Goal: Information Seeking & Learning: Learn about a topic

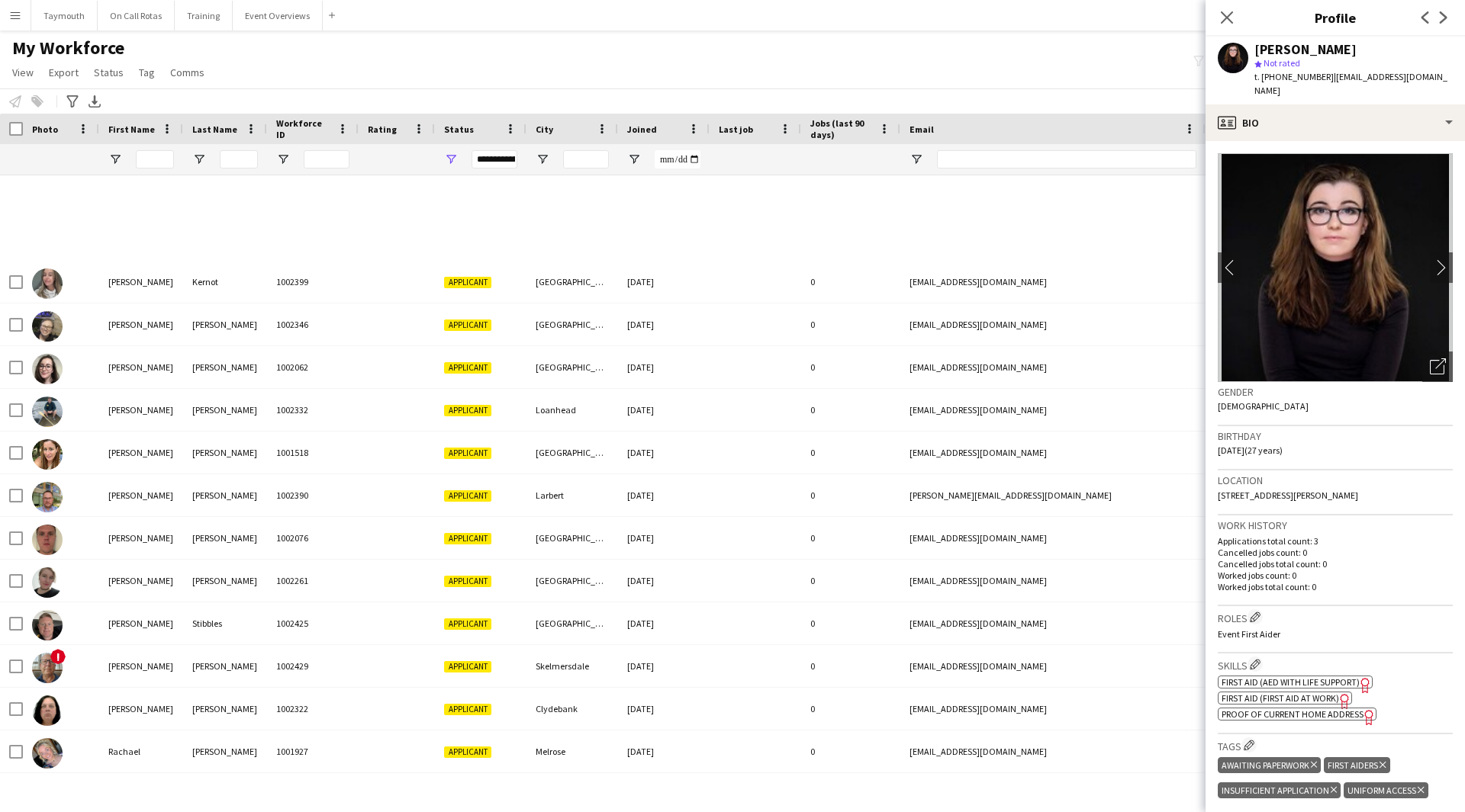
scroll to position [530, 0]
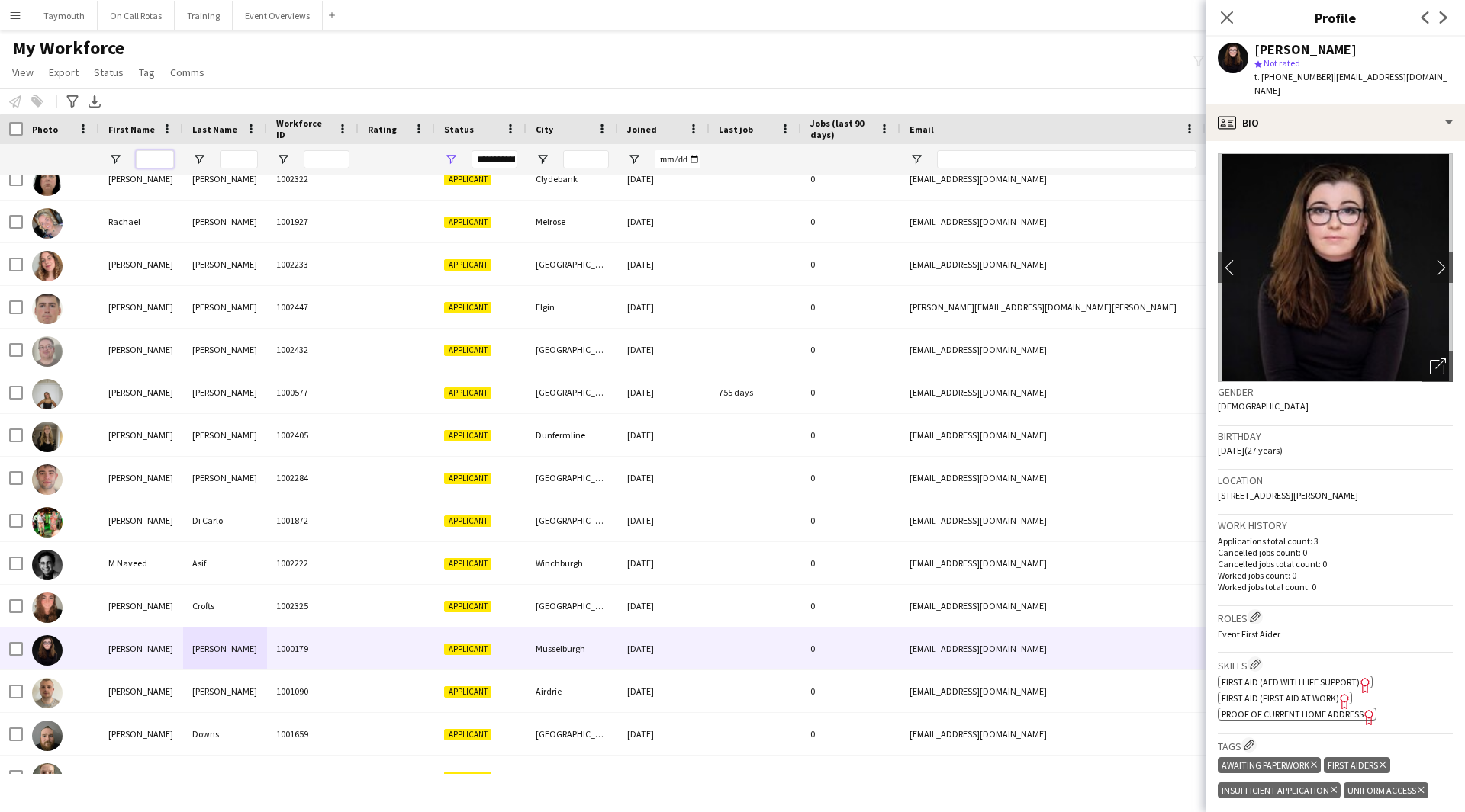
click at [143, 163] on input "First Name Filter Input" at bounding box center [155, 160] width 39 height 18
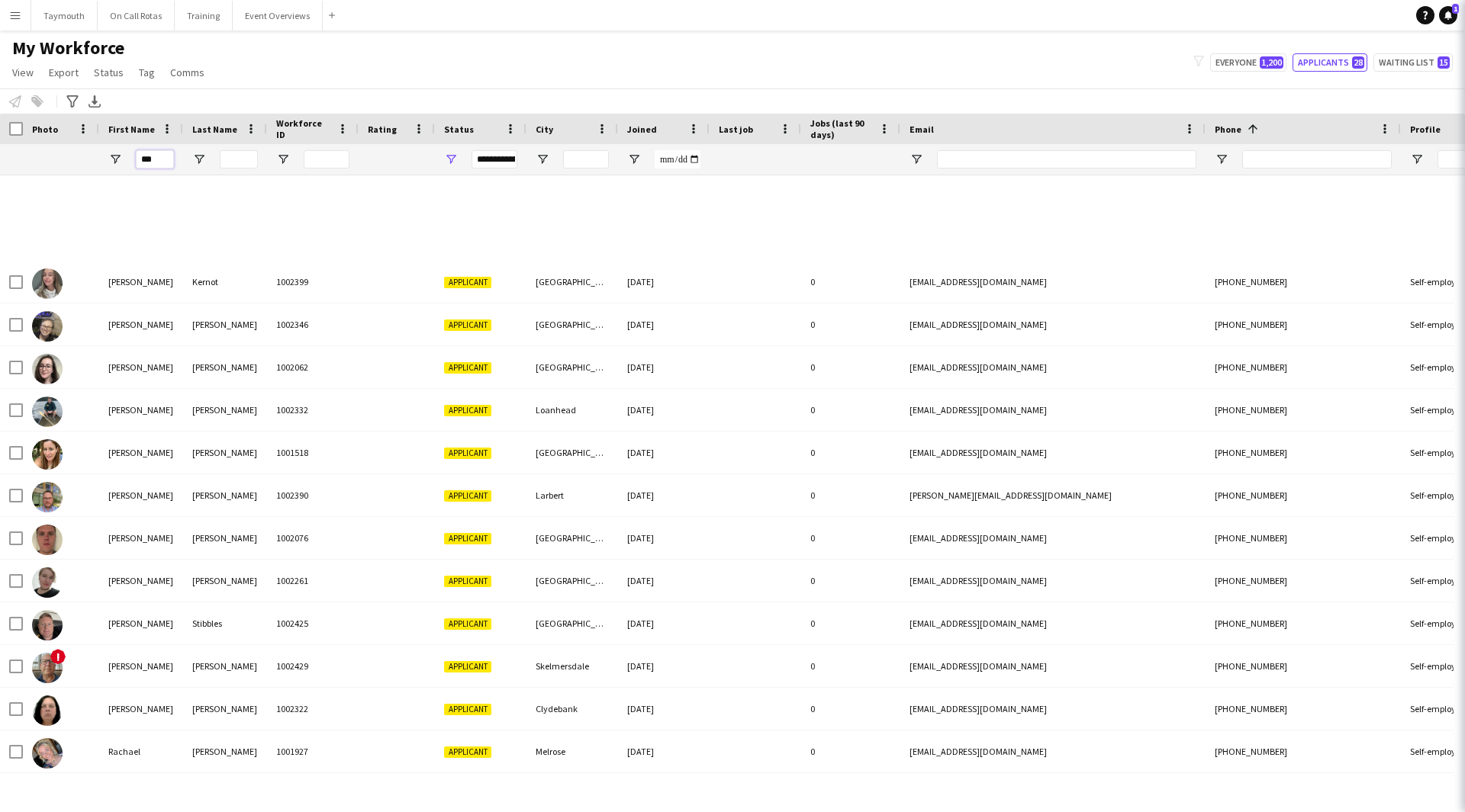
scroll to position [0, 0]
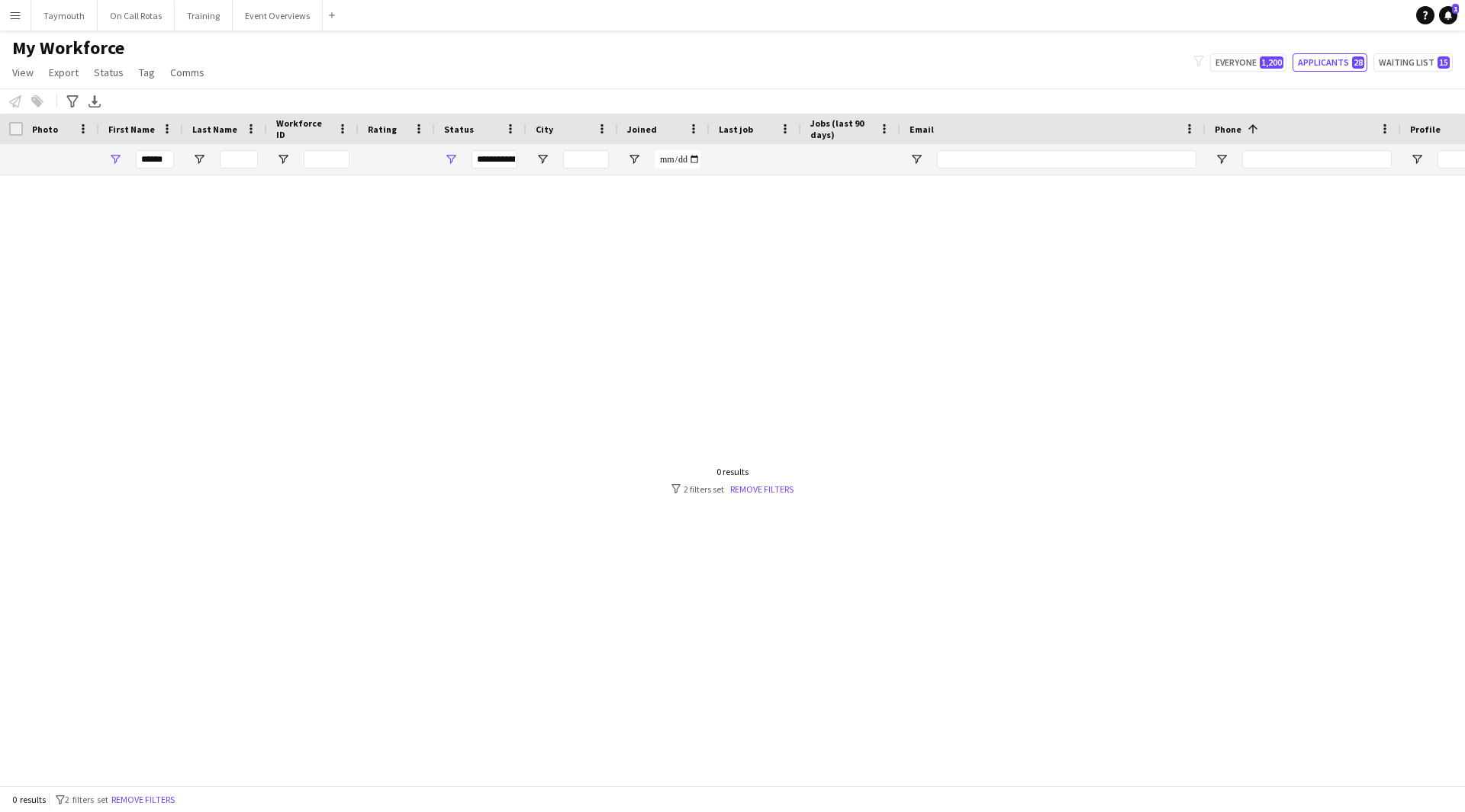
click at [458, 159] on div "**********" at bounding box center [480, 159] width 91 height 30
click at [450, 160] on span "Open Filter Menu" at bounding box center [450, 159] width 13 height 13
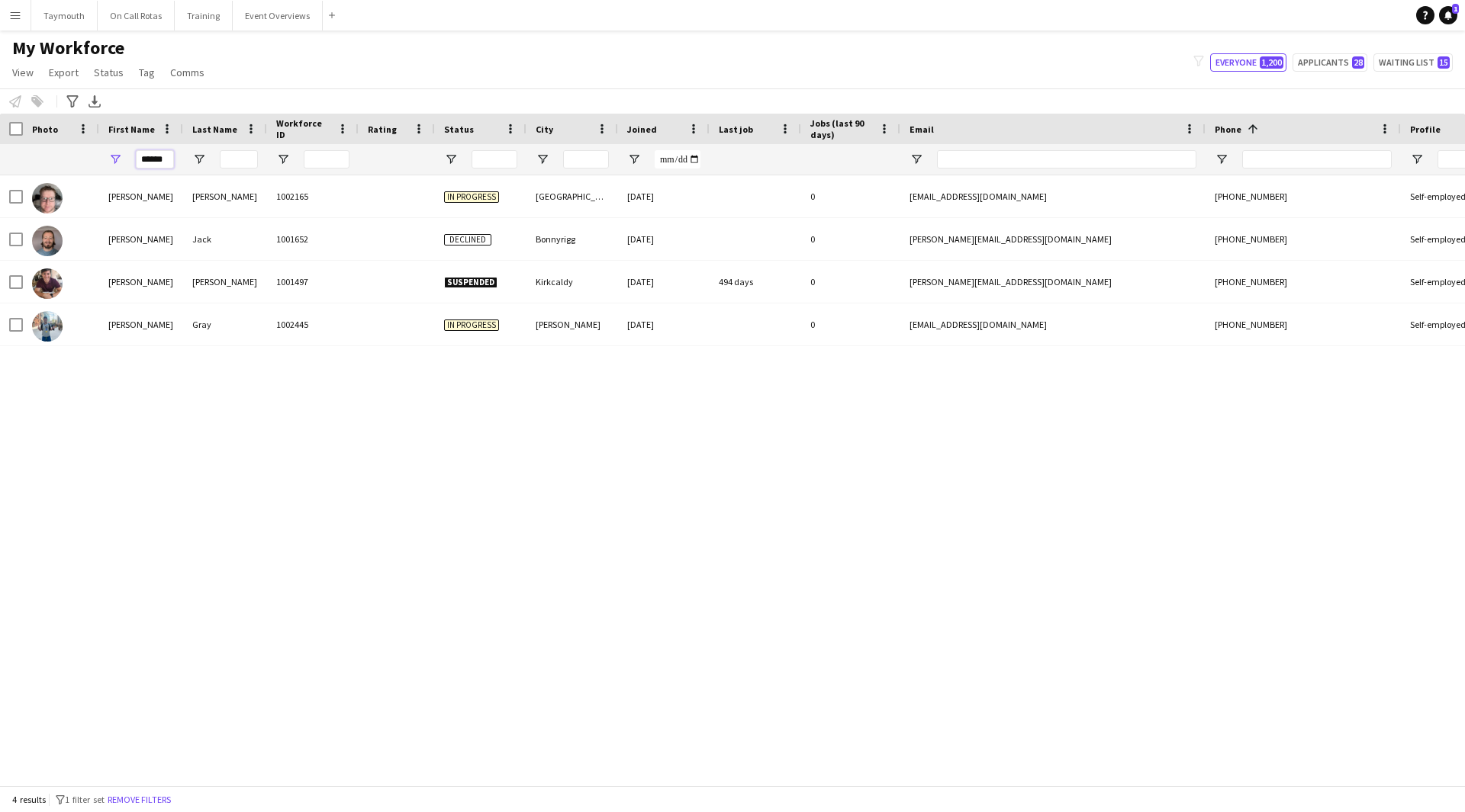
click at [173, 165] on input "******" at bounding box center [155, 160] width 39 height 18
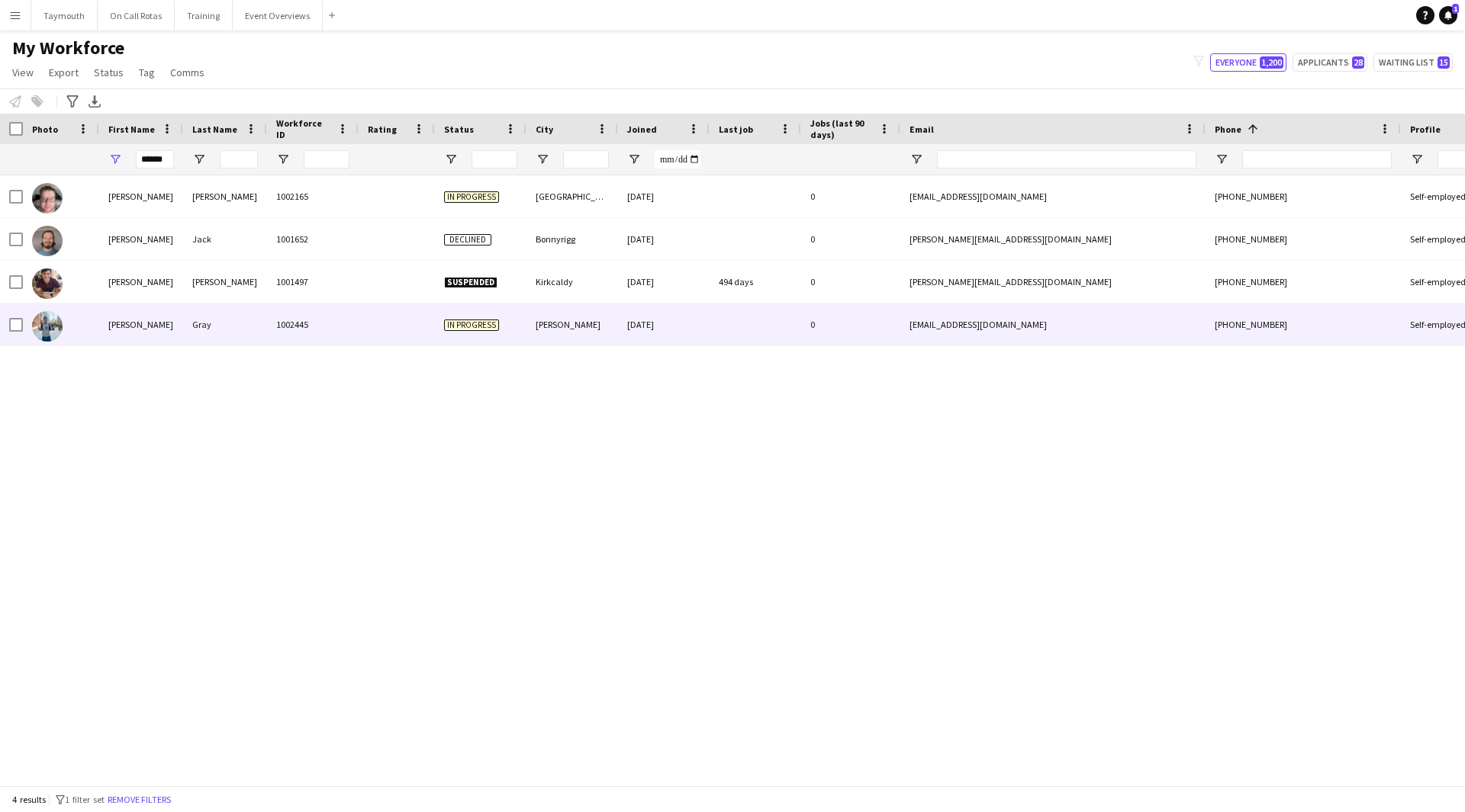
click at [254, 323] on div "Gray" at bounding box center [225, 325] width 84 height 42
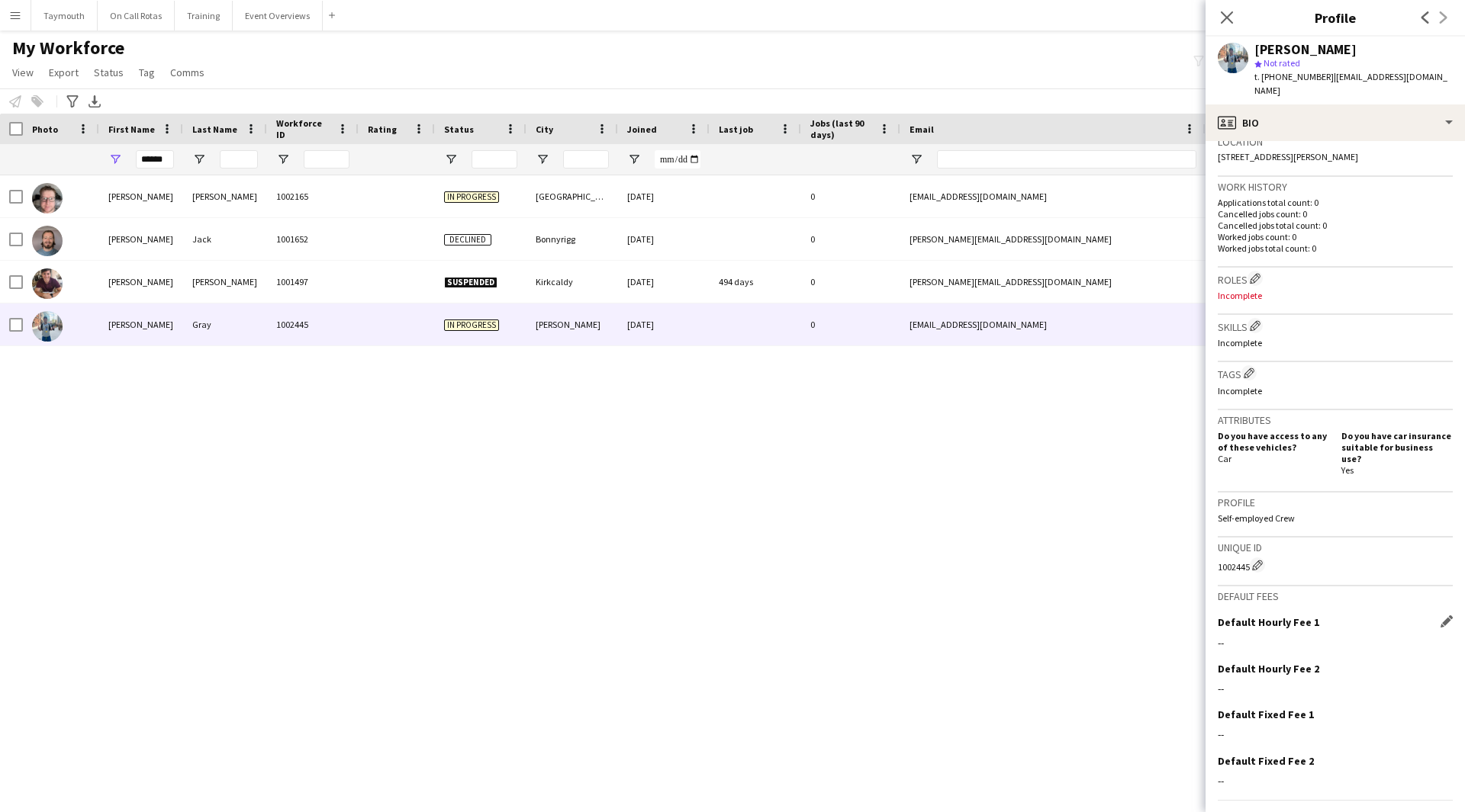
scroll to position [357, 0]
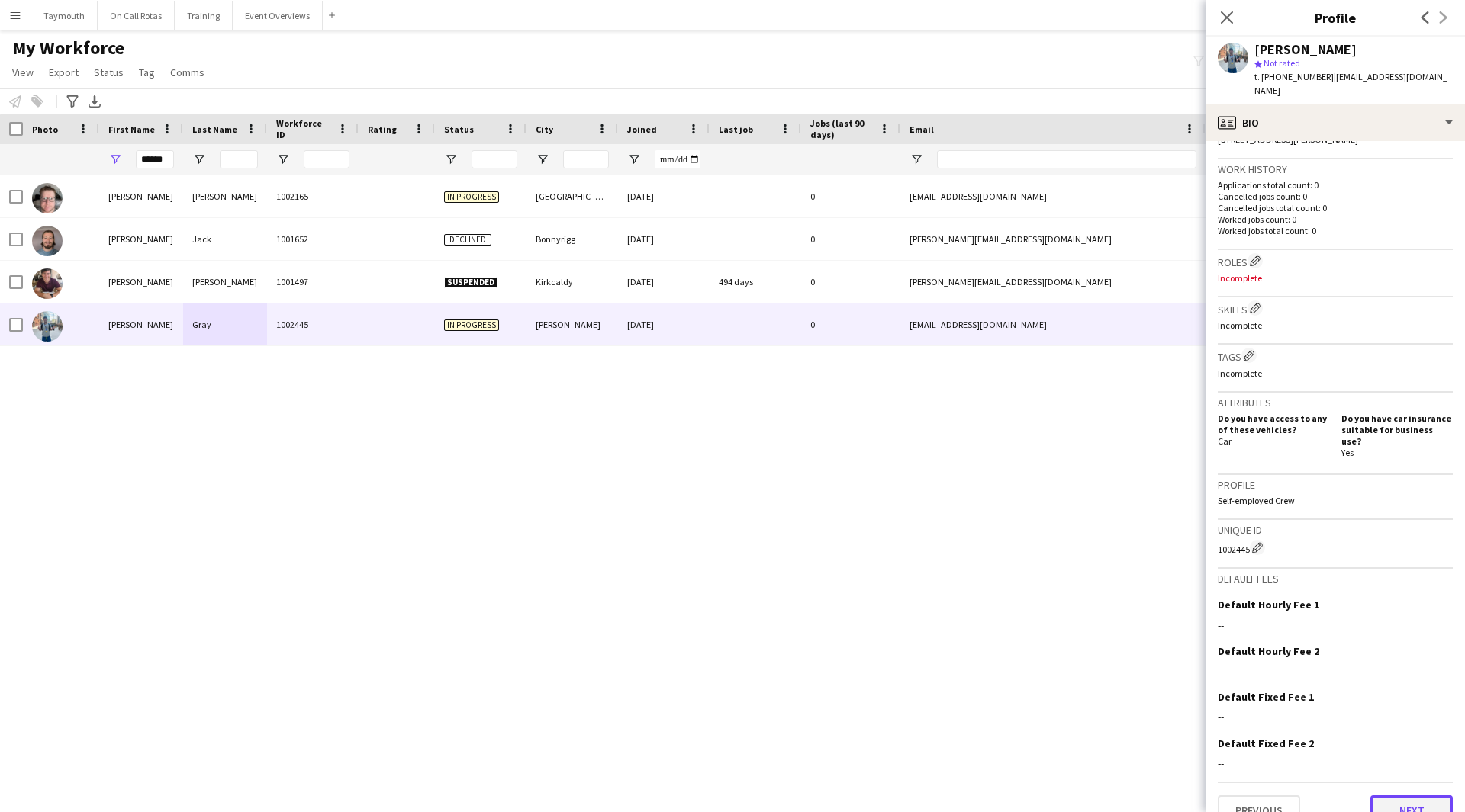
click at [1397, 795] on button "Next" at bounding box center [1411, 810] width 82 height 30
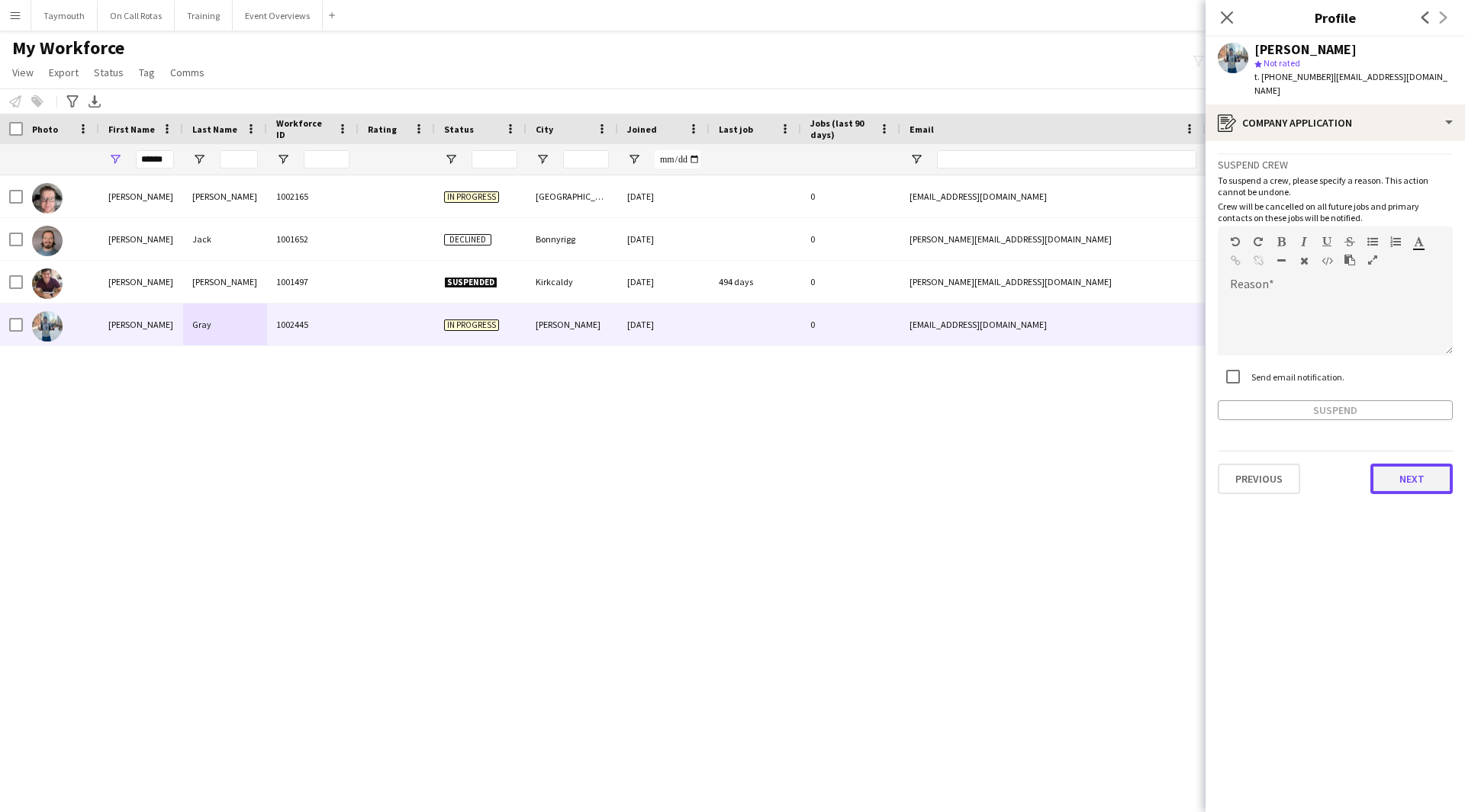
click at [1396, 464] on button "Next" at bounding box center [1411, 479] width 82 height 30
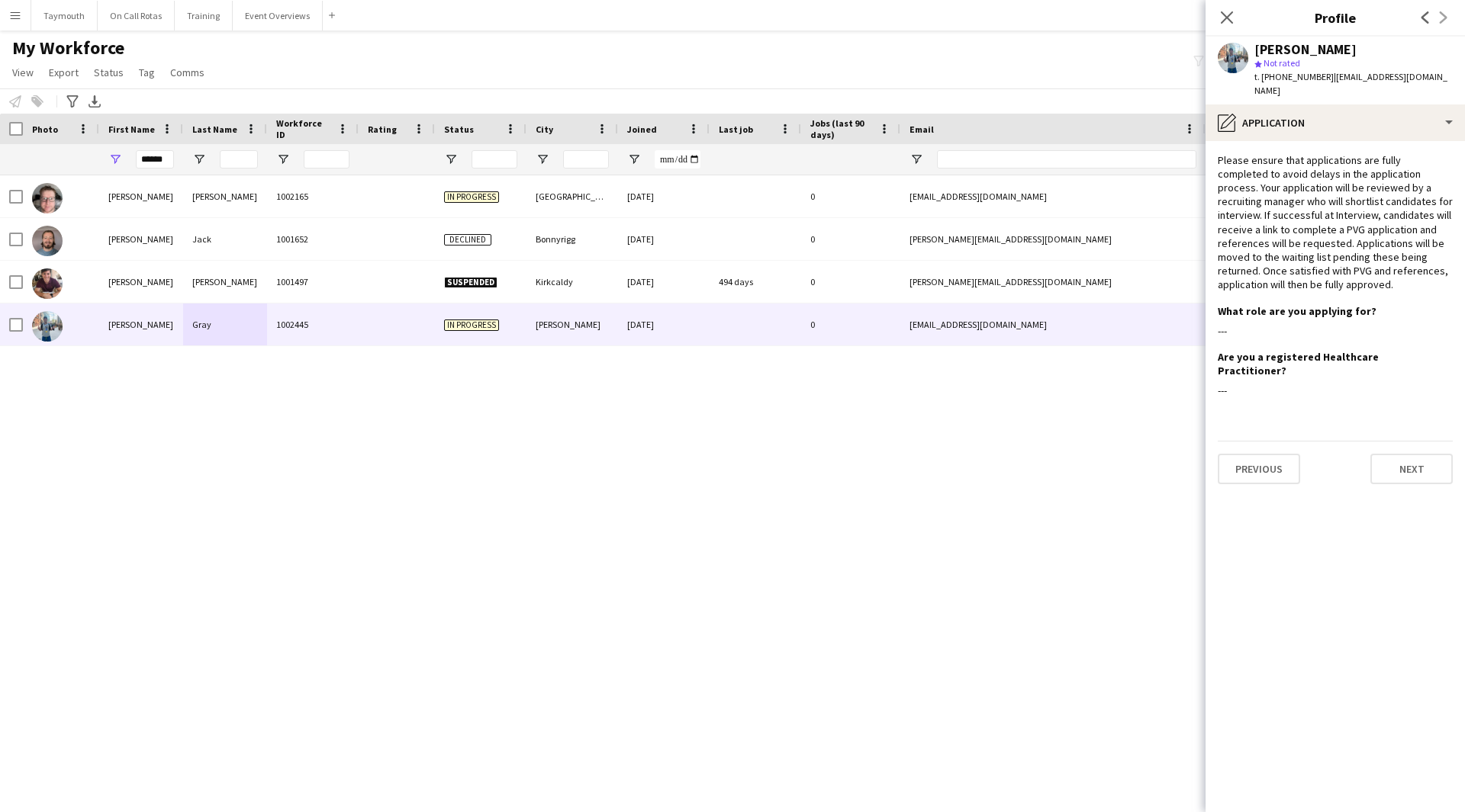
click at [1402, 457] on app-section-data-types "Please ensure that applications are fully completed to avoid delays in the appl…" at bounding box center [1335, 477] width 260 height 671
click at [1406, 454] on button "Next" at bounding box center [1411, 469] width 82 height 30
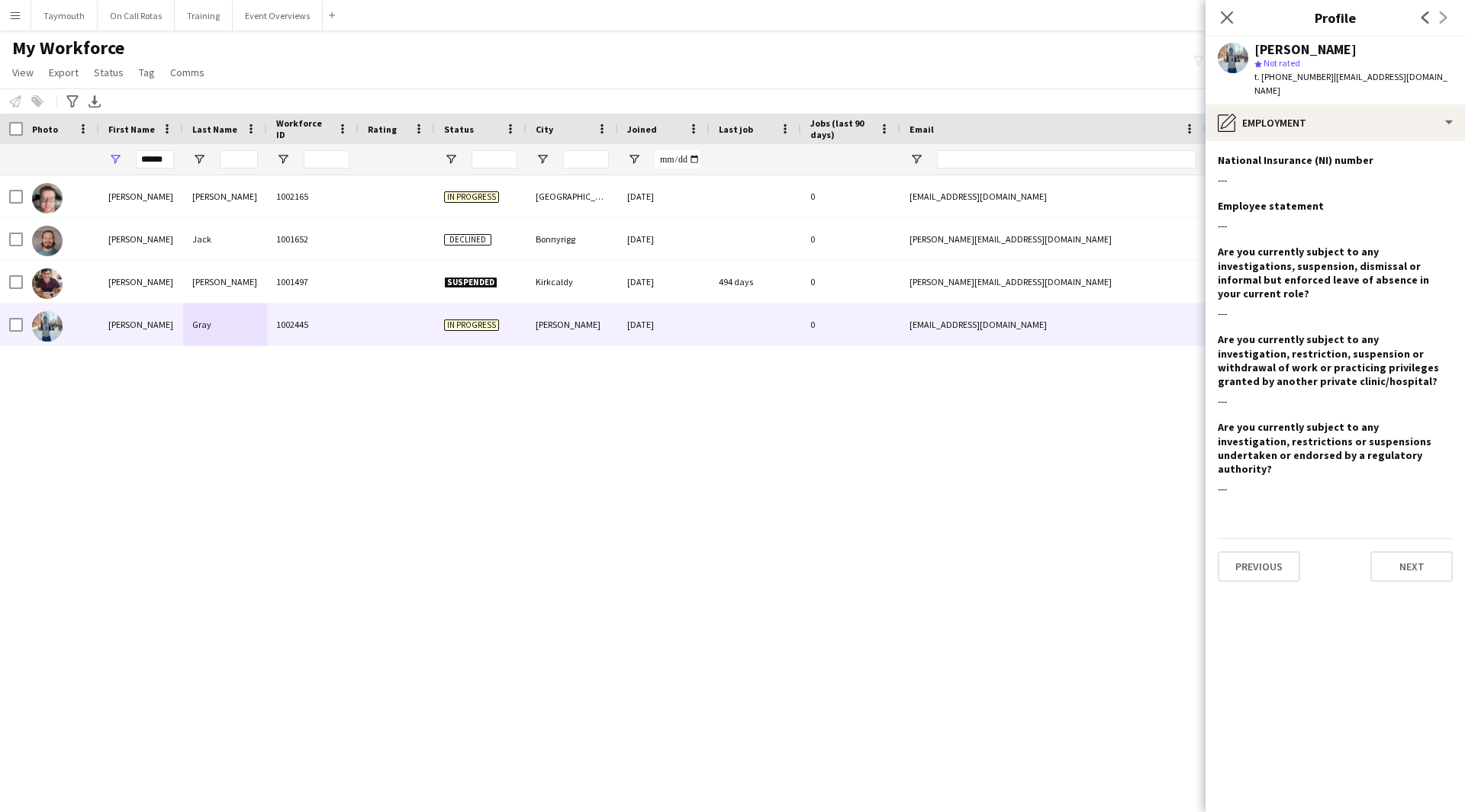
click at [1391, 549] on app-section-data-types "National Insurance (NI) number Edit this field --- Employee statement Edit this…" at bounding box center [1335, 477] width 260 height 671
click at [1403, 552] on button "Next" at bounding box center [1411, 567] width 82 height 30
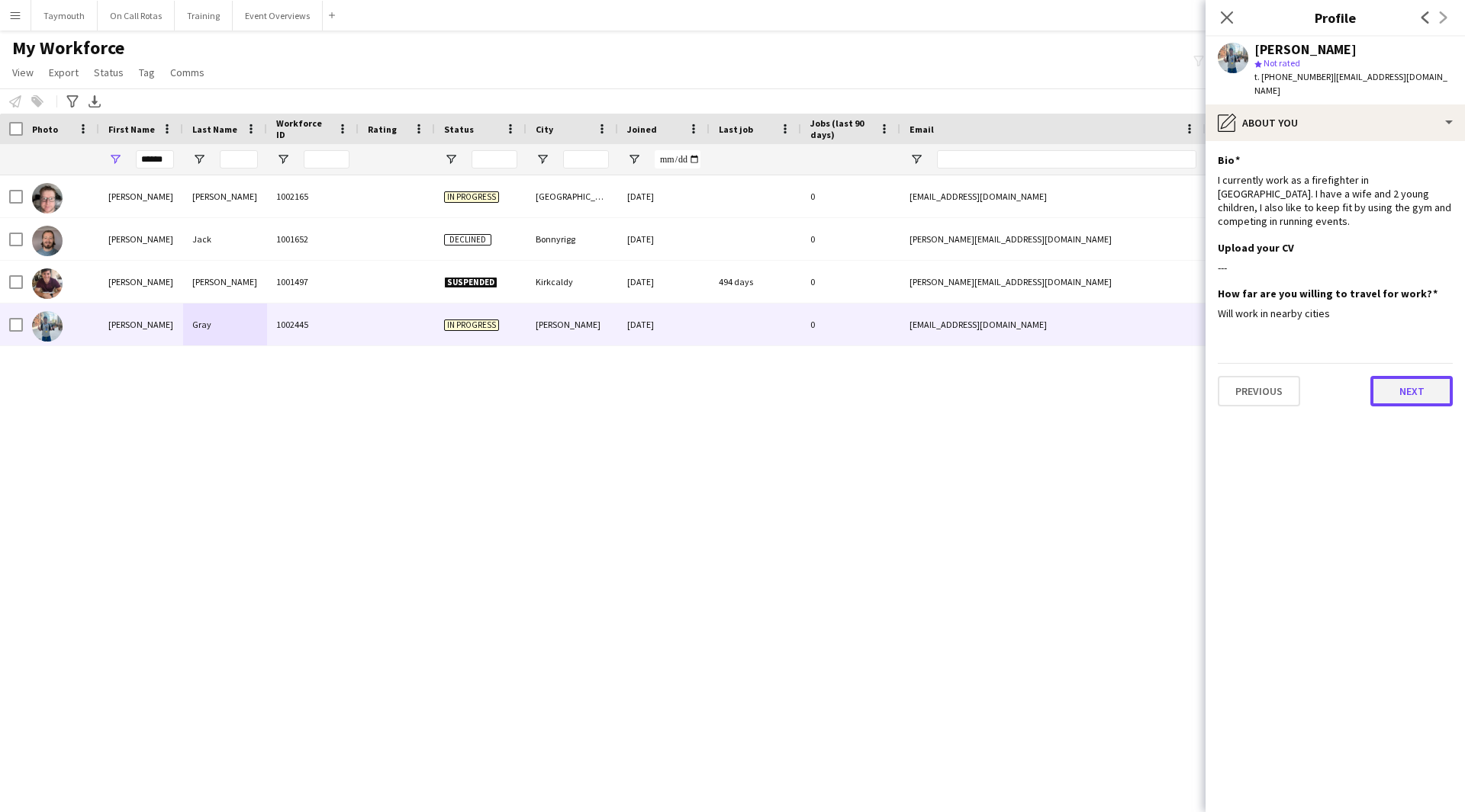
click at [1382, 376] on button "Next" at bounding box center [1411, 391] width 82 height 30
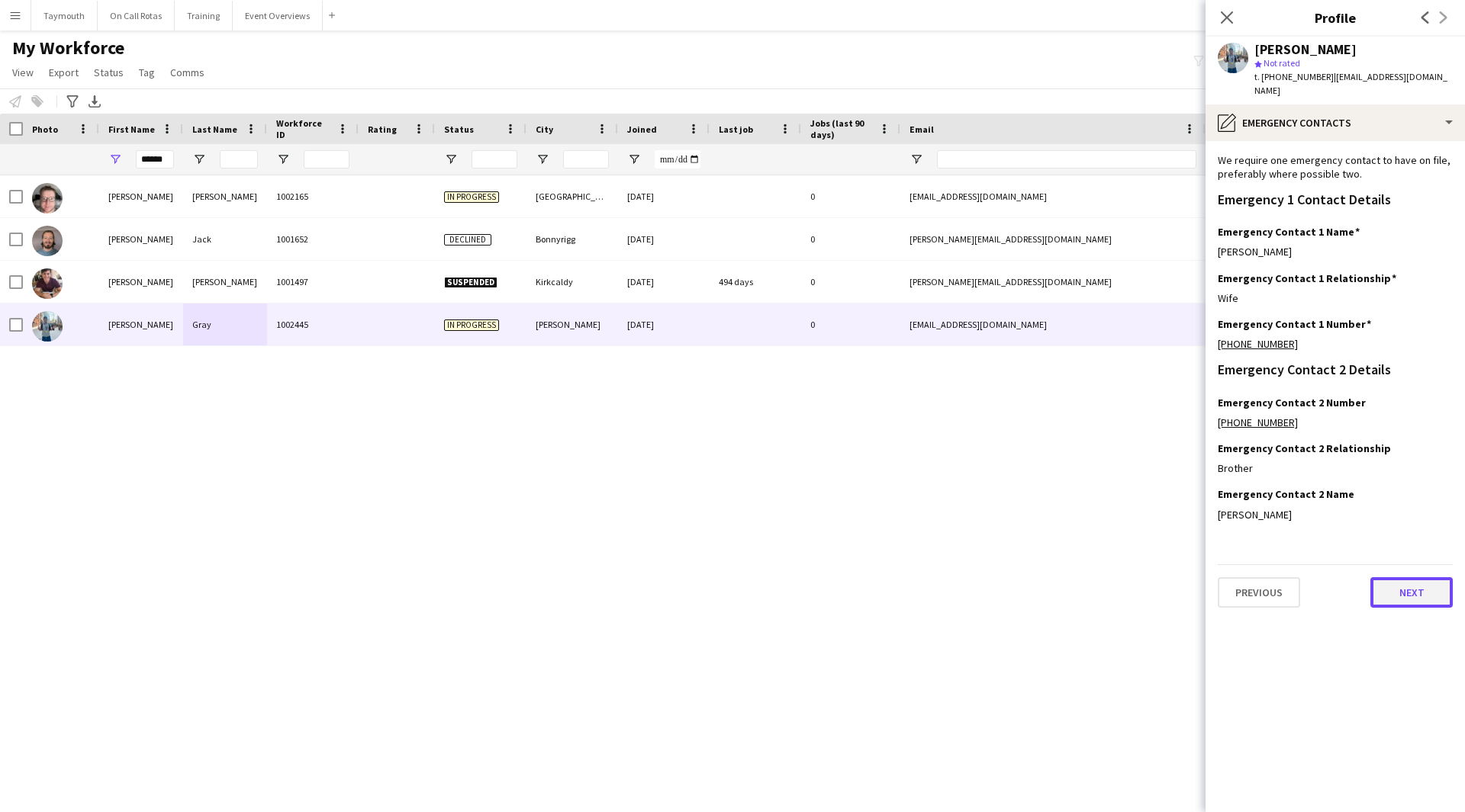
click at [1402, 578] on button "Next" at bounding box center [1411, 593] width 82 height 30
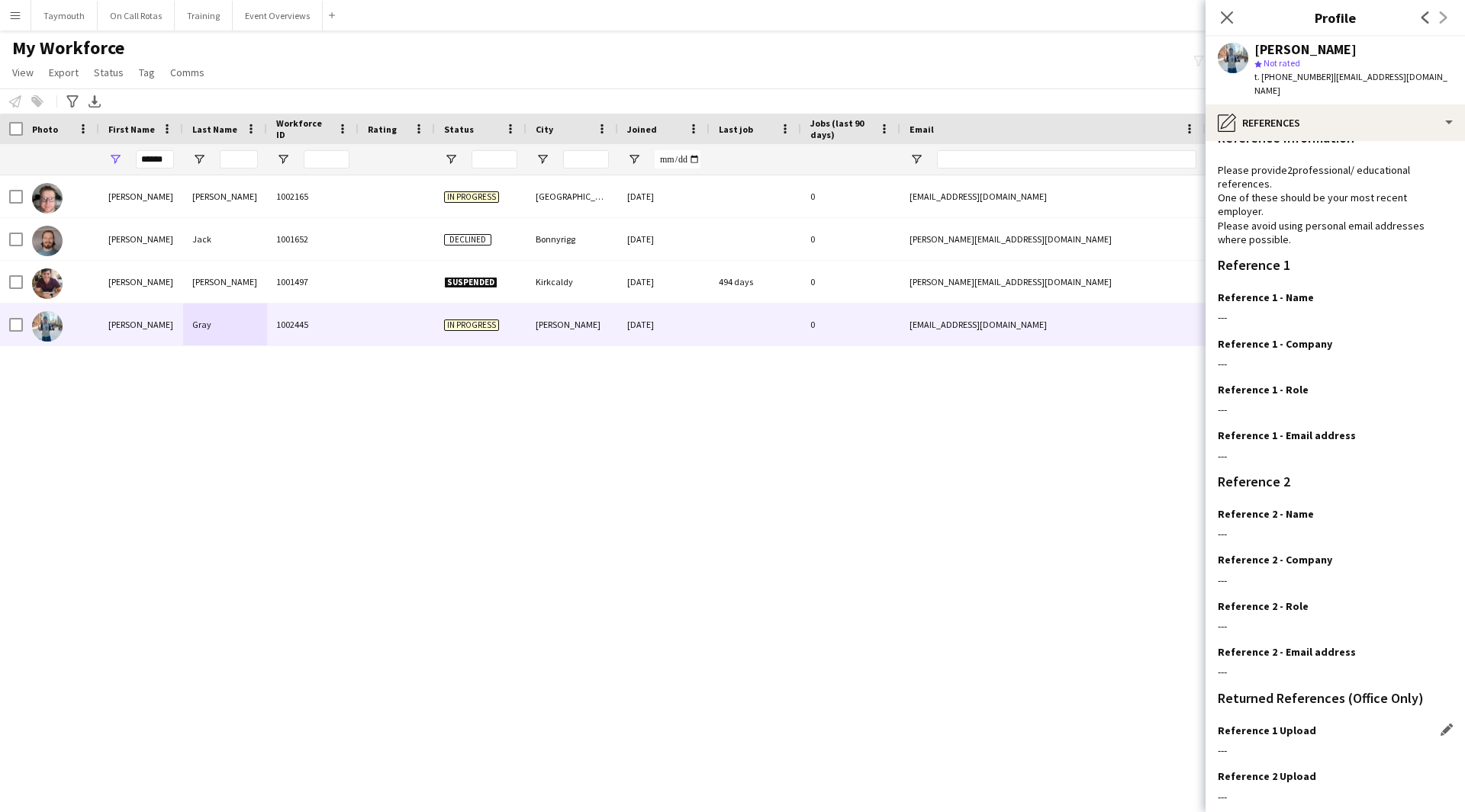
scroll to position [98, 0]
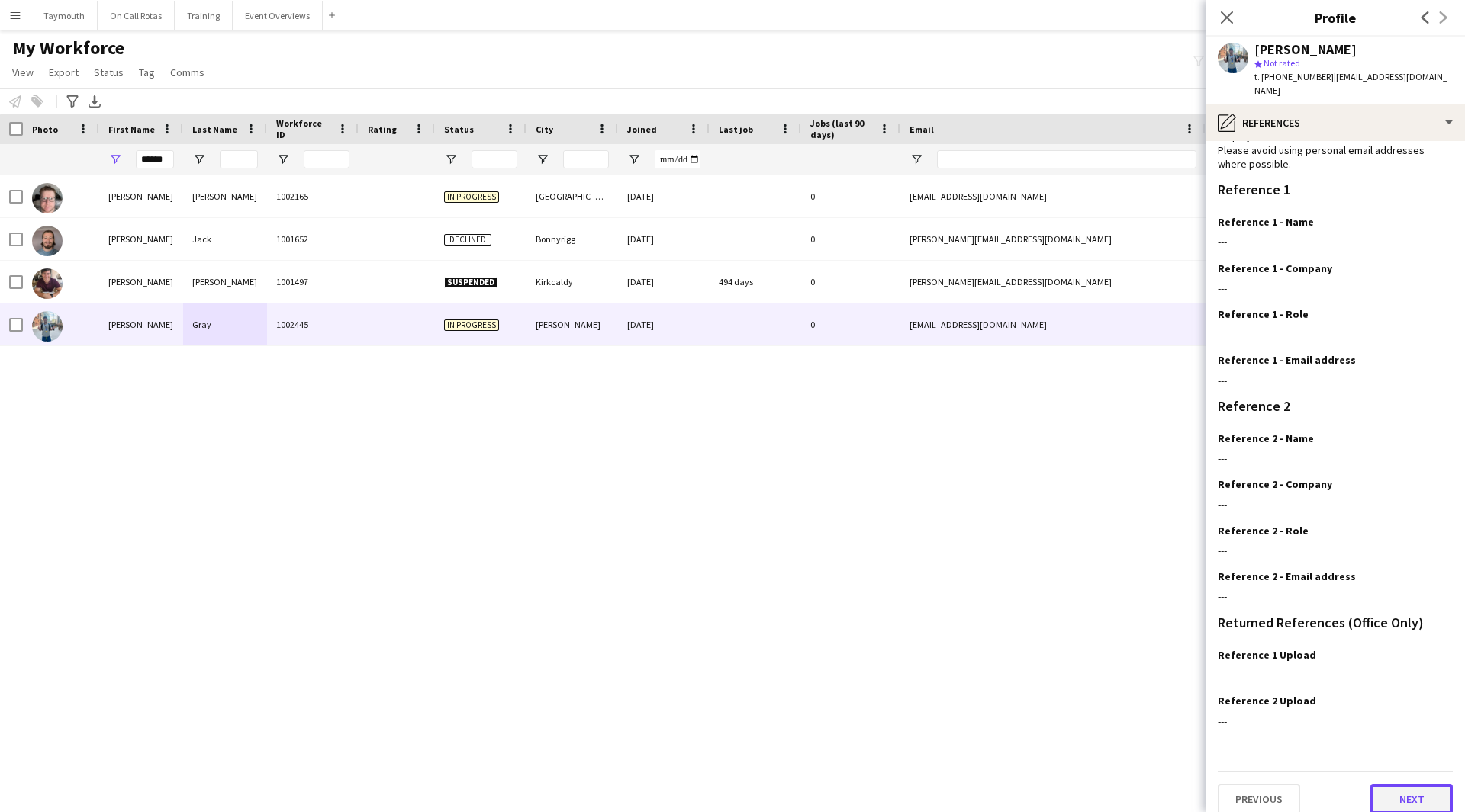
click at [1379, 790] on button "Next" at bounding box center [1411, 799] width 82 height 30
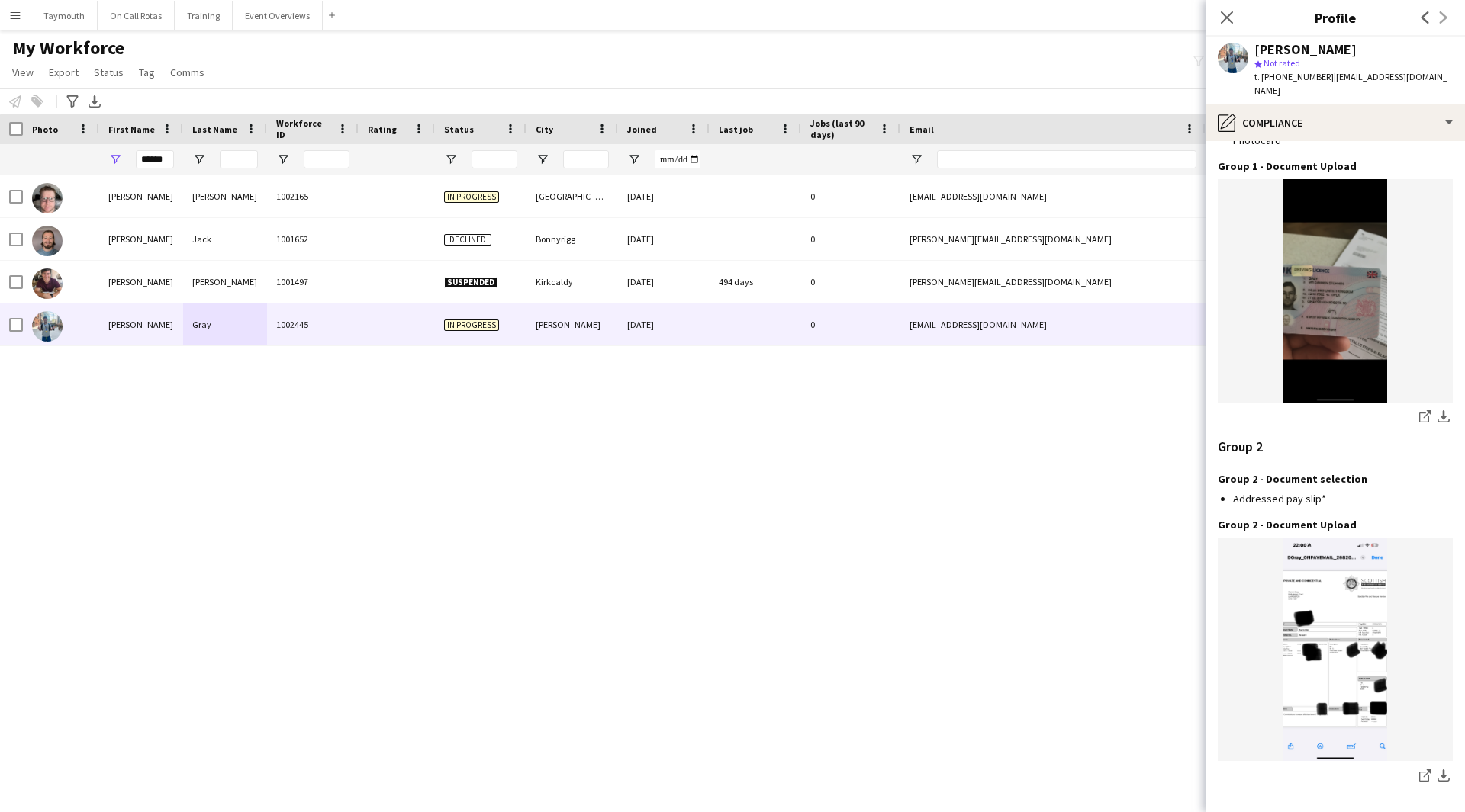
scroll to position [1493, 0]
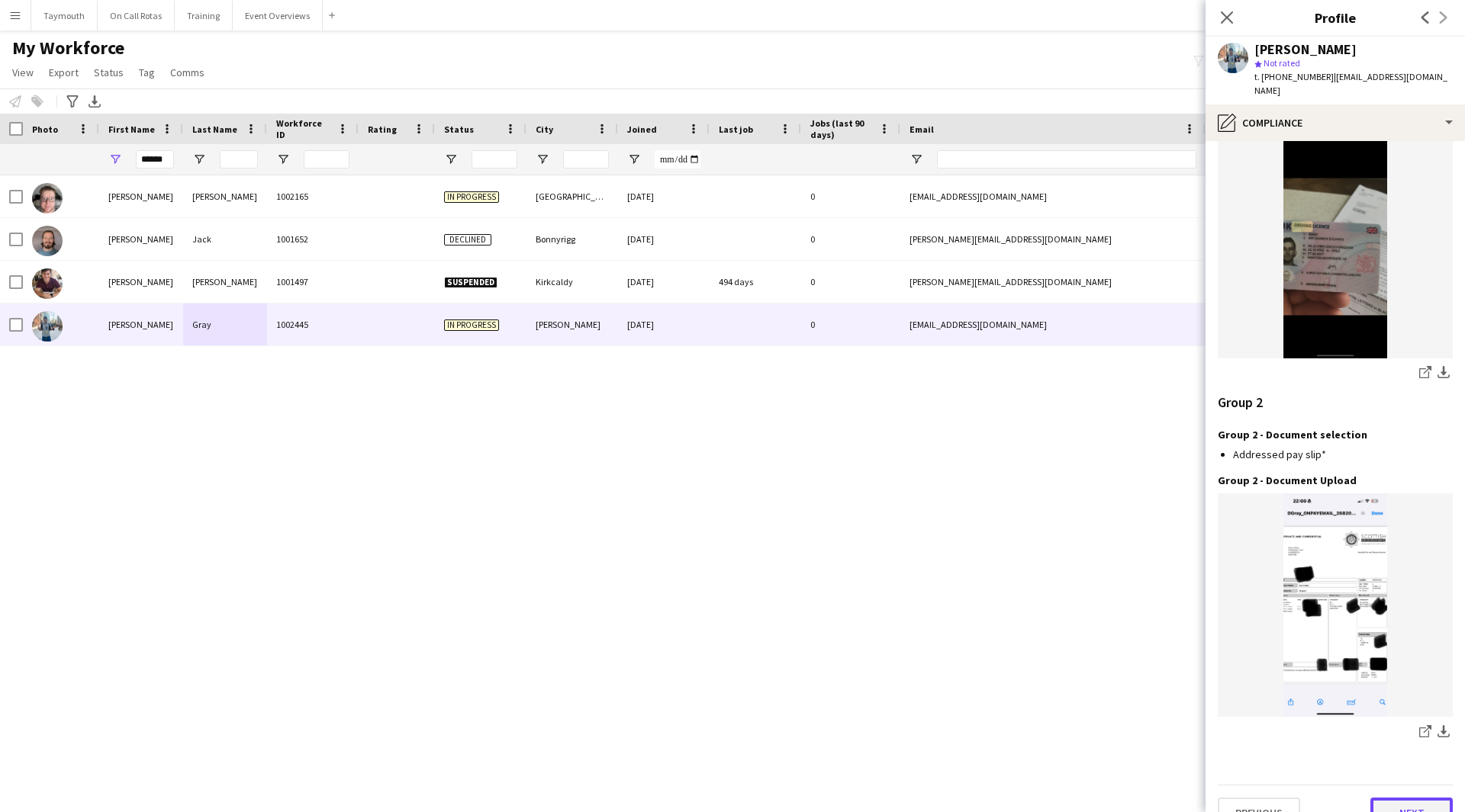
click at [1385, 798] on button "Next" at bounding box center [1411, 813] width 82 height 30
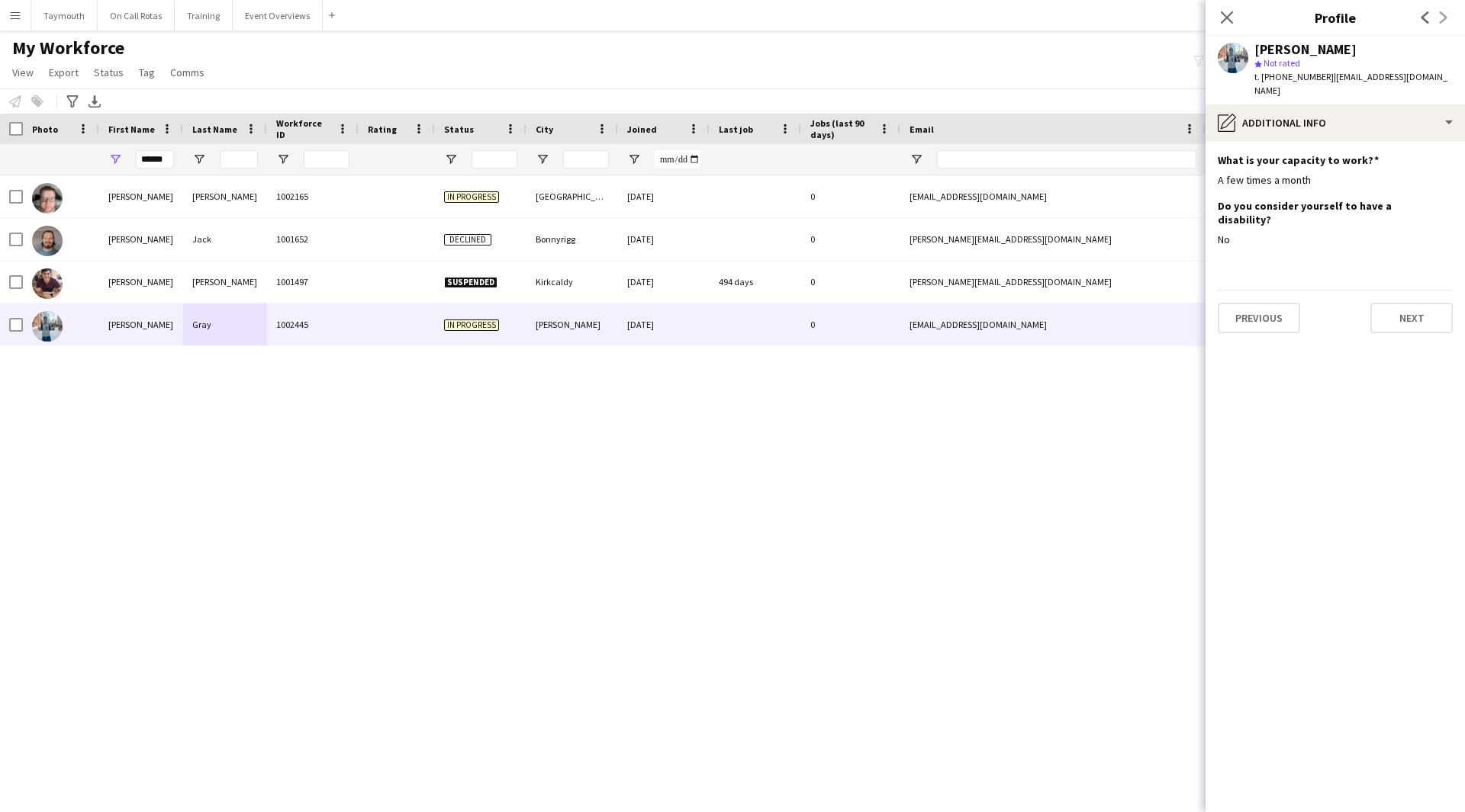
click at [1394, 312] on app-section-data-types "What is your capacity to work? Edit this field A few times a month Do you consi…" at bounding box center [1335, 477] width 260 height 671
click at [1404, 303] on button "Next" at bounding box center [1411, 318] width 82 height 30
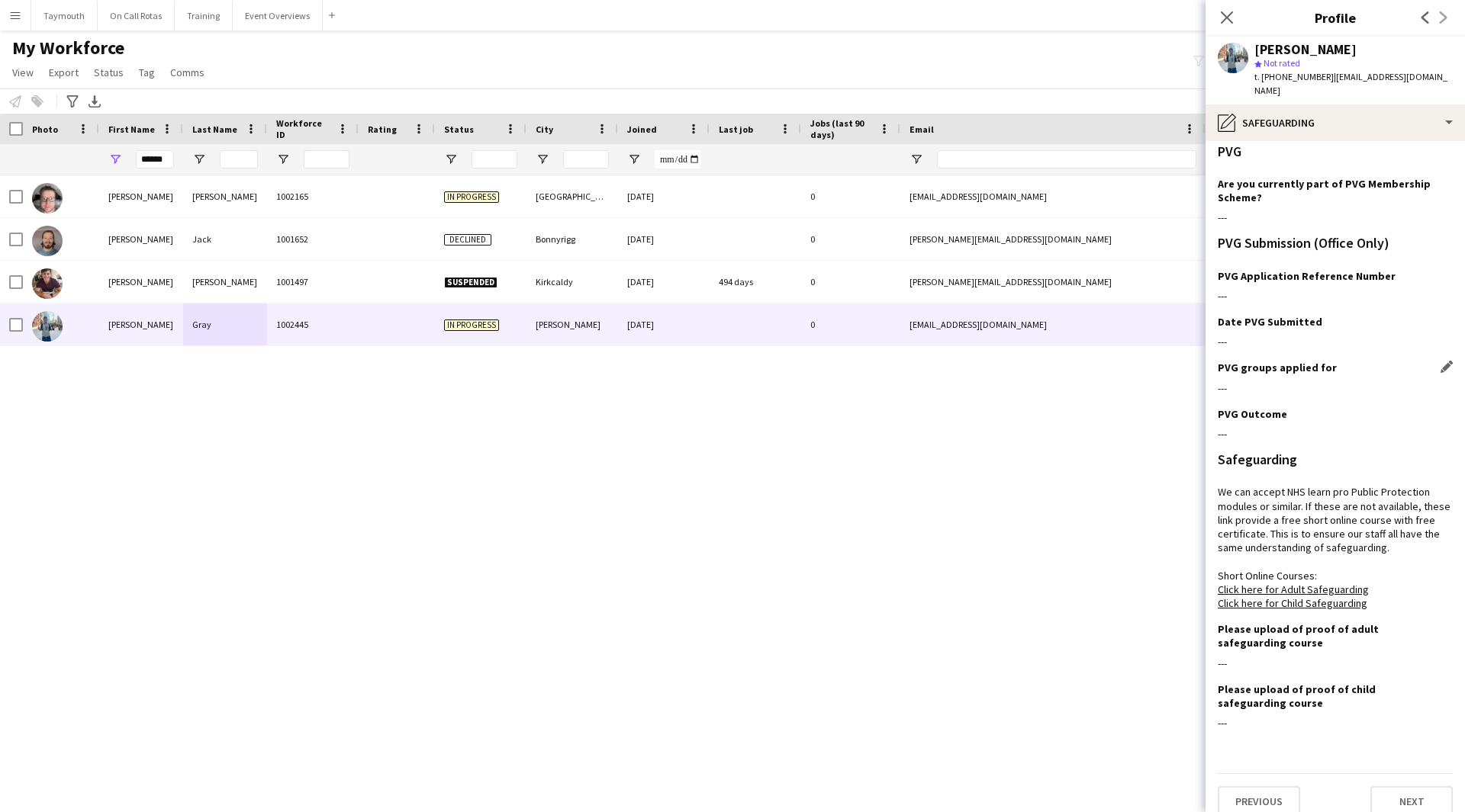
scroll to position [11, 0]
click at [1432, 794] on button "Next" at bounding box center [1411, 799] width 82 height 30
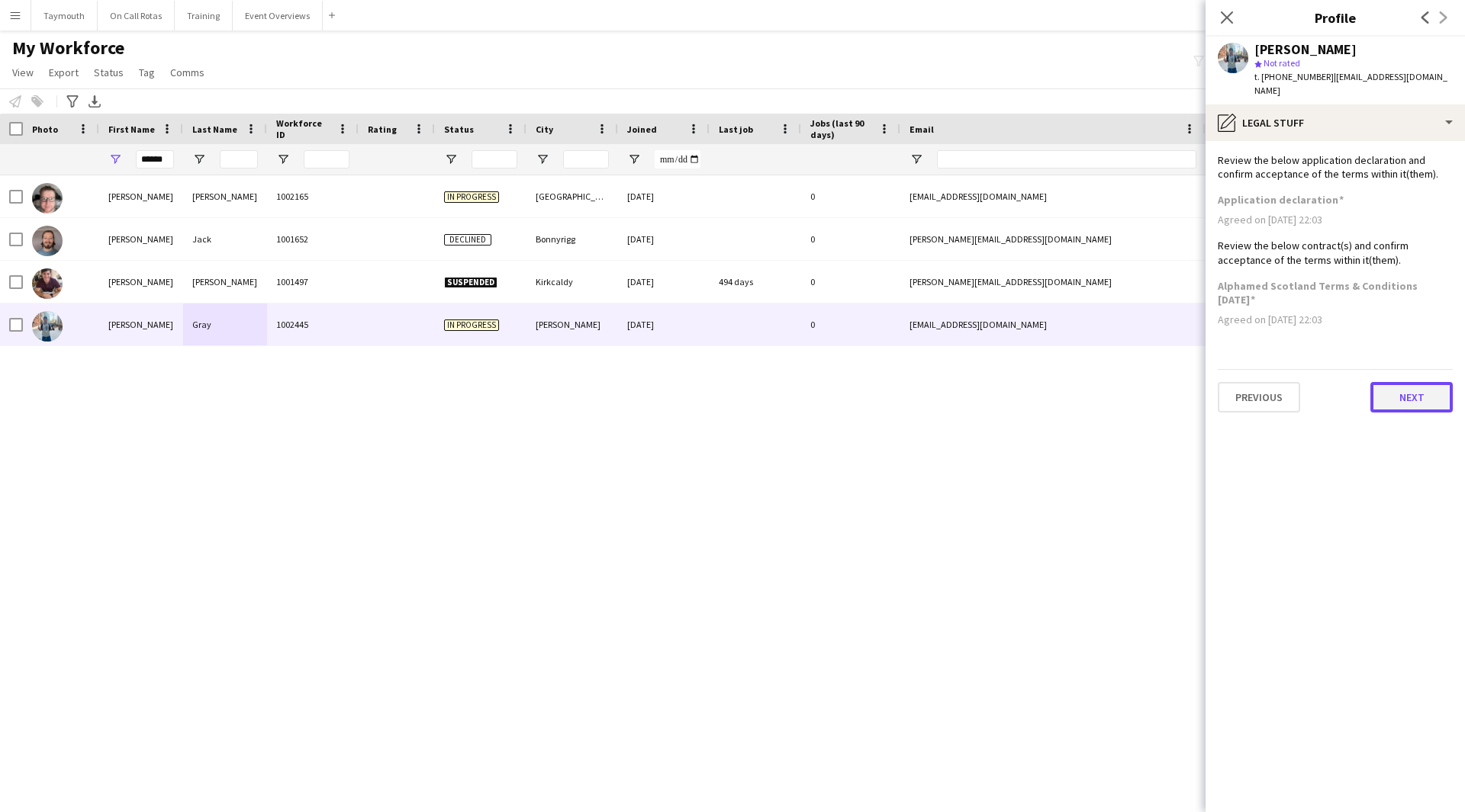
click at [1427, 394] on button "Next" at bounding box center [1411, 398] width 82 height 30
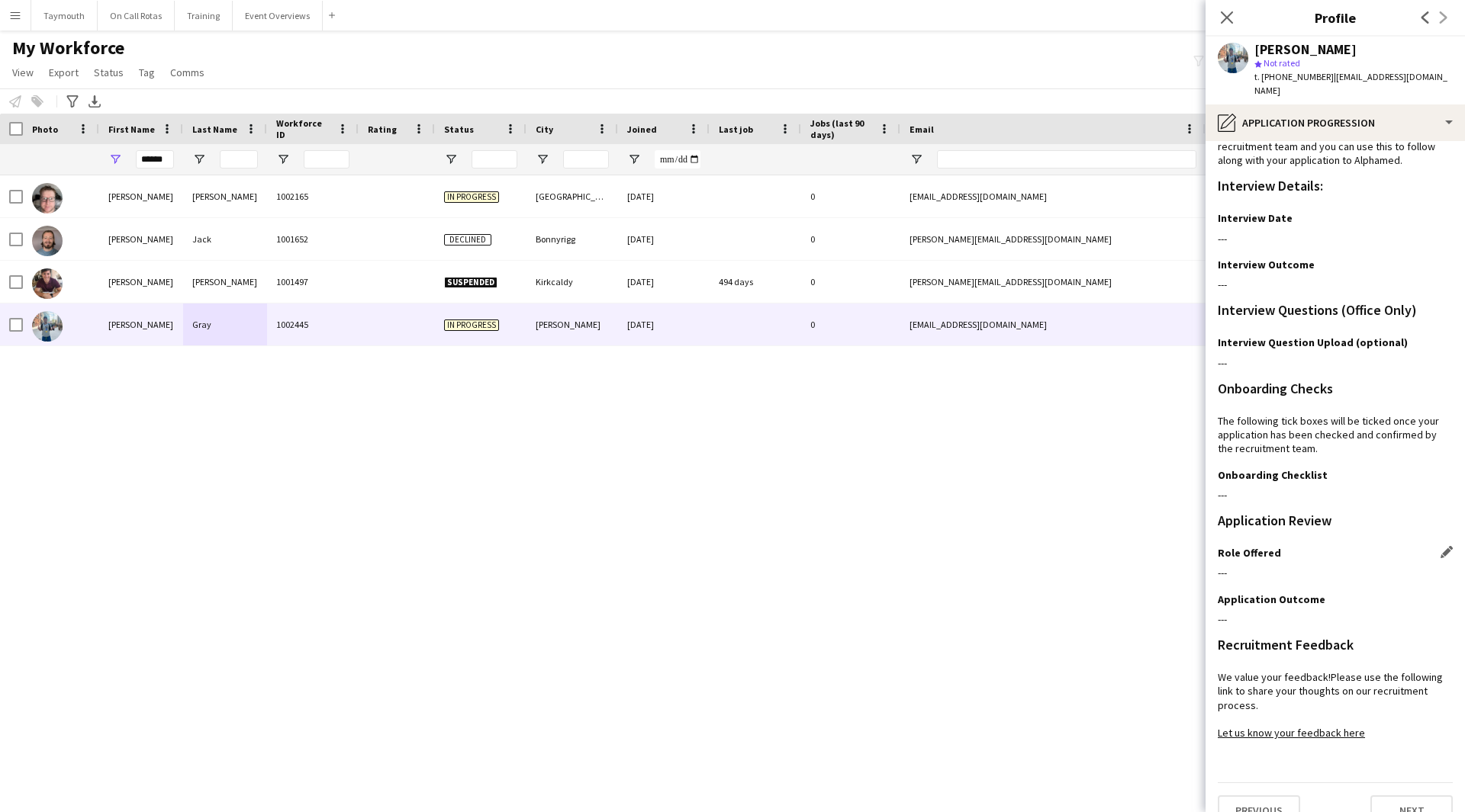
scroll to position [39, 0]
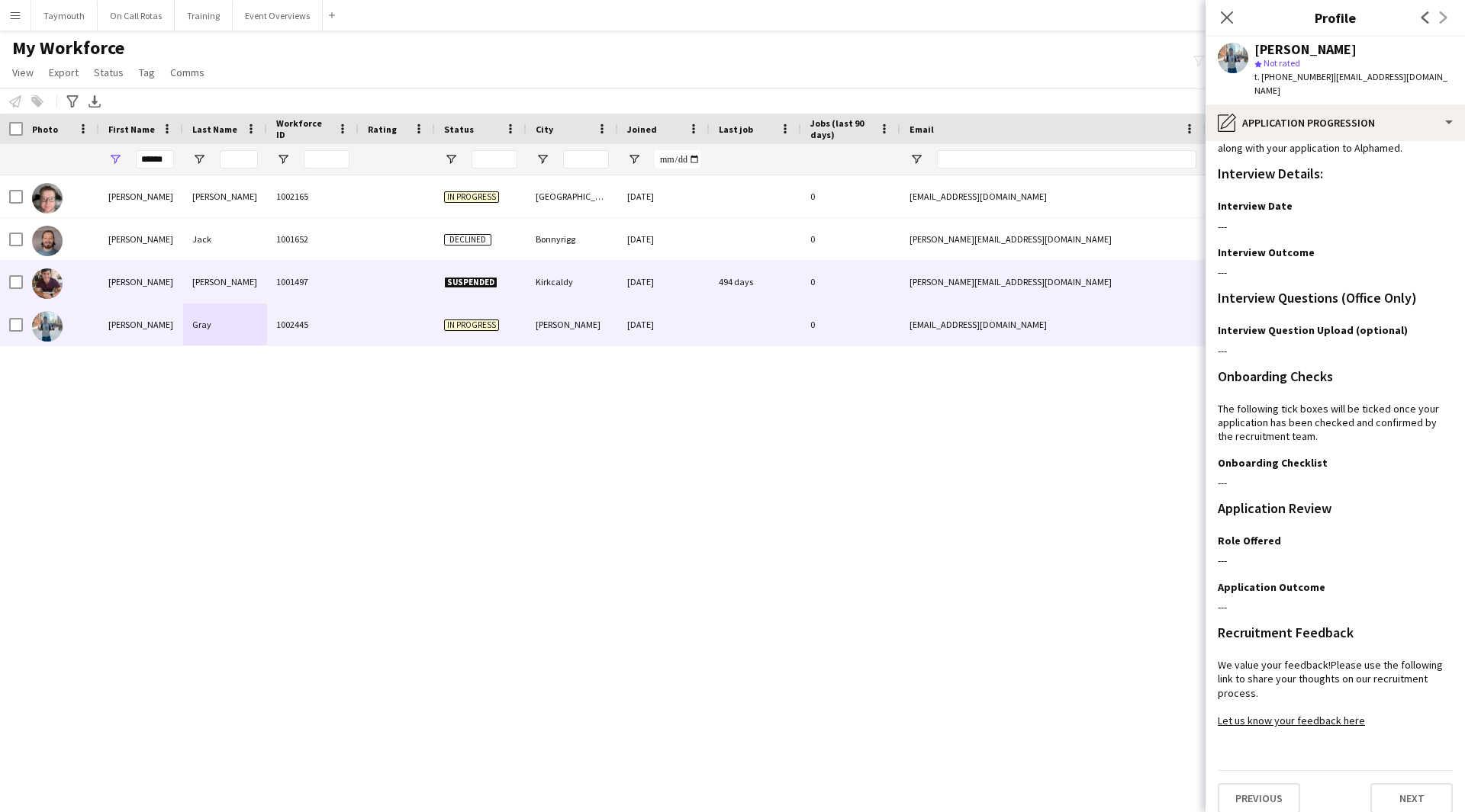
click at [274, 295] on div "1001497" at bounding box center [312, 282] width 91 height 42
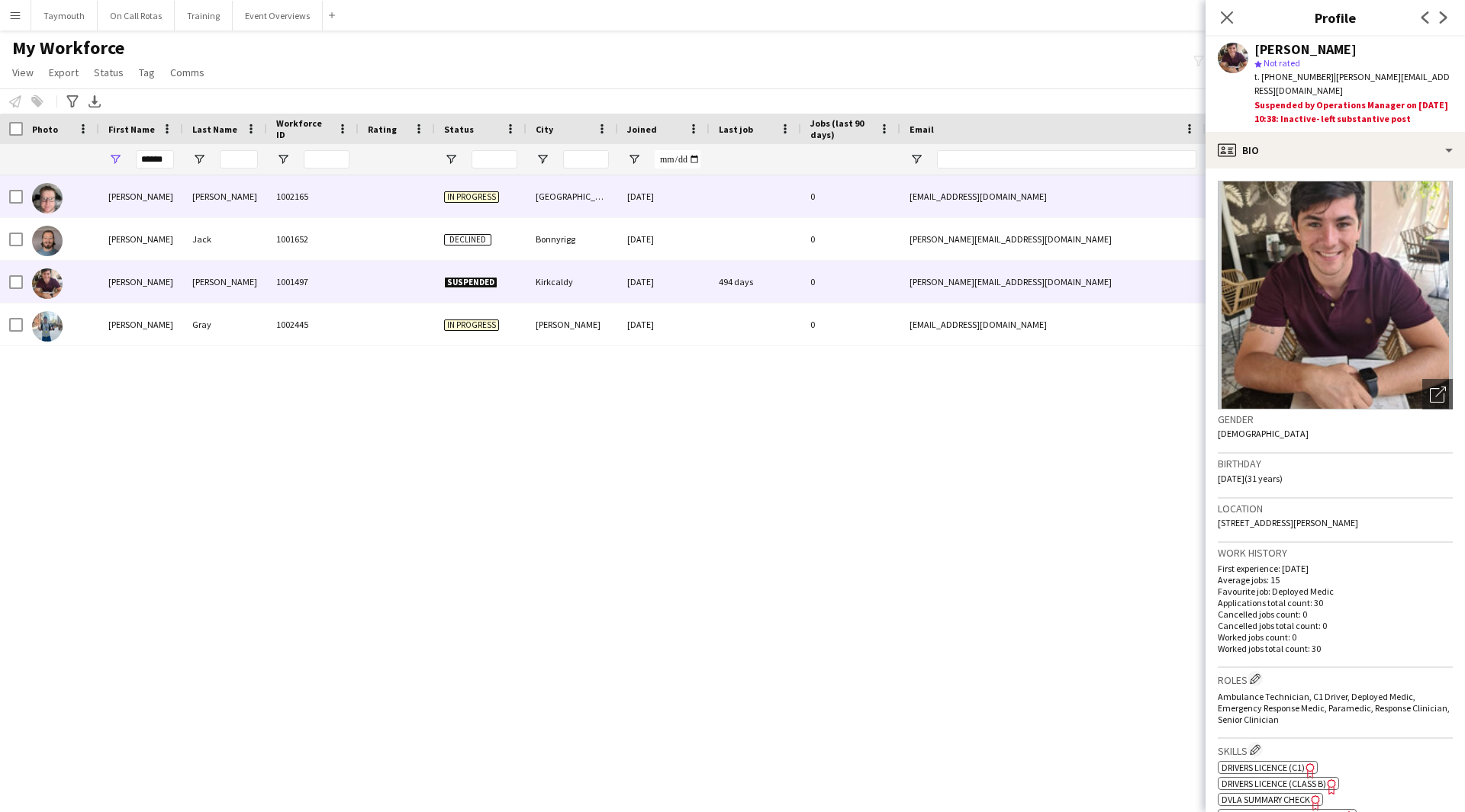
click at [259, 202] on div "[PERSON_NAME]" at bounding box center [225, 197] width 84 height 42
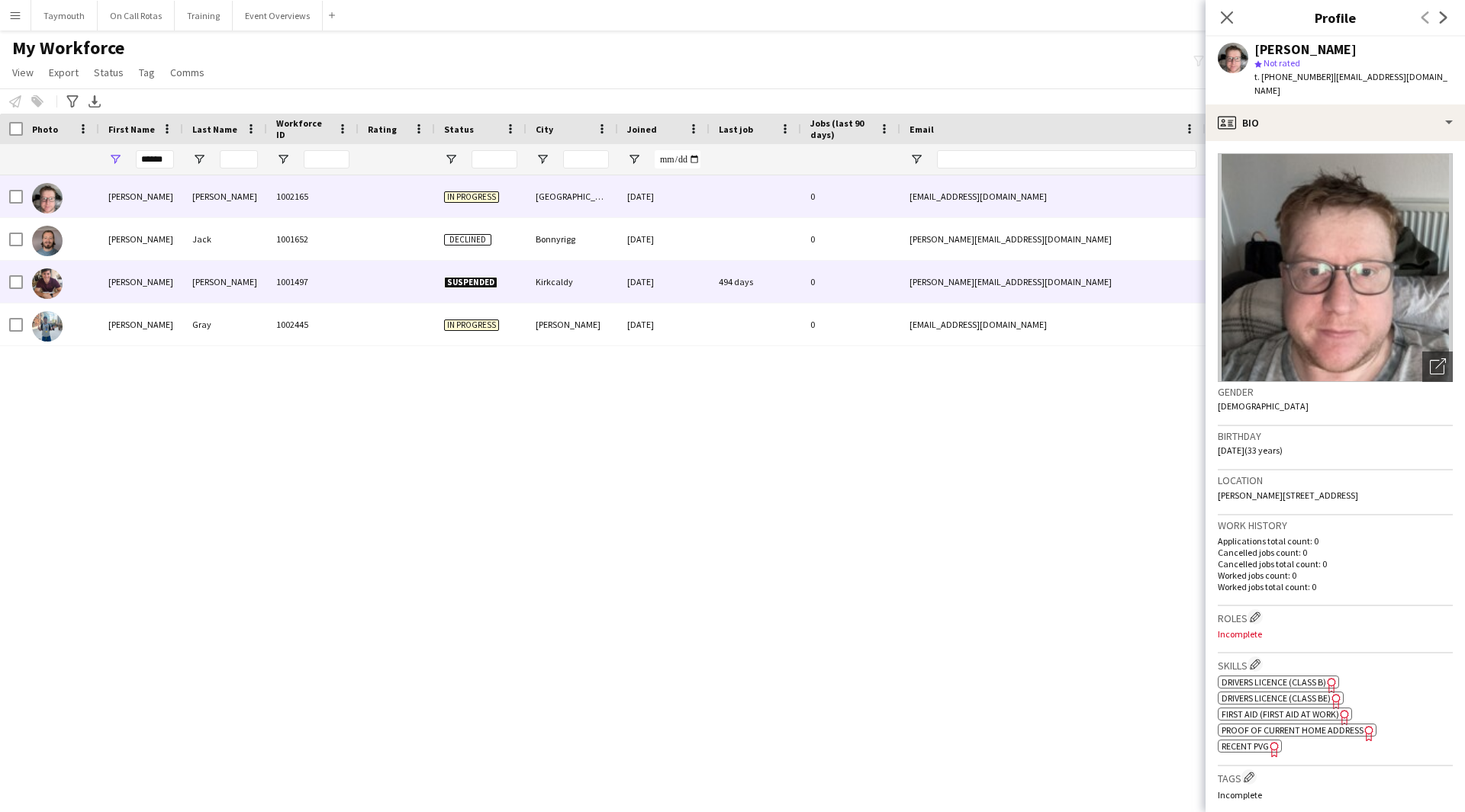
click at [253, 272] on div "[PERSON_NAME]" at bounding box center [225, 282] width 84 height 42
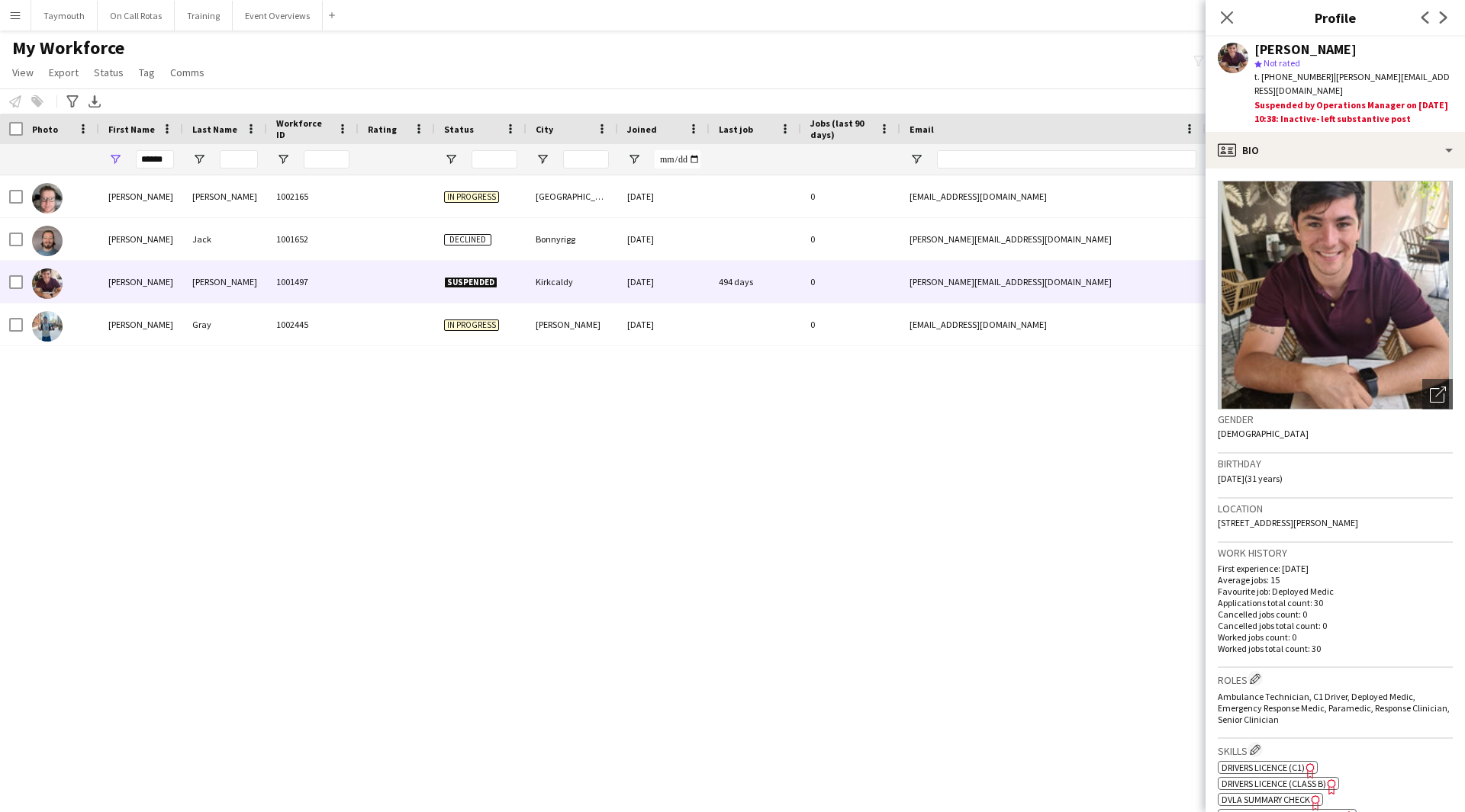
scroll to position [229, 0]
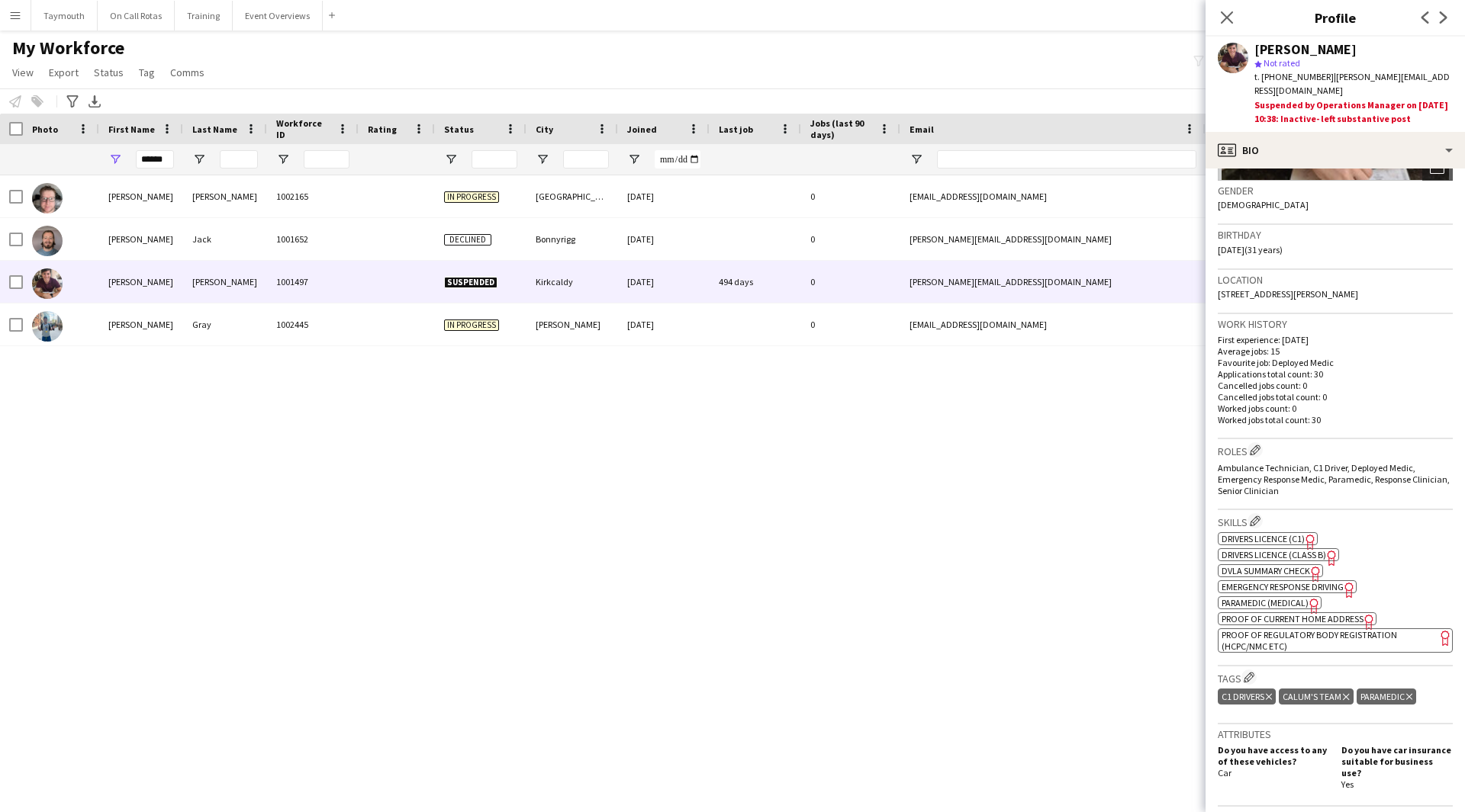
click at [1285, 598] on span "Paramedic (Medical)" at bounding box center [1265, 604] width 87 height 12
drag, startPoint x: 165, startPoint y: 162, endPoint x: -231, endPoint y: 60, distance: 408.9
click at [0, 60] on html "Menu Boards Boards Boards All jobs Status Workforce Workforce My Workforce Recr…" at bounding box center [732, 406] width 1465 height 812
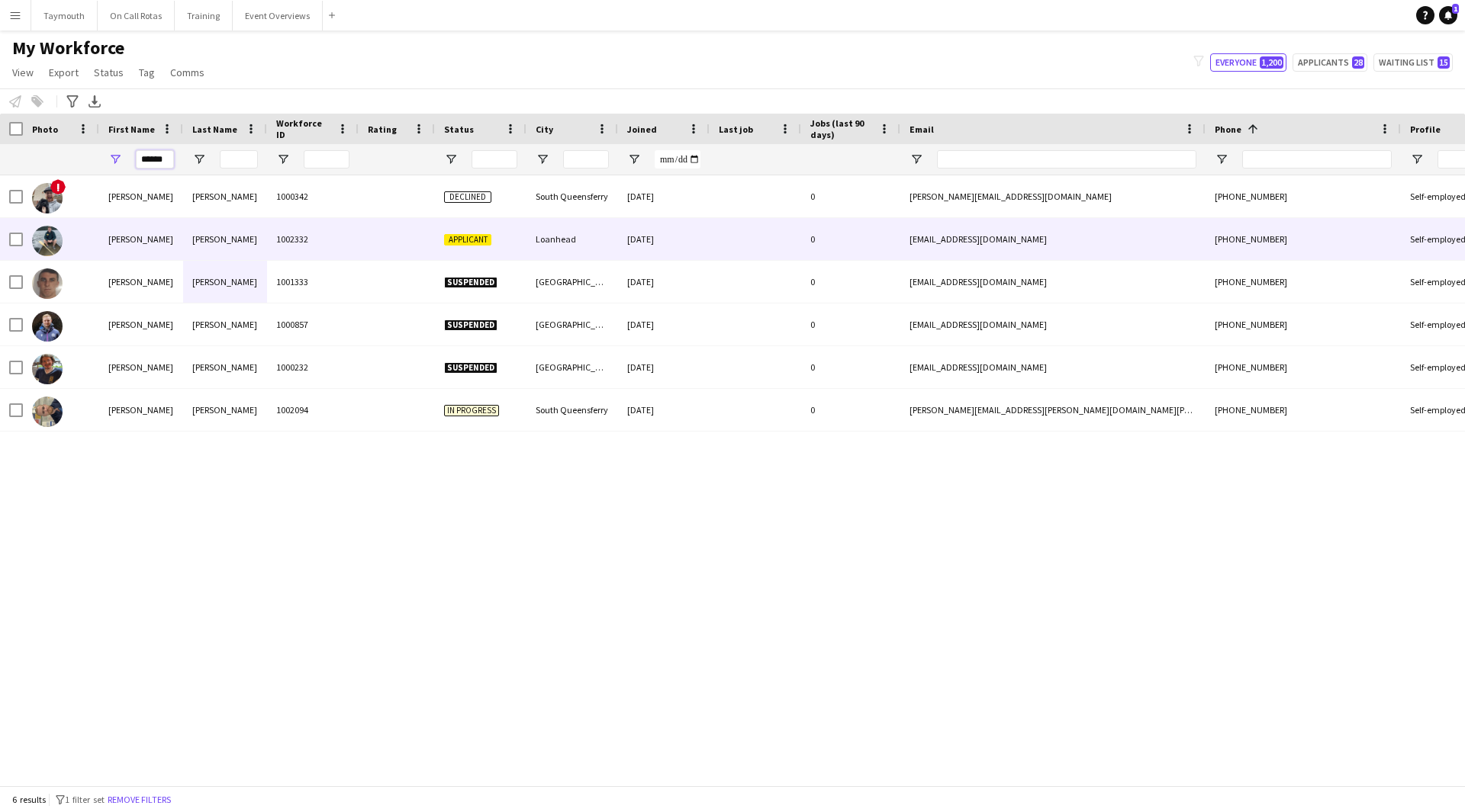
type input "******"
click at [281, 242] on div "1002332" at bounding box center [312, 239] width 91 height 42
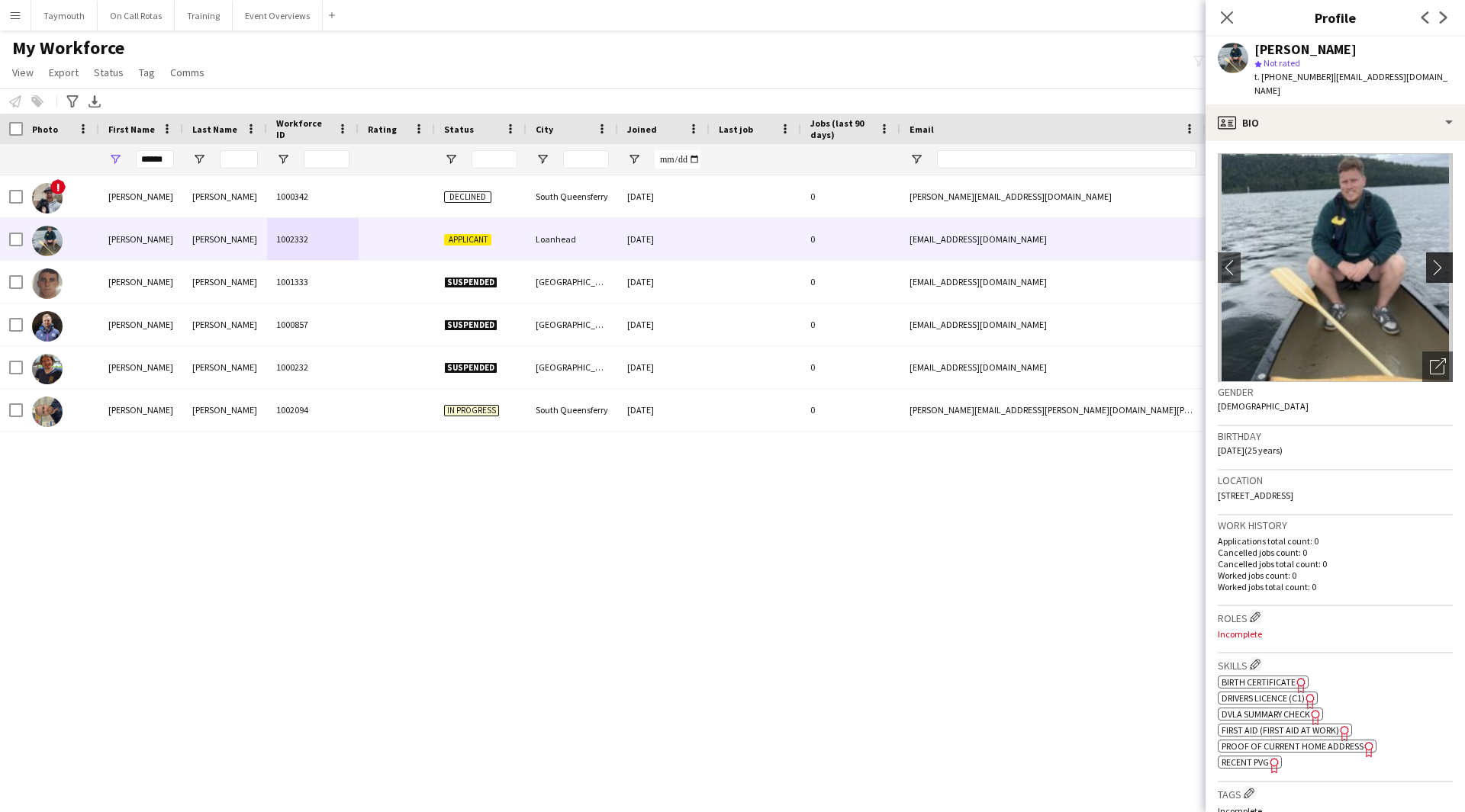
click at [1436, 260] on app-icon "chevron-right" at bounding box center [1442, 267] width 23 height 16
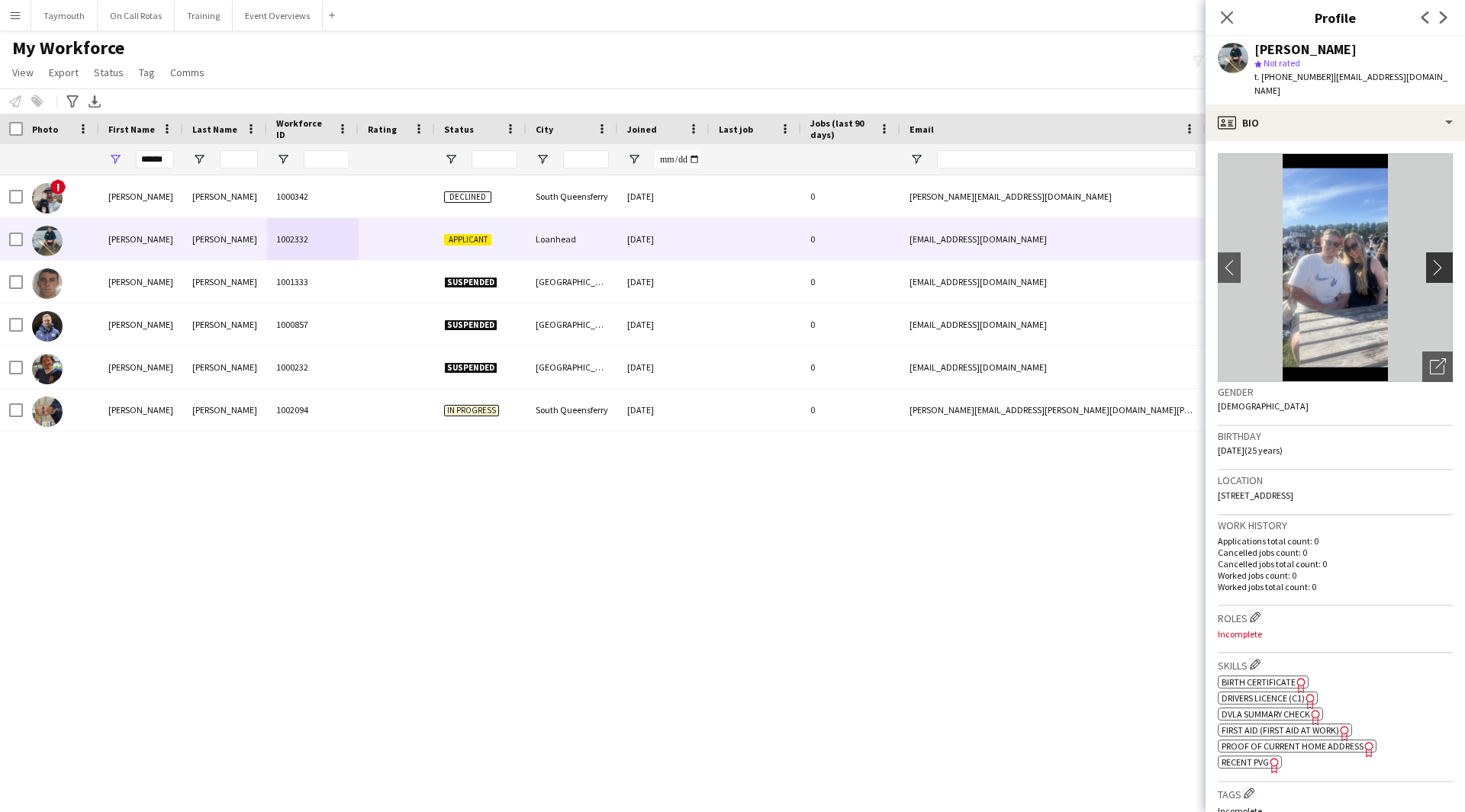
click at [1436, 260] on app-icon "chevron-right" at bounding box center [1442, 267] width 23 height 16
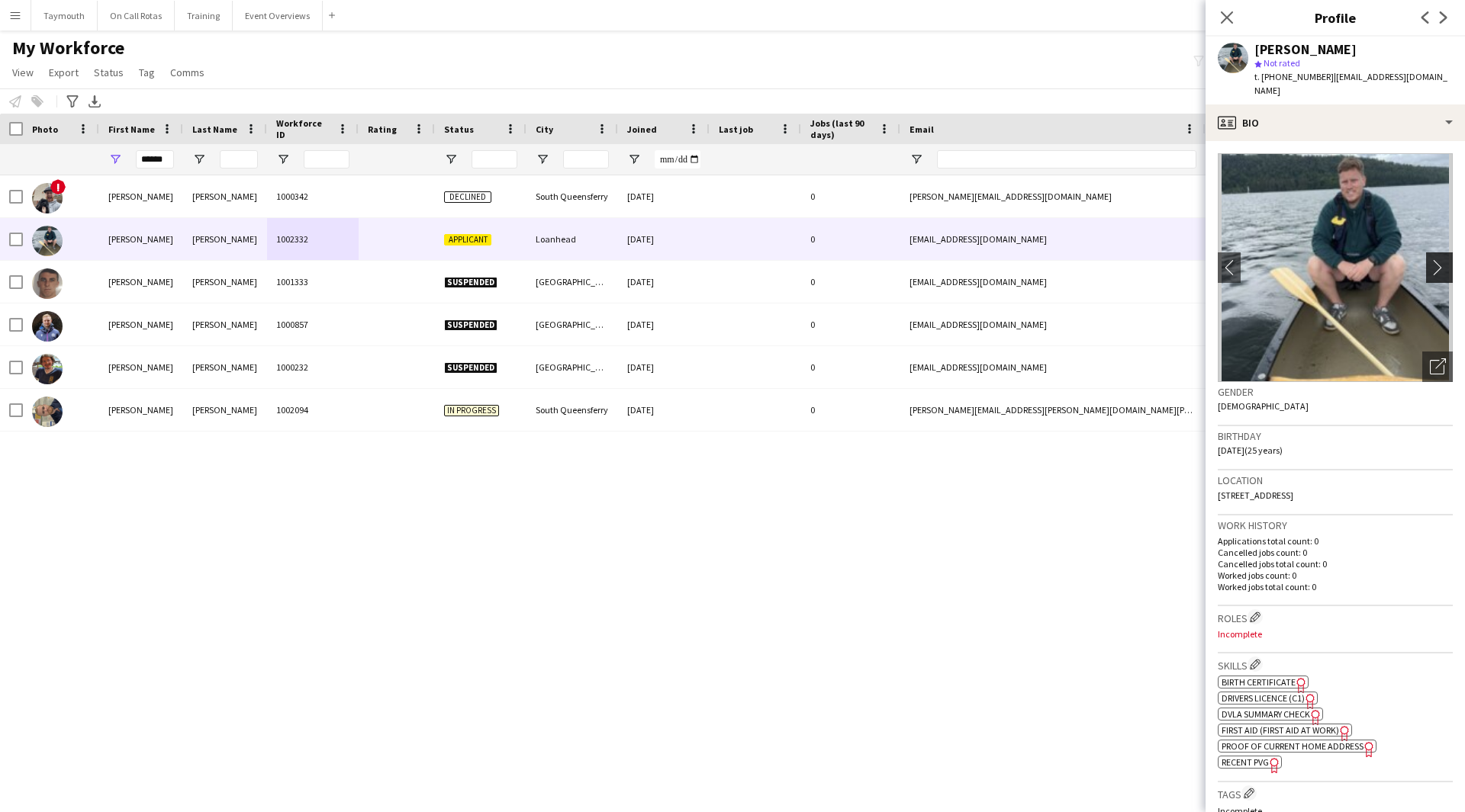
click at [1436, 260] on app-icon "chevron-right" at bounding box center [1442, 267] width 23 height 16
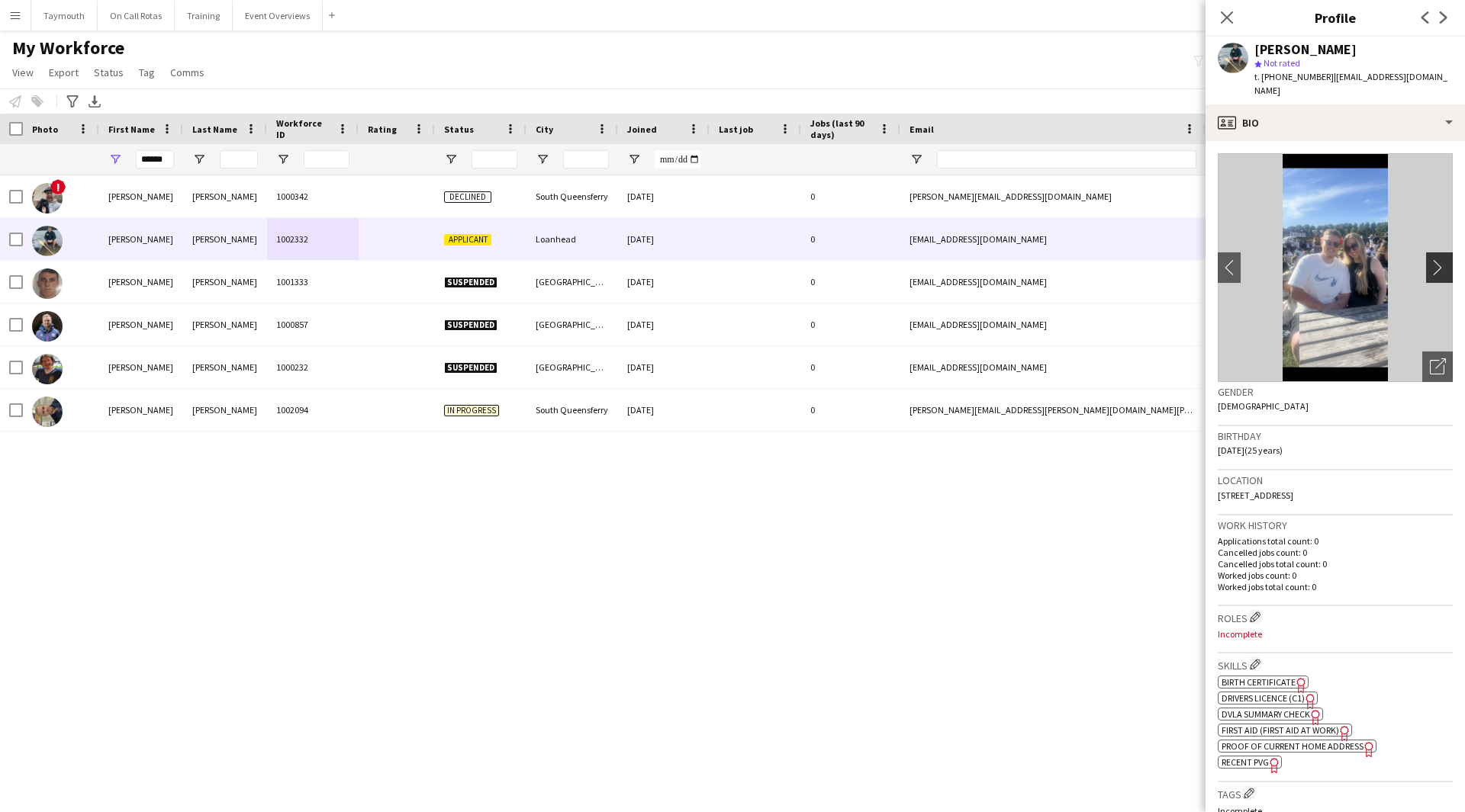
click at [1436, 260] on app-icon "chevron-right" at bounding box center [1442, 267] width 23 height 16
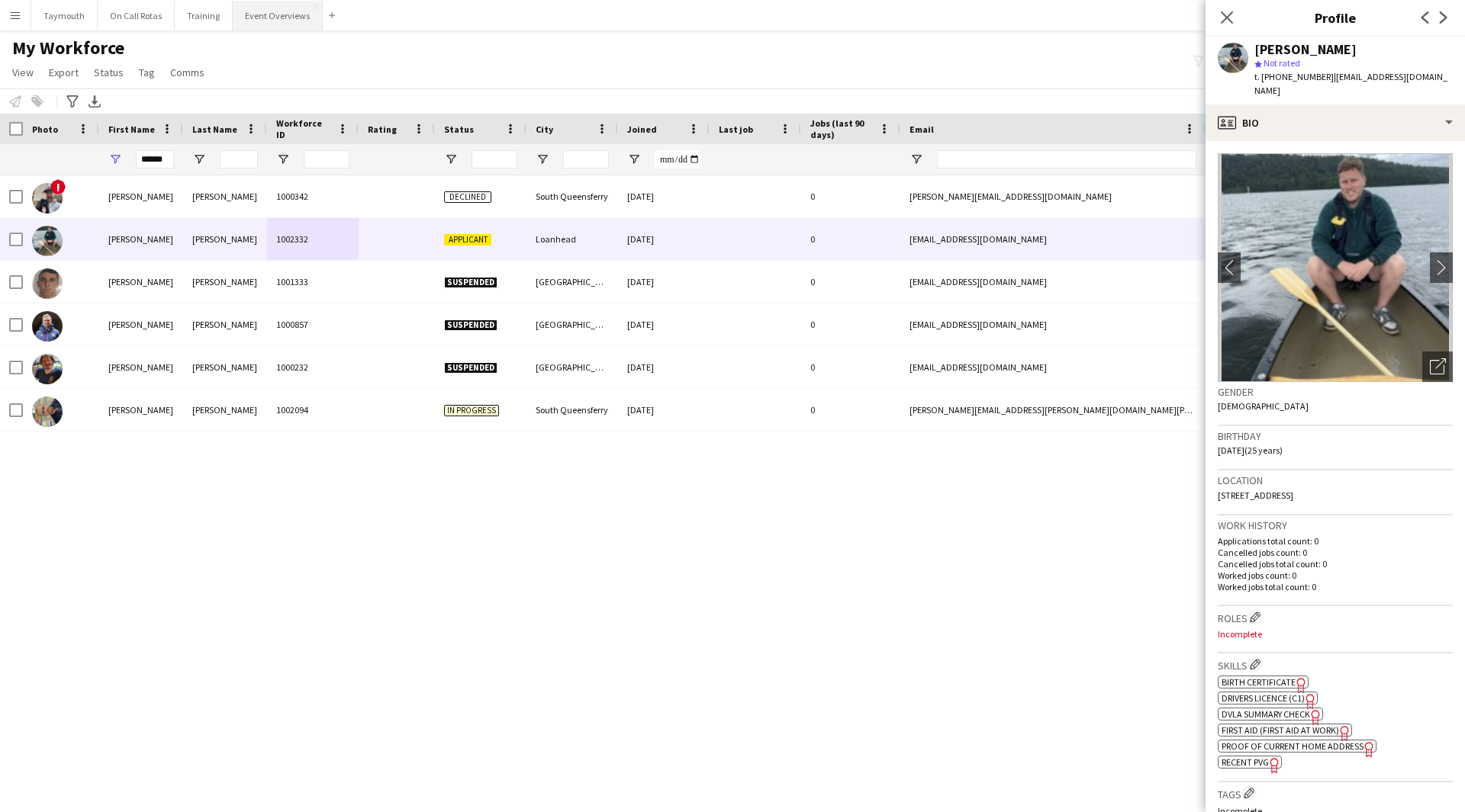
click at [274, 8] on button "Event Overviews Close" at bounding box center [278, 16] width 90 height 30
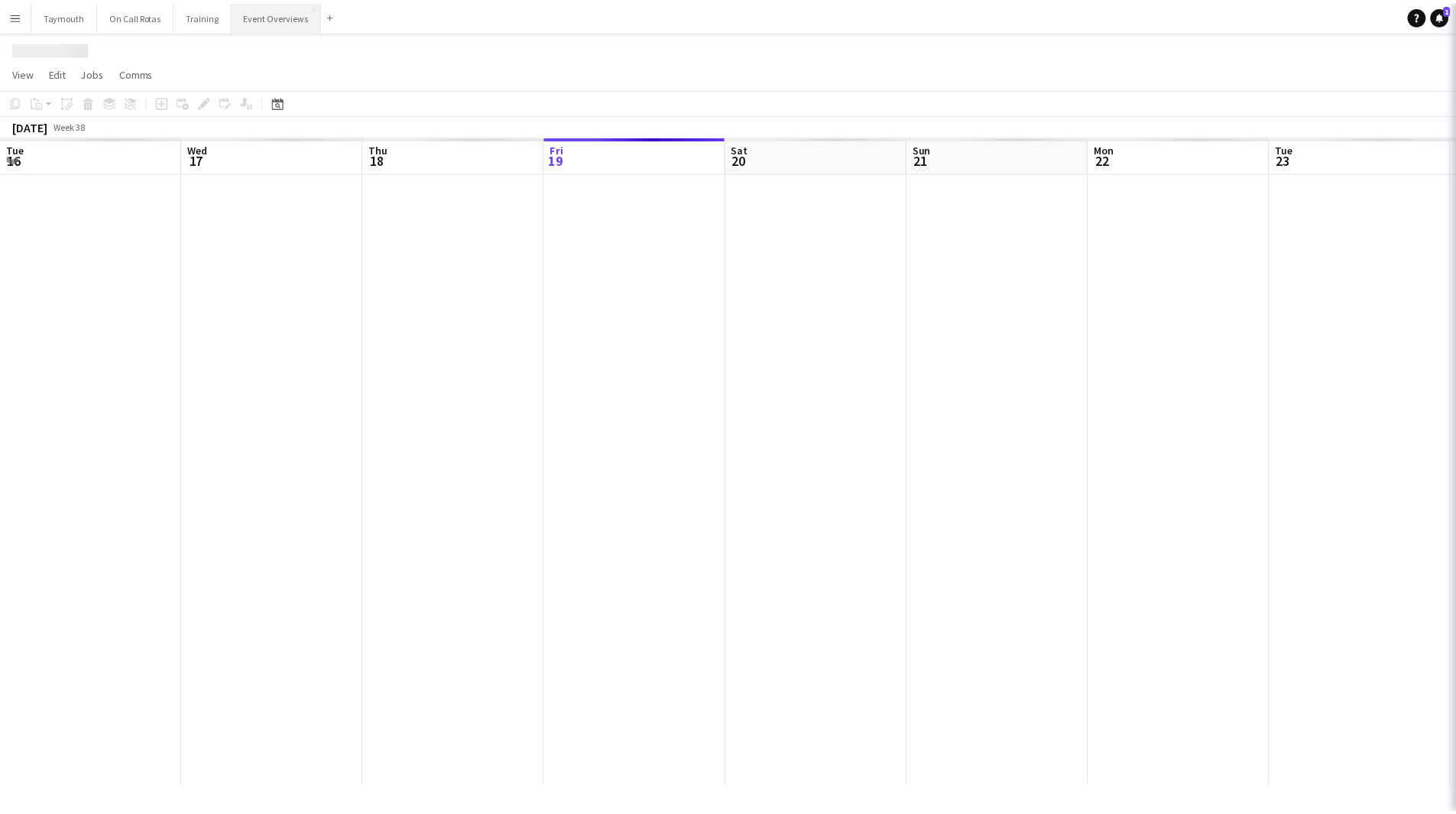
scroll to position [0, 366]
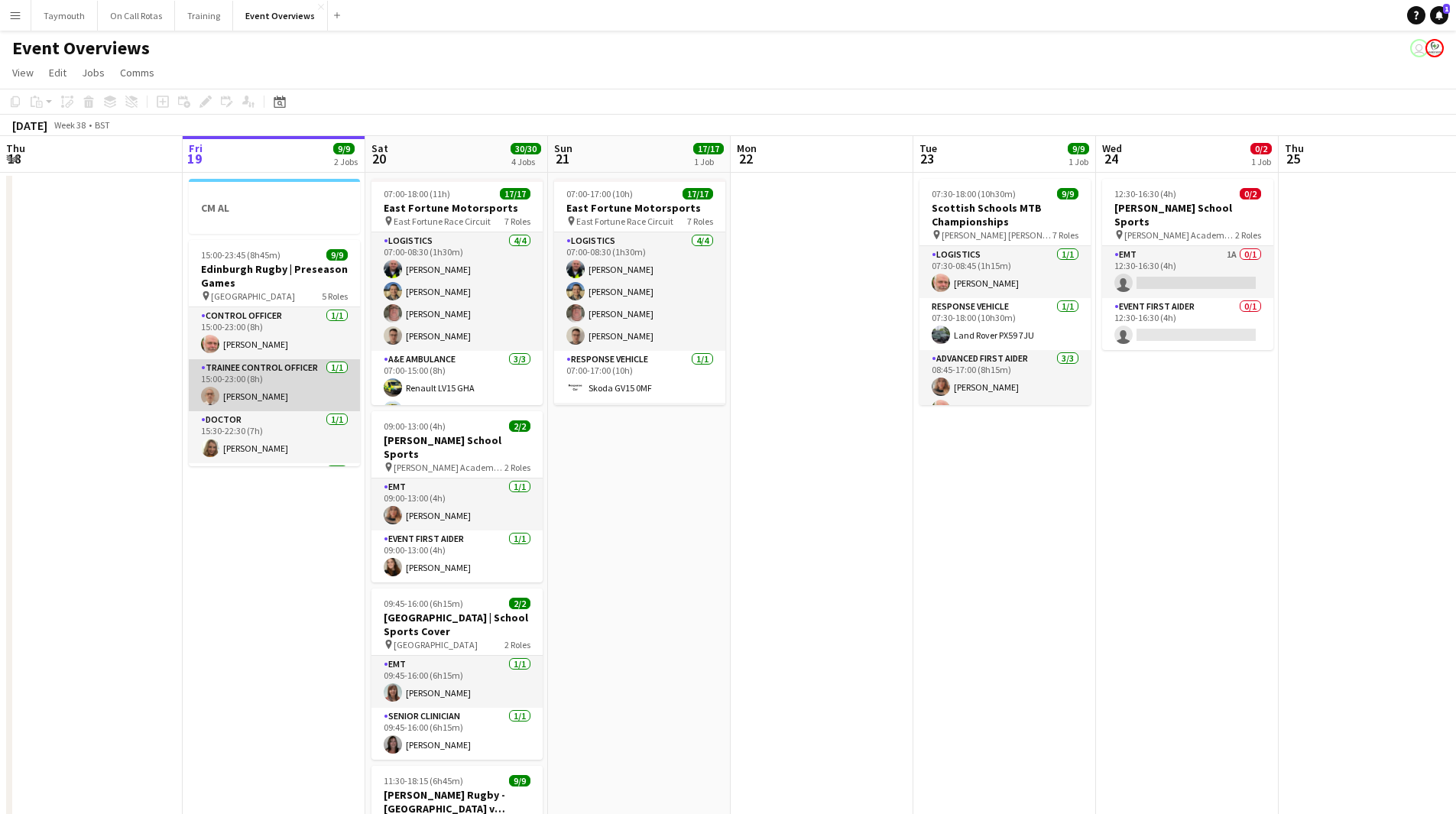
click at [263, 378] on app-card-role "Trainee Control Officer [DATE] 15:00-23:00 (8h) [PERSON_NAME]" at bounding box center [274, 385] width 171 height 52
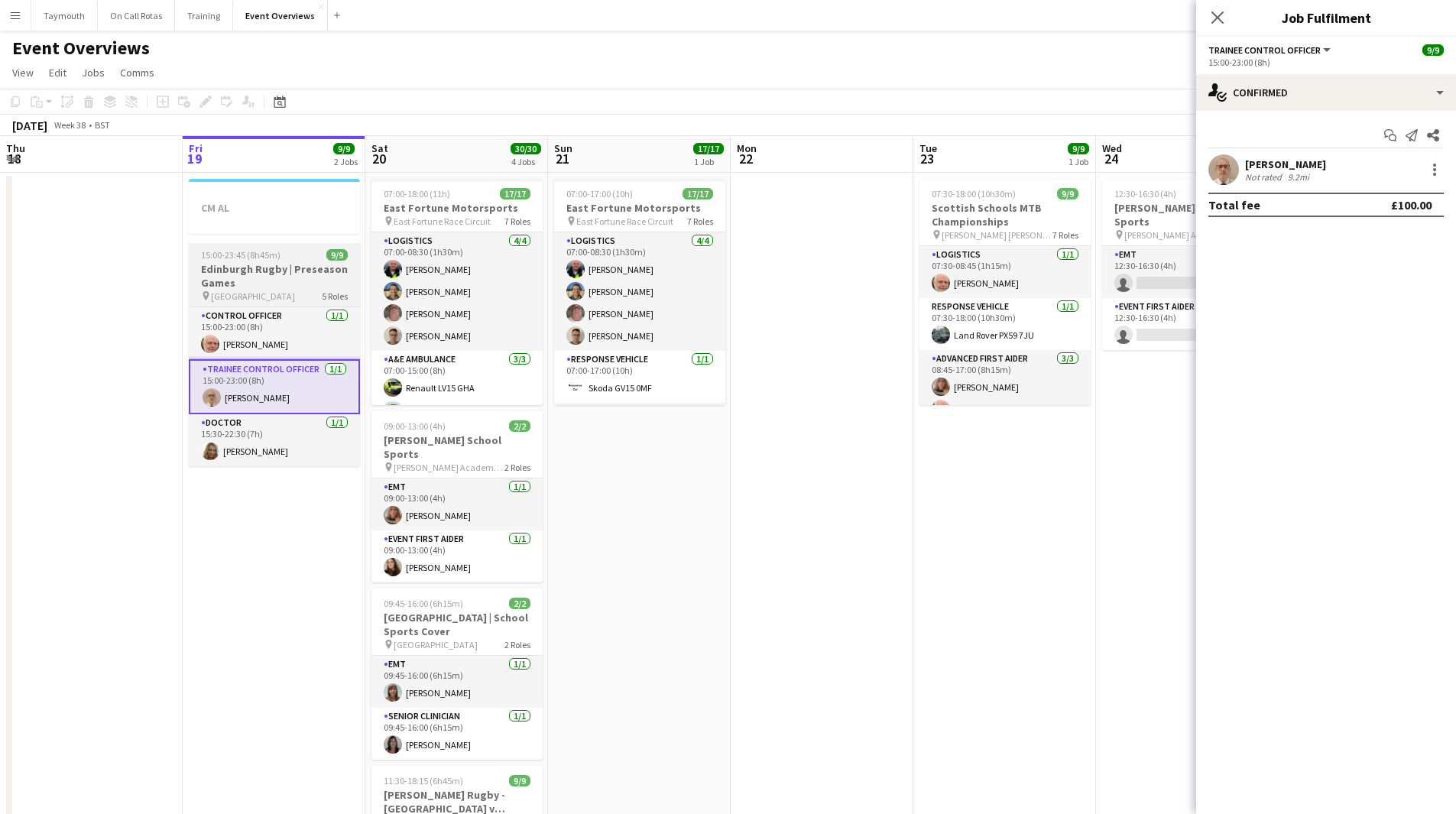
click at [278, 265] on h3 "Edinburgh Rugby | Preseason Games" at bounding box center [274, 276] width 171 height 28
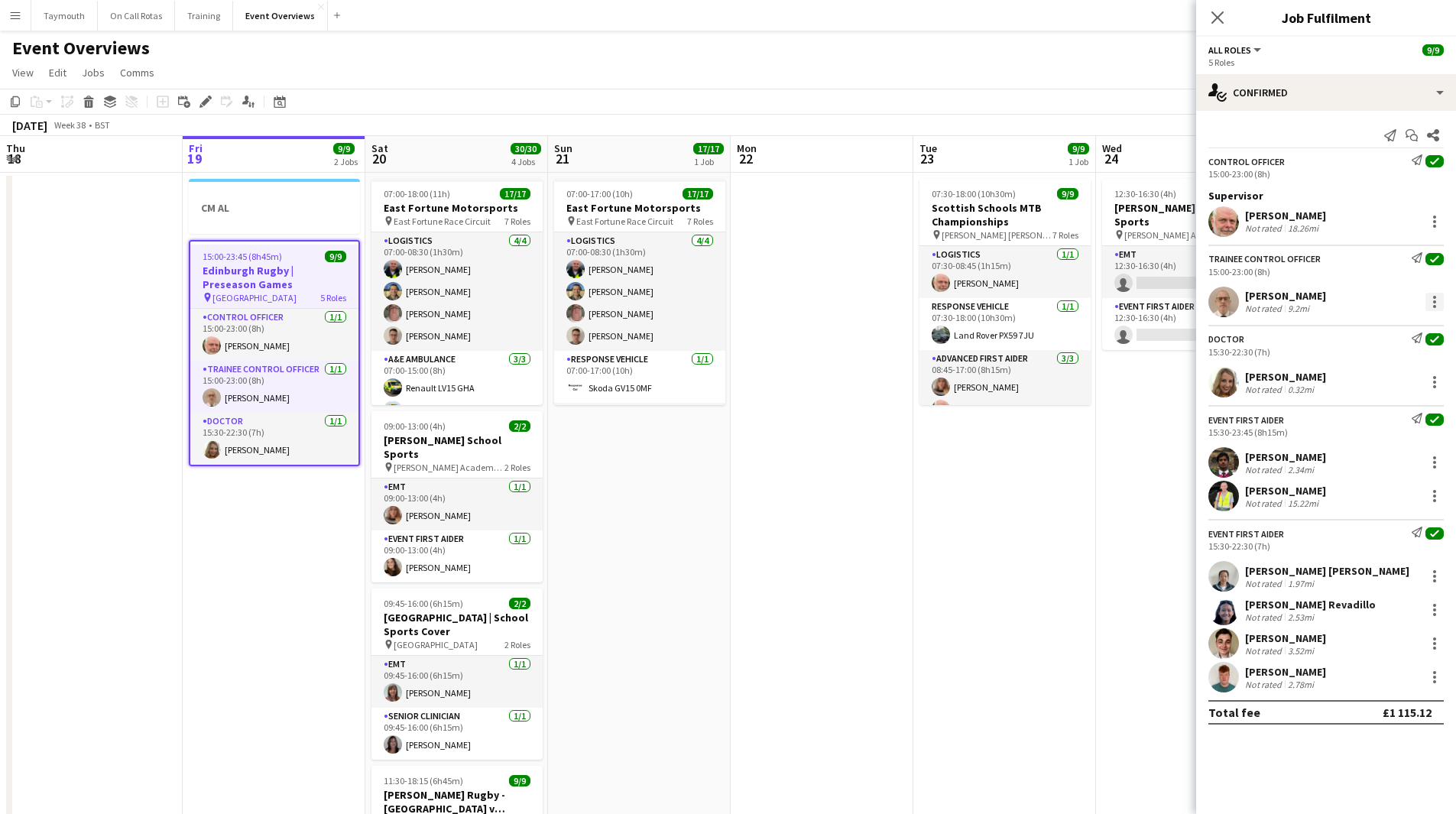
click at [1439, 298] on div at bounding box center [1434, 302] width 18 height 18
click at [1382, 518] on span "Set as supervisor" at bounding box center [1384, 513] width 95 height 13
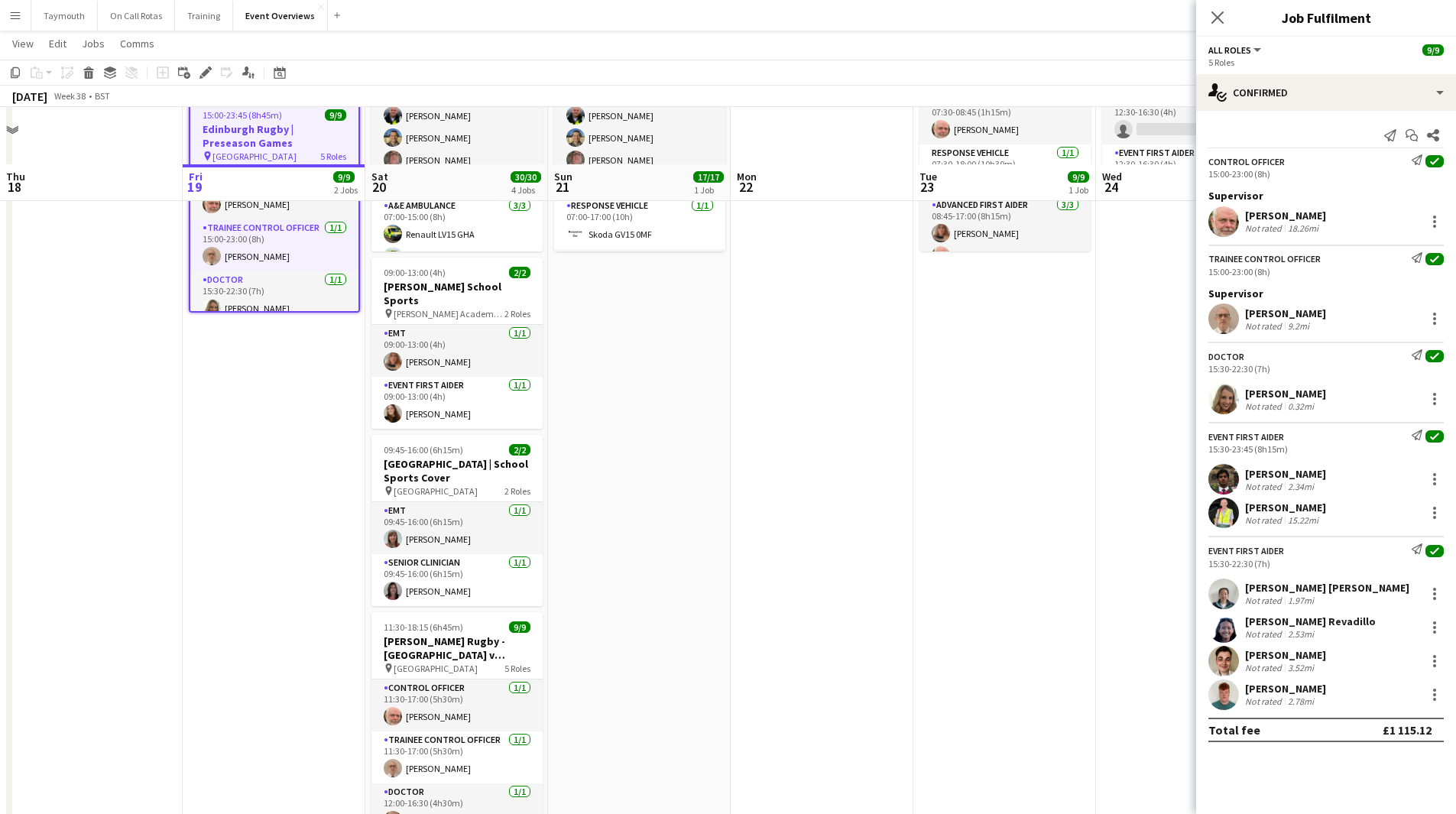
scroll to position [210, 0]
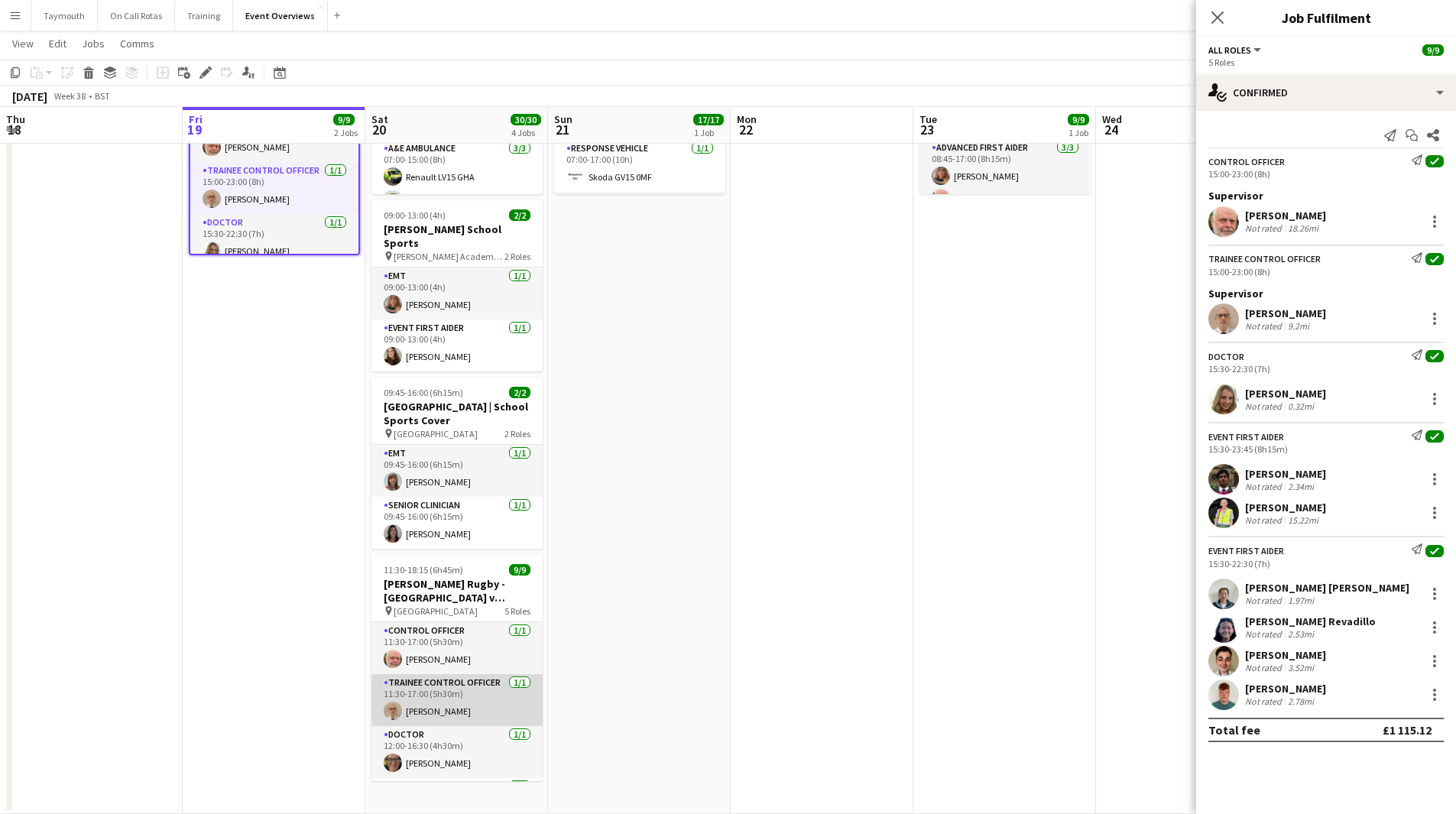
click at [460, 692] on app-card-role "Trainee Control Officer [DATE] 11:30-17:00 (5h30m) [PERSON_NAME]" at bounding box center [457, 701] width 171 height 52
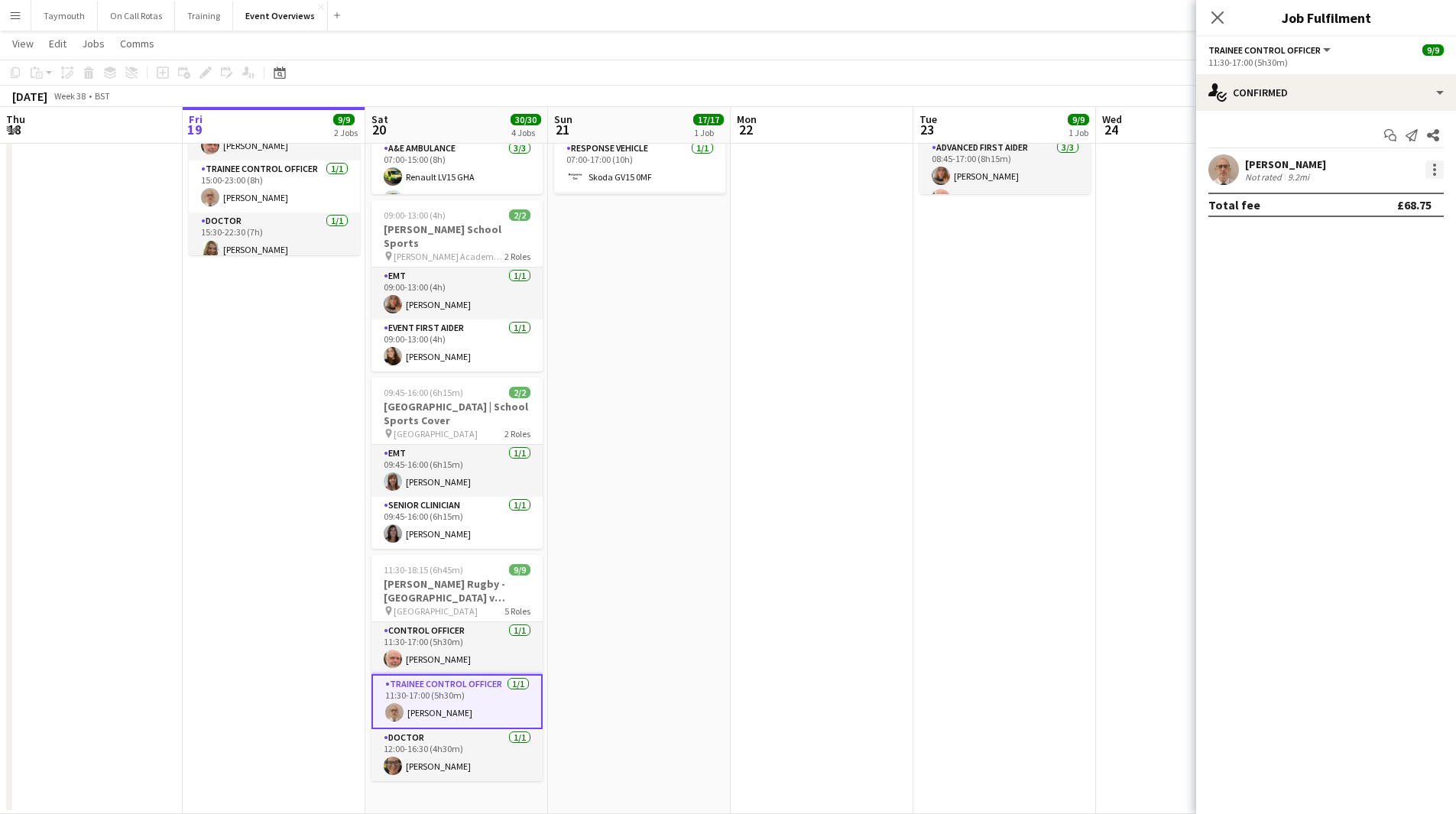
click at [1438, 169] on div at bounding box center [1434, 170] width 18 height 18
click at [1386, 381] on span "Set as supervisor" at bounding box center [1384, 381] width 95 height 13
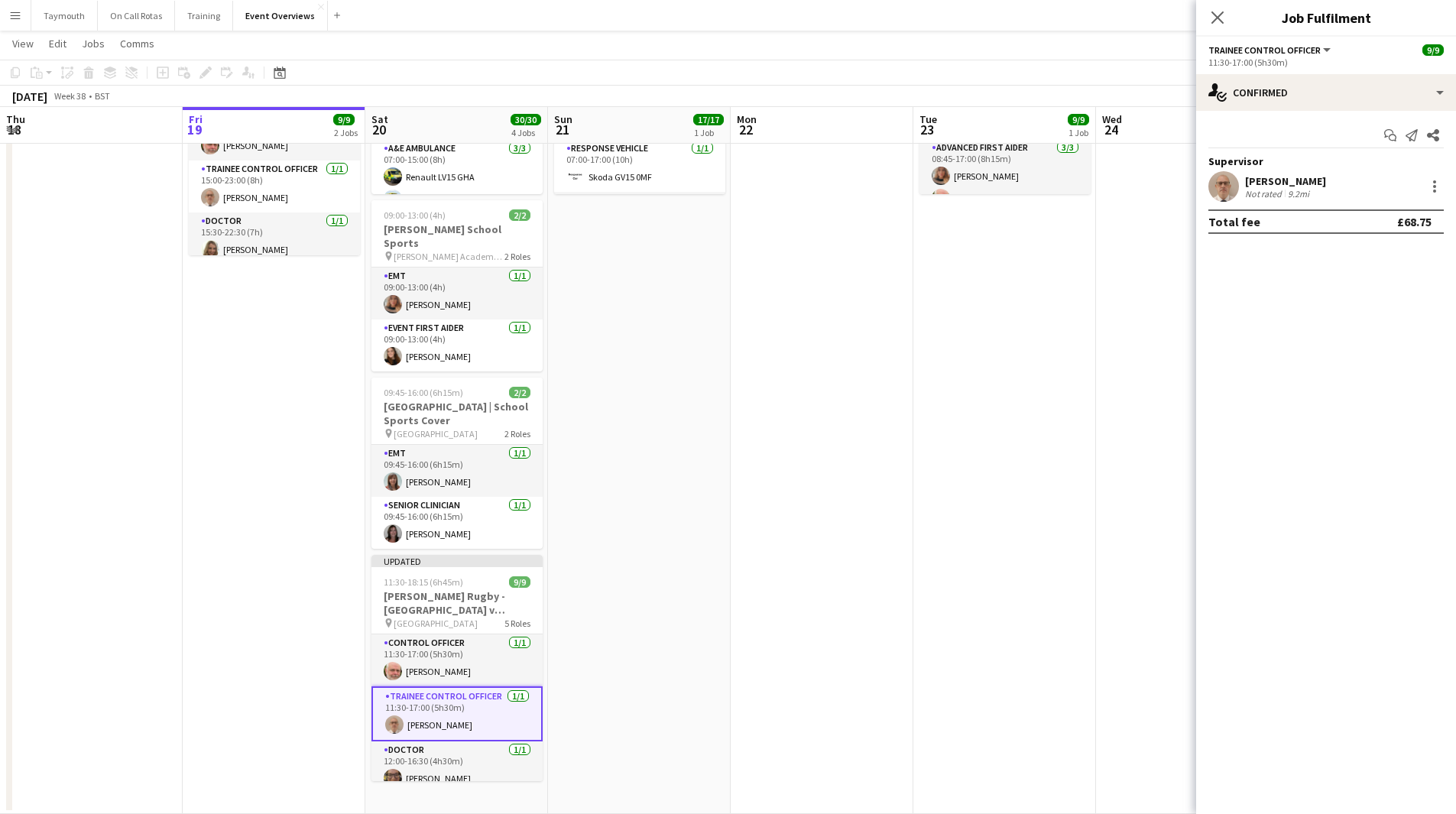
click at [626, 282] on app-date-cell "07:00-17:00 (10h) 17/17 East Fortune Motorsports pin East Fortune Race Circuit …" at bounding box center [639, 388] width 183 height 853
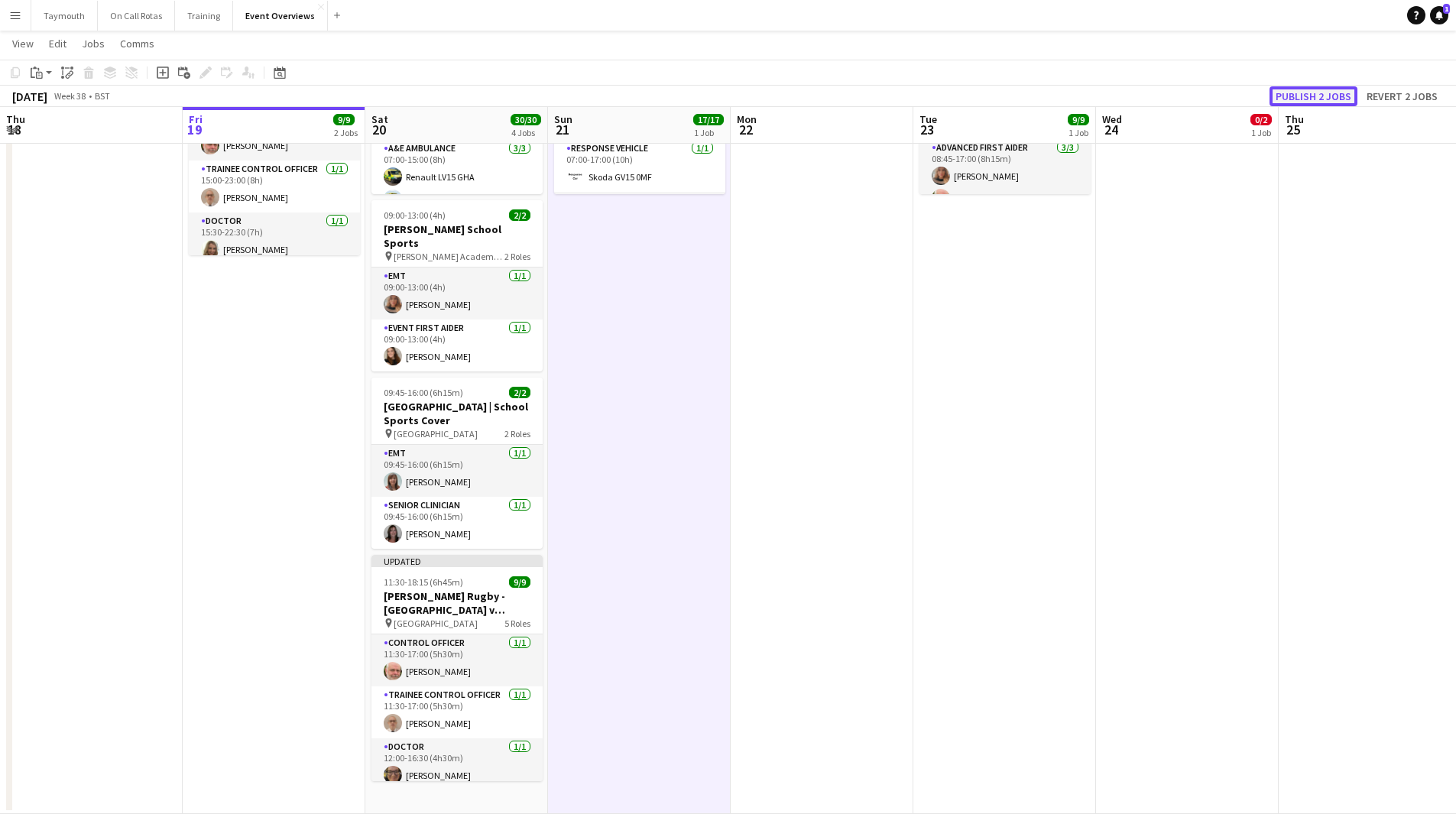
click at [1283, 93] on button "Publish 2 jobs" at bounding box center [1313, 97] width 88 height 20
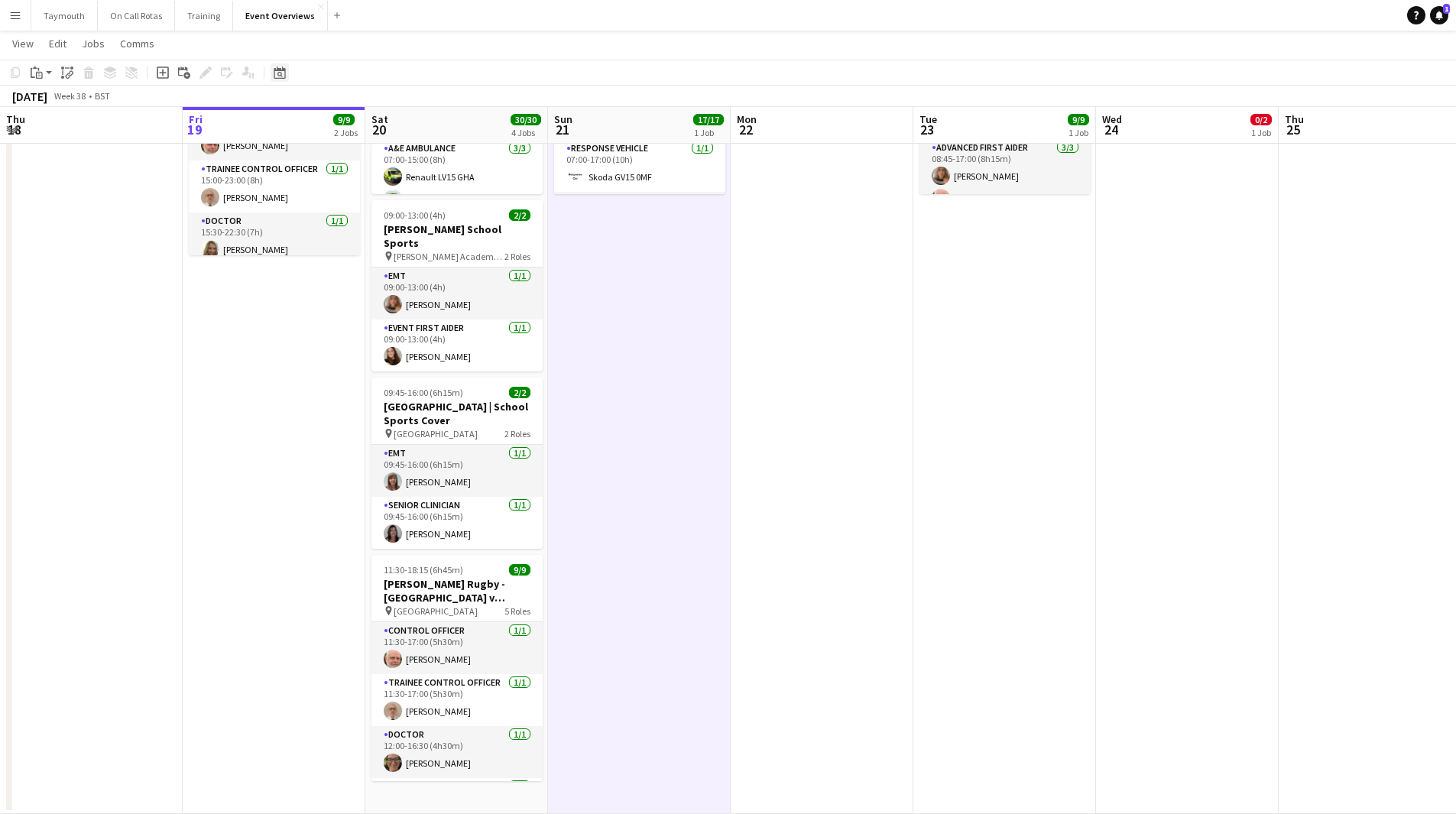
click at [280, 72] on icon "Date picker" at bounding box center [279, 72] width 13 height 13
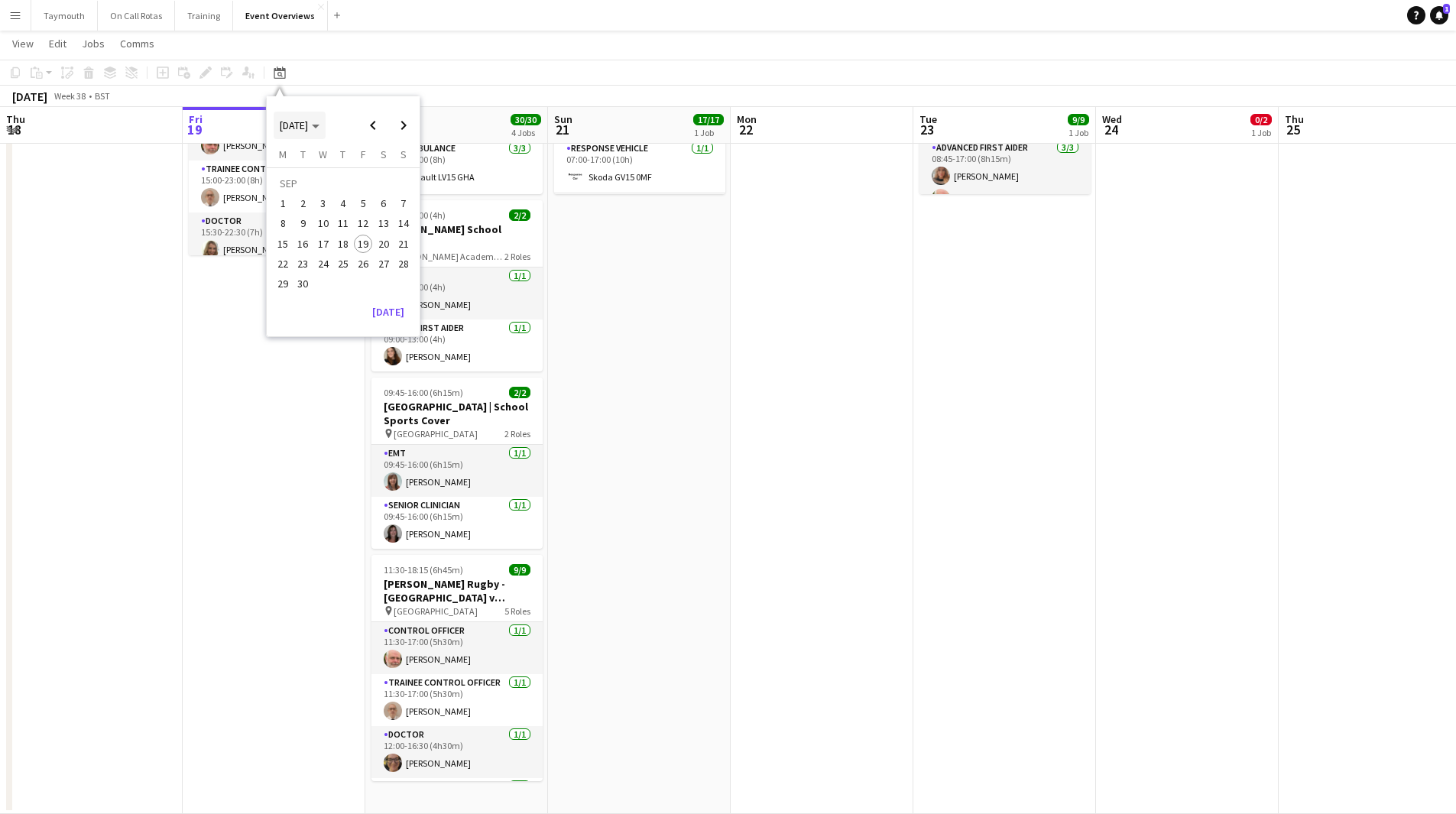
click at [308, 128] on span "[DATE]" at bounding box center [294, 125] width 29 height 13
click at [302, 207] on span "2024" at bounding box center [289, 204] width 31 height 18
click at [389, 227] on span "DEC" at bounding box center [395, 224] width 31 height 18
click at [304, 290] on span "31" at bounding box center [304, 288] width 18 height 18
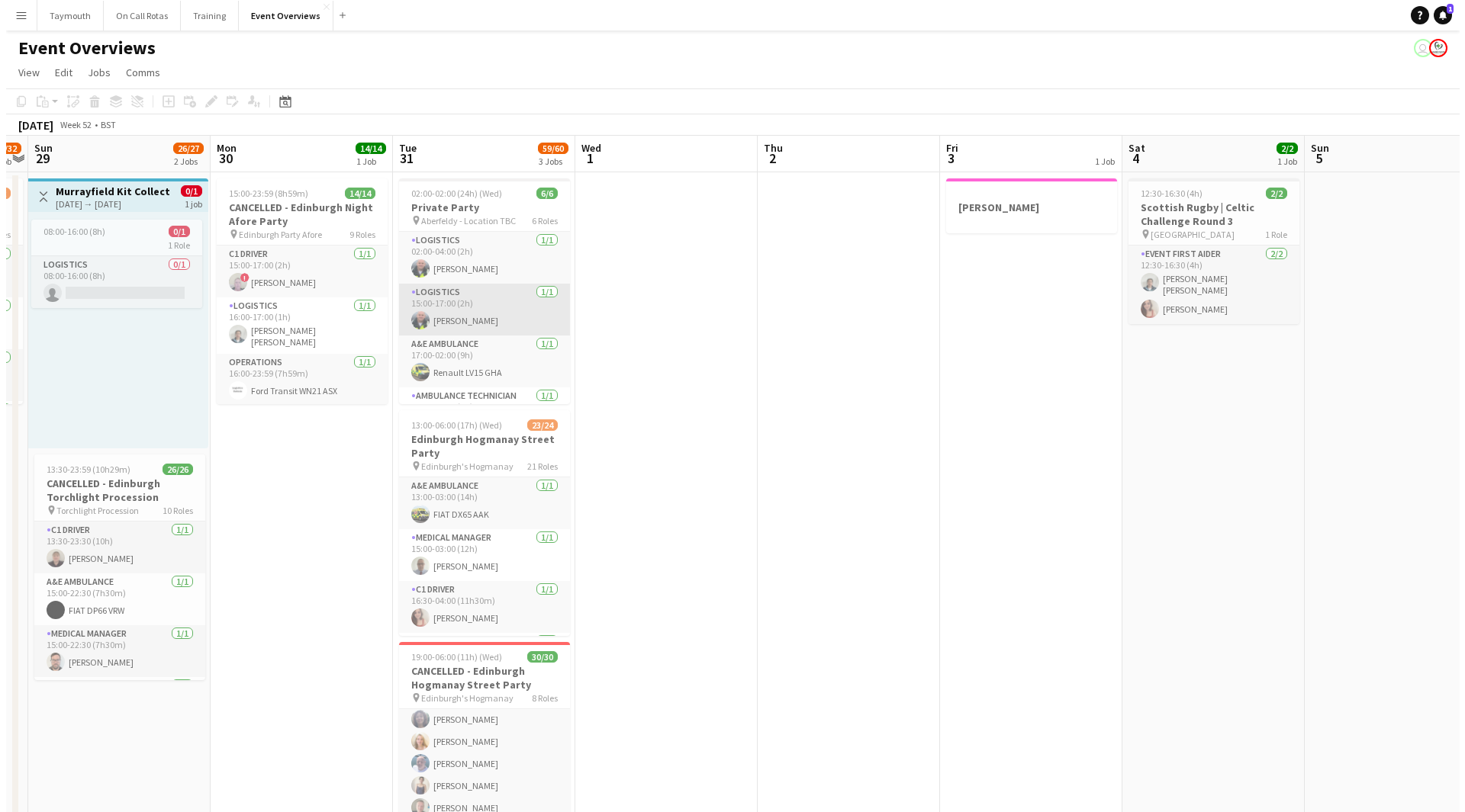
scroll to position [76, 0]
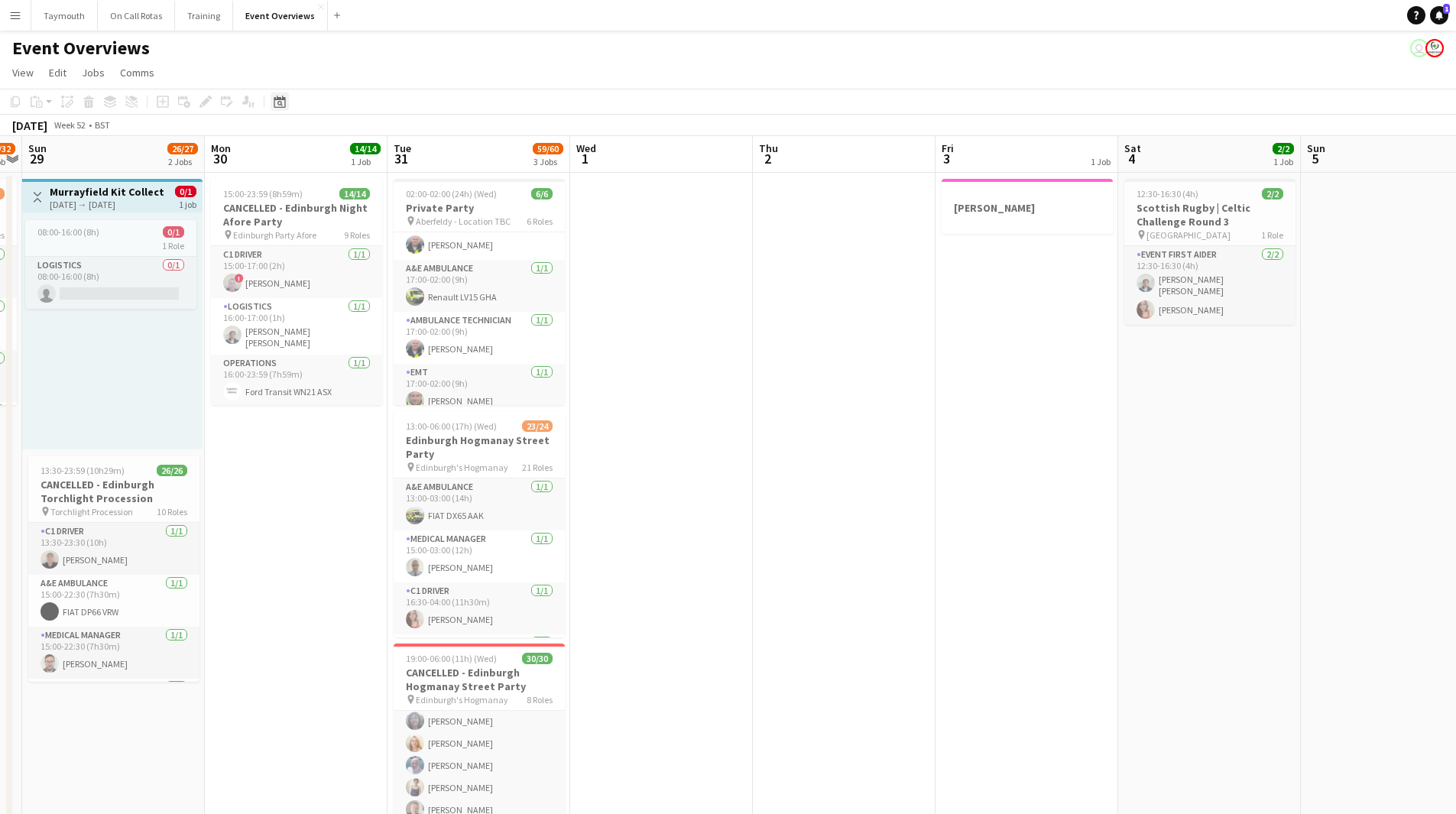
click at [280, 99] on icon at bounding box center [279, 102] width 12 height 13
click at [388, 336] on button "[DATE]" at bounding box center [387, 345] width 44 height 24
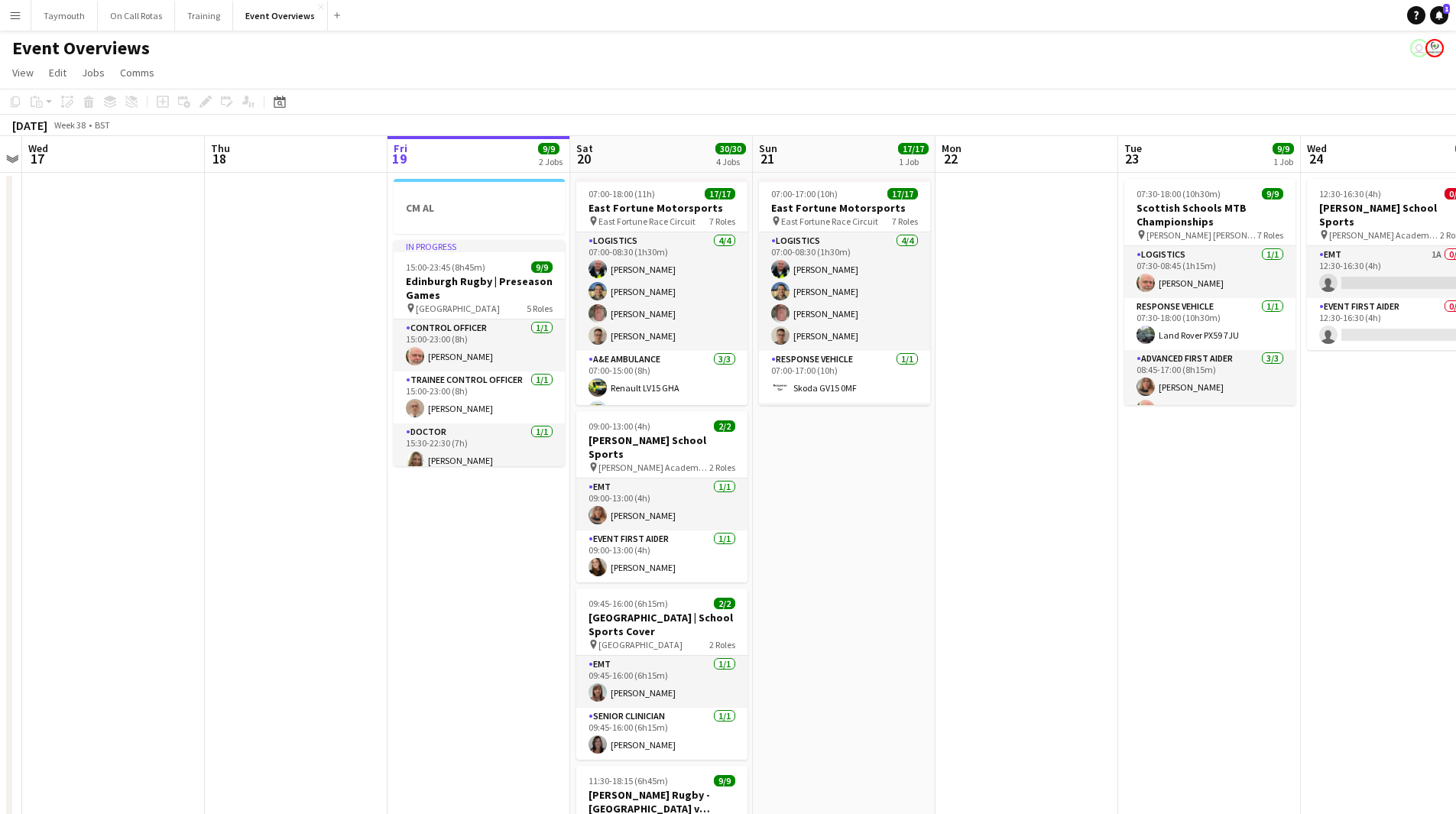
click at [394, 340] on app-card-role "Control Officer [DATE] 15:00-23:00 (8h) [PERSON_NAME]" at bounding box center [479, 346] width 171 height 52
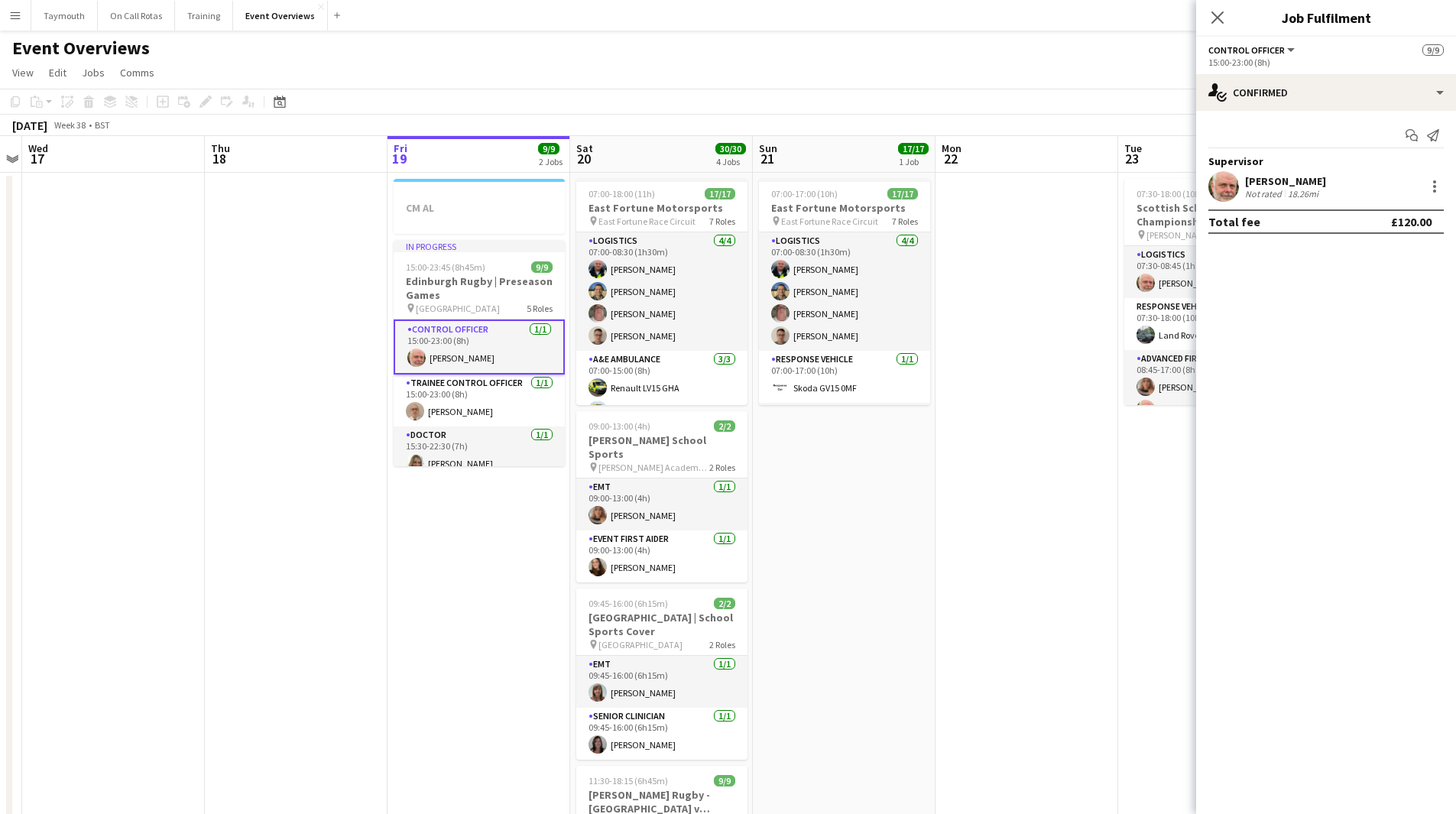
click at [346, 367] on app-date-cell at bounding box center [296, 599] width 183 height 853
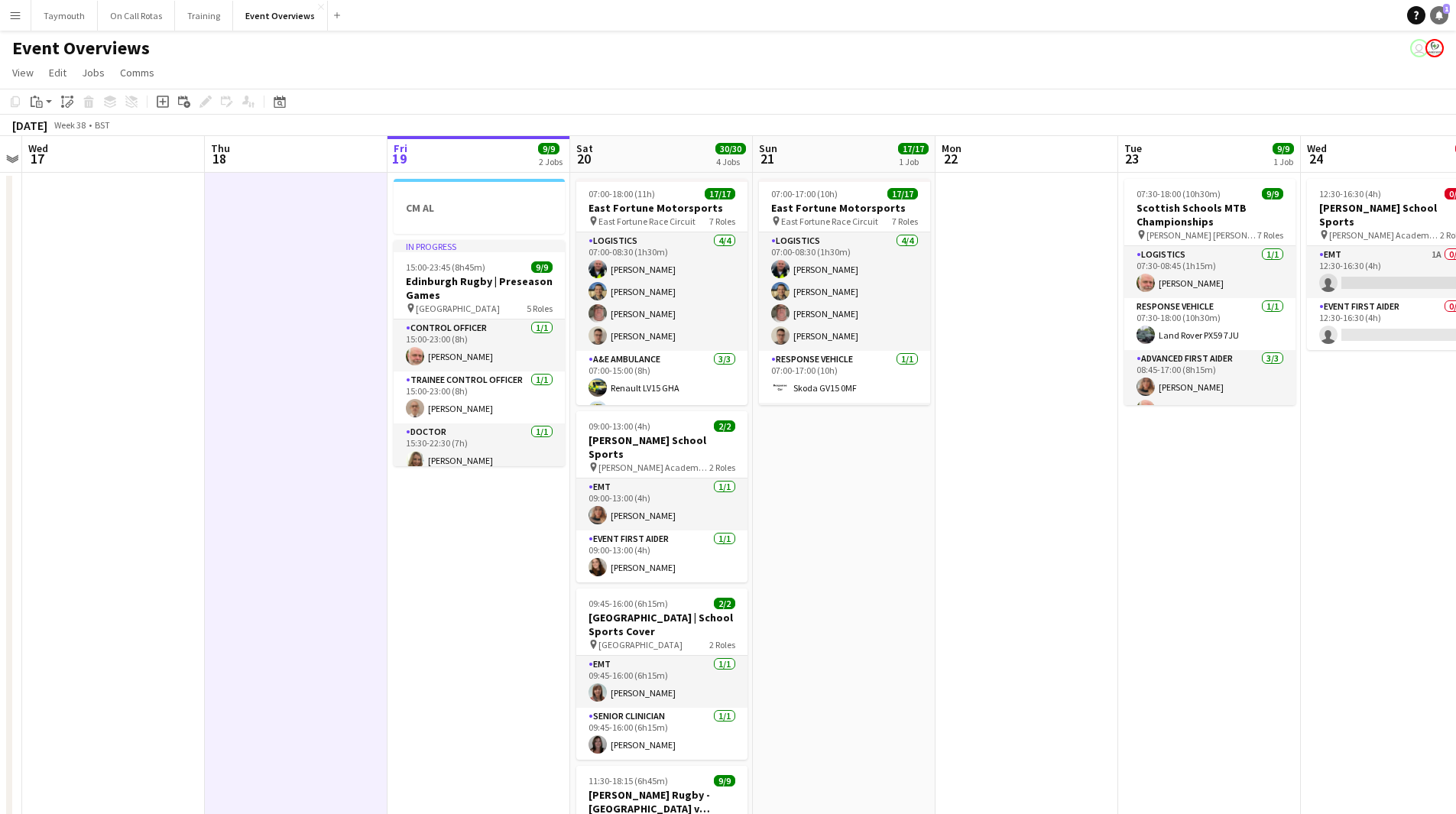
click at [1444, 18] on link "Notifications 1" at bounding box center [1439, 15] width 18 height 18
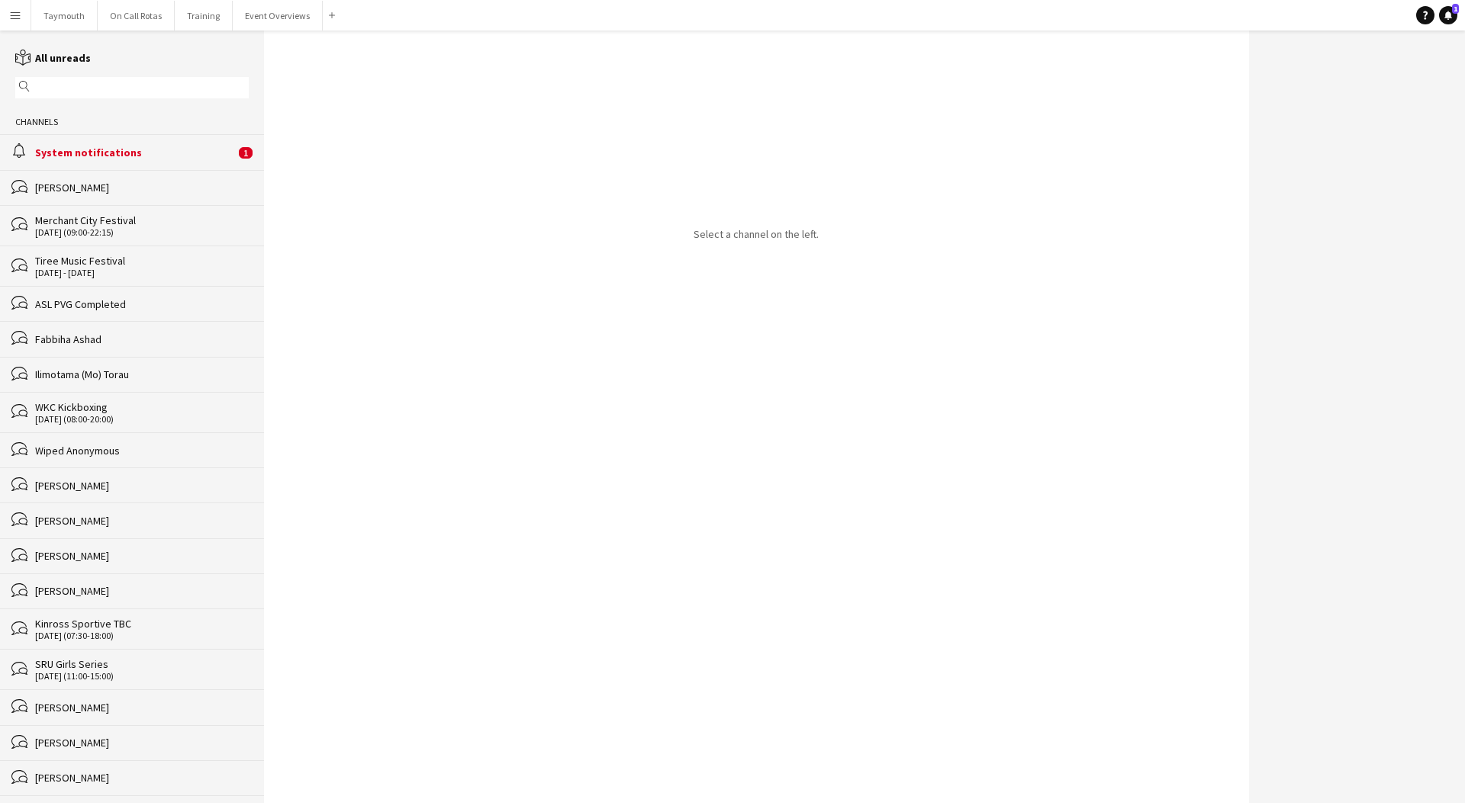
click at [239, 153] on span "1" at bounding box center [245, 153] width 13 height 12
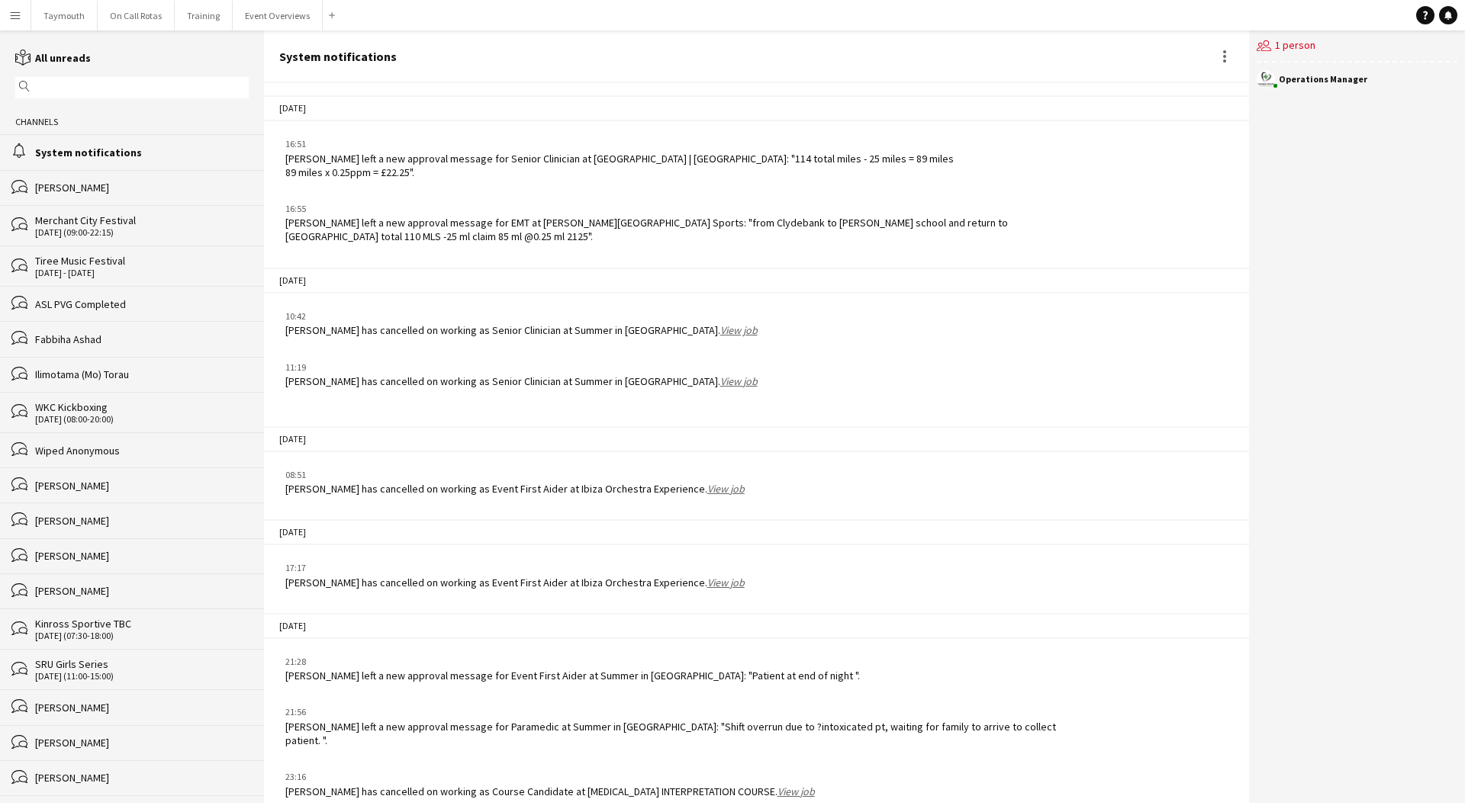
scroll to position [1676, 0]
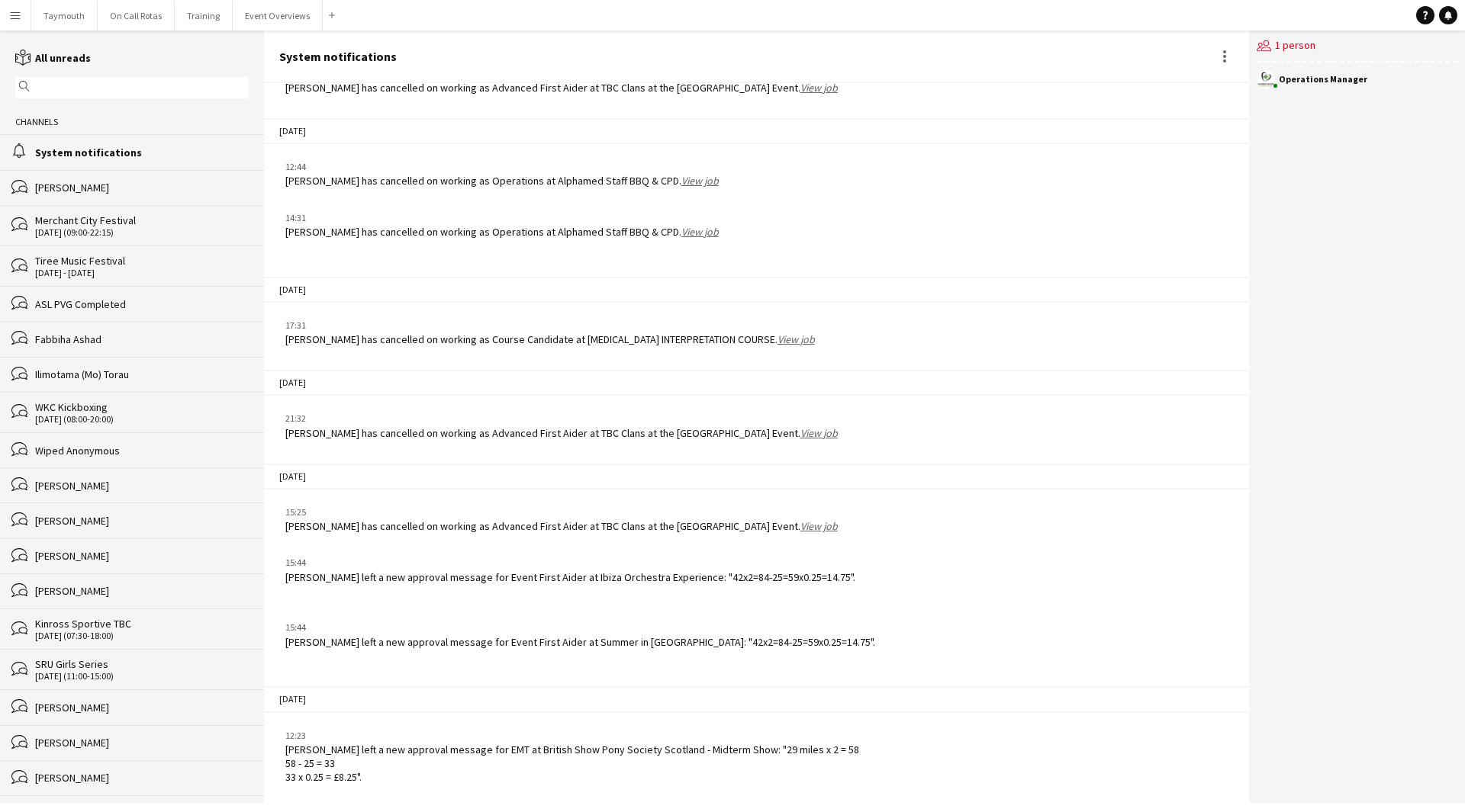
click at [15, 9] on app-icon "Menu" at bounding box center [15, 15] width 13 height 13
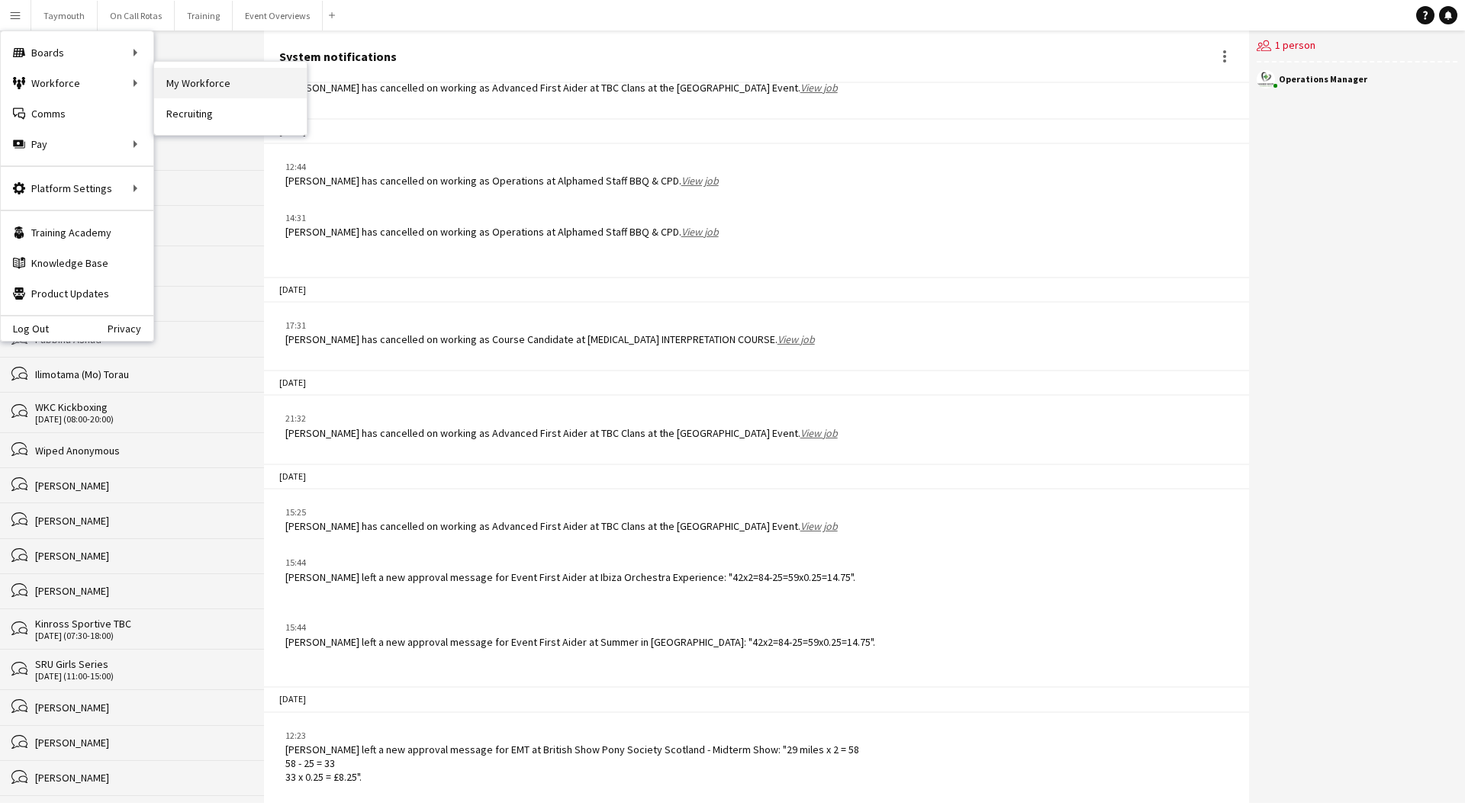
click at [161, 80] on link "My Workforce" at bounding box center [230, 83] width 152 height 30
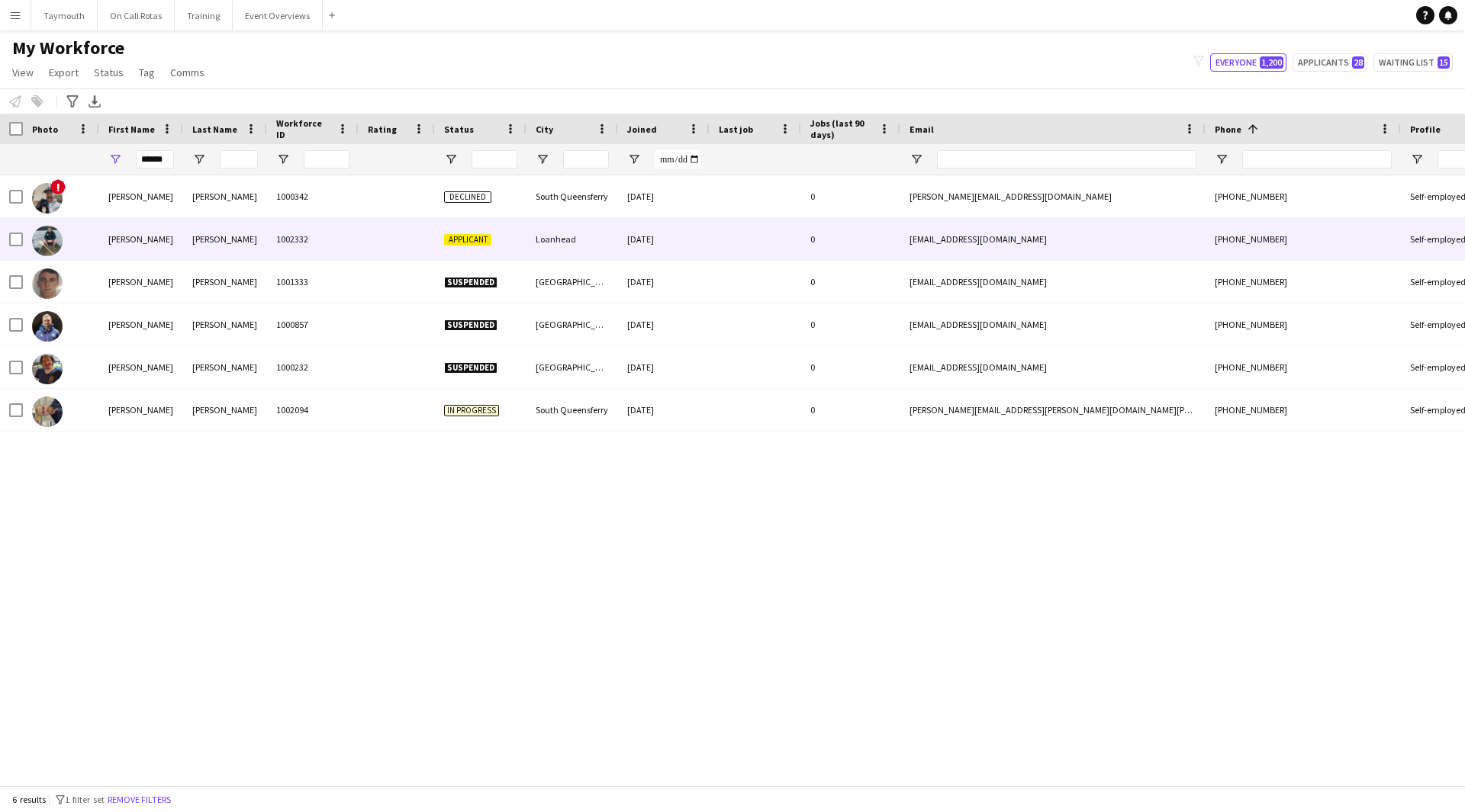
click at [295, 229] on div "1002332" at bounding box center [312, 239] width 91 height 42
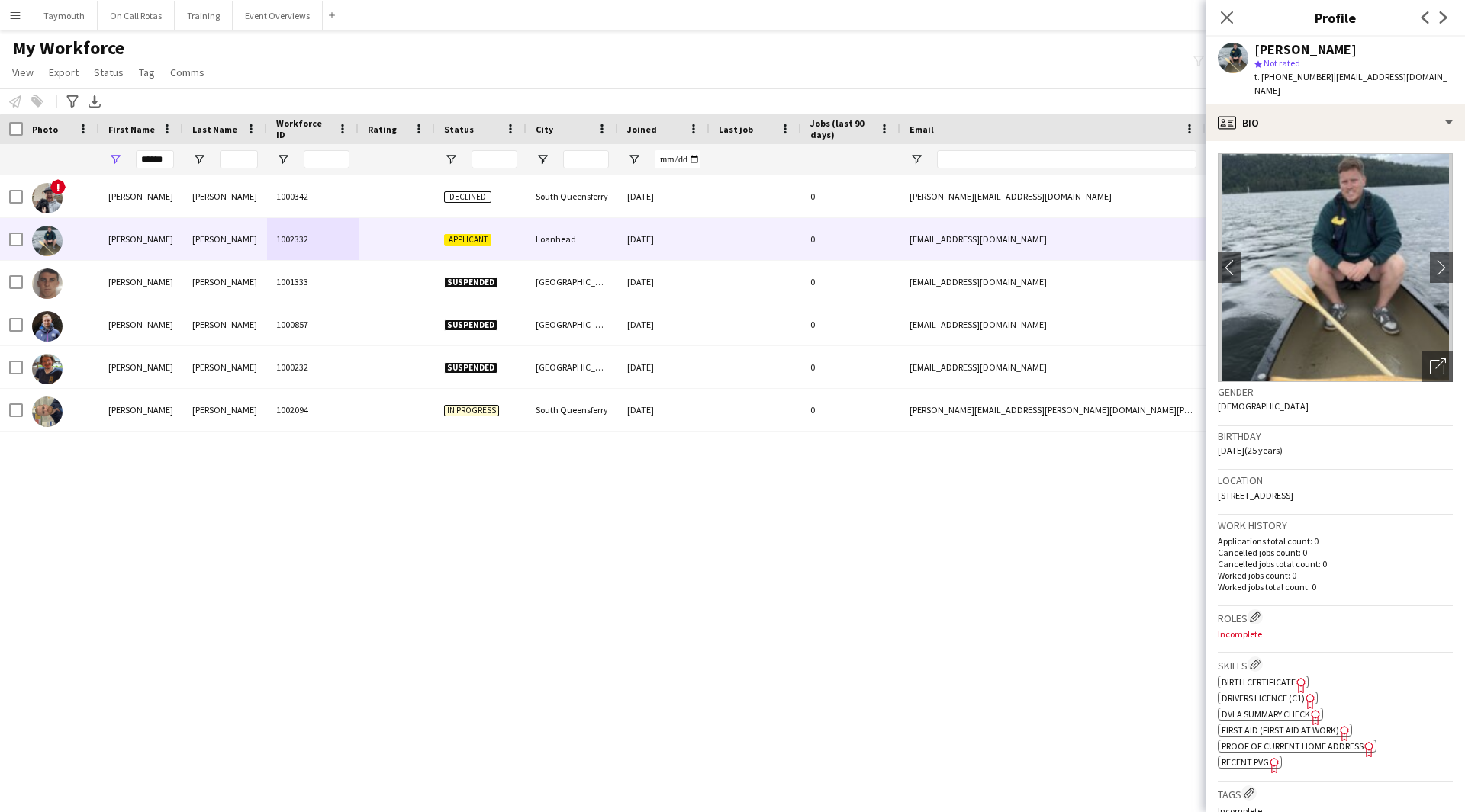
drag, startPoint x: 1376, startPoint y: 49, endPoint x: 1303, endPoint y: 53, distance: 73.1
click at [1303, 53] on div "[PERSON_NAME]" at bounding box center [1353, 49] width 198 height 13
copy div "[PERSON_NAME]"
drag, startPoint x: 1458, startPoint y: 72, endPoint x: 1328, endPoint y: 76, distance: 130.1
click at [1328, 76] on div "[PERSON_NAME] star Not rated t. [PHONE_NUMBER] | [EMAIL_ADDRESS][DOMAIN_NAME]" at bounding box center [1335, 70] width 260 height 68
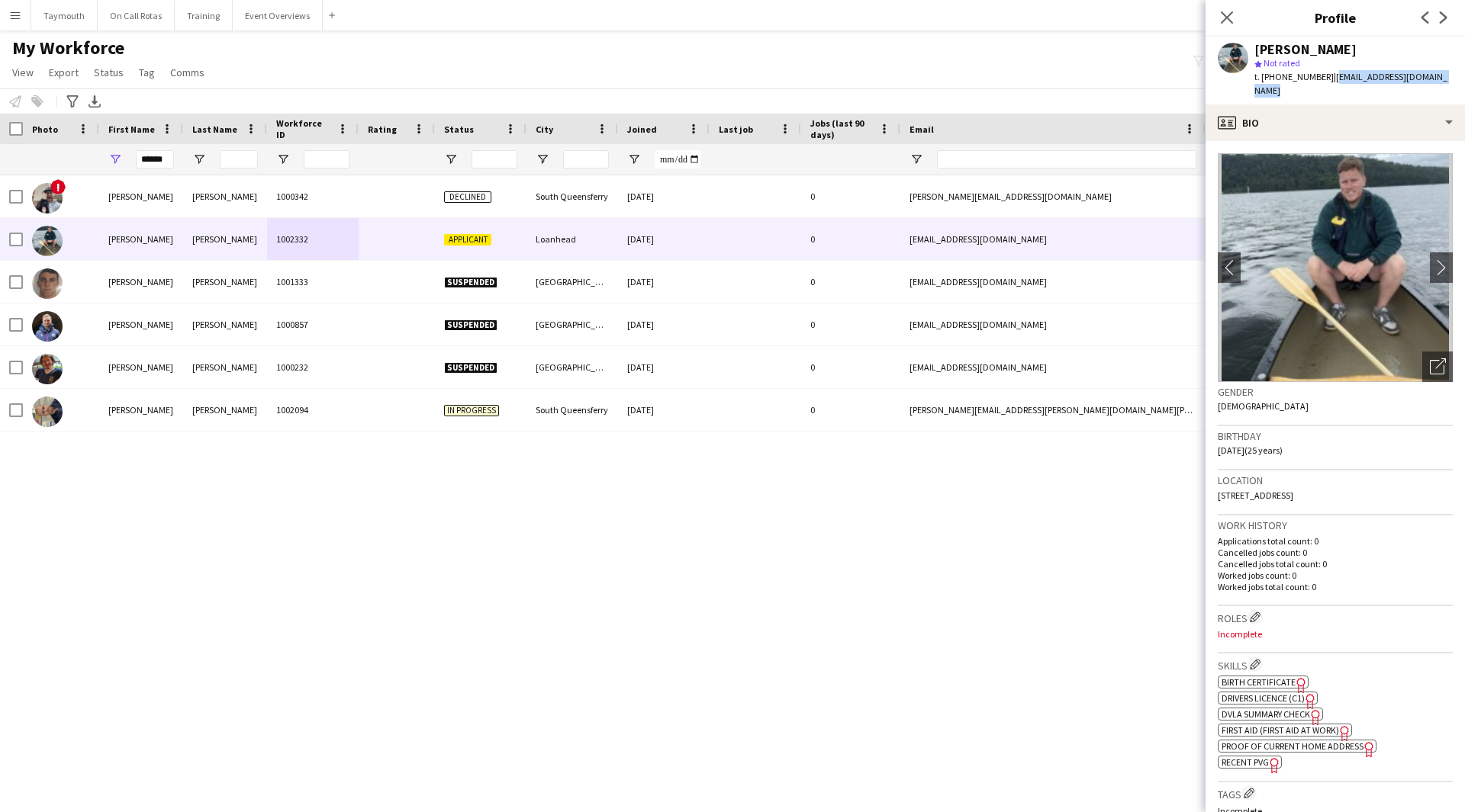
copy span "[EMAIL_ADDRESS][DOMAIN_NAME]"
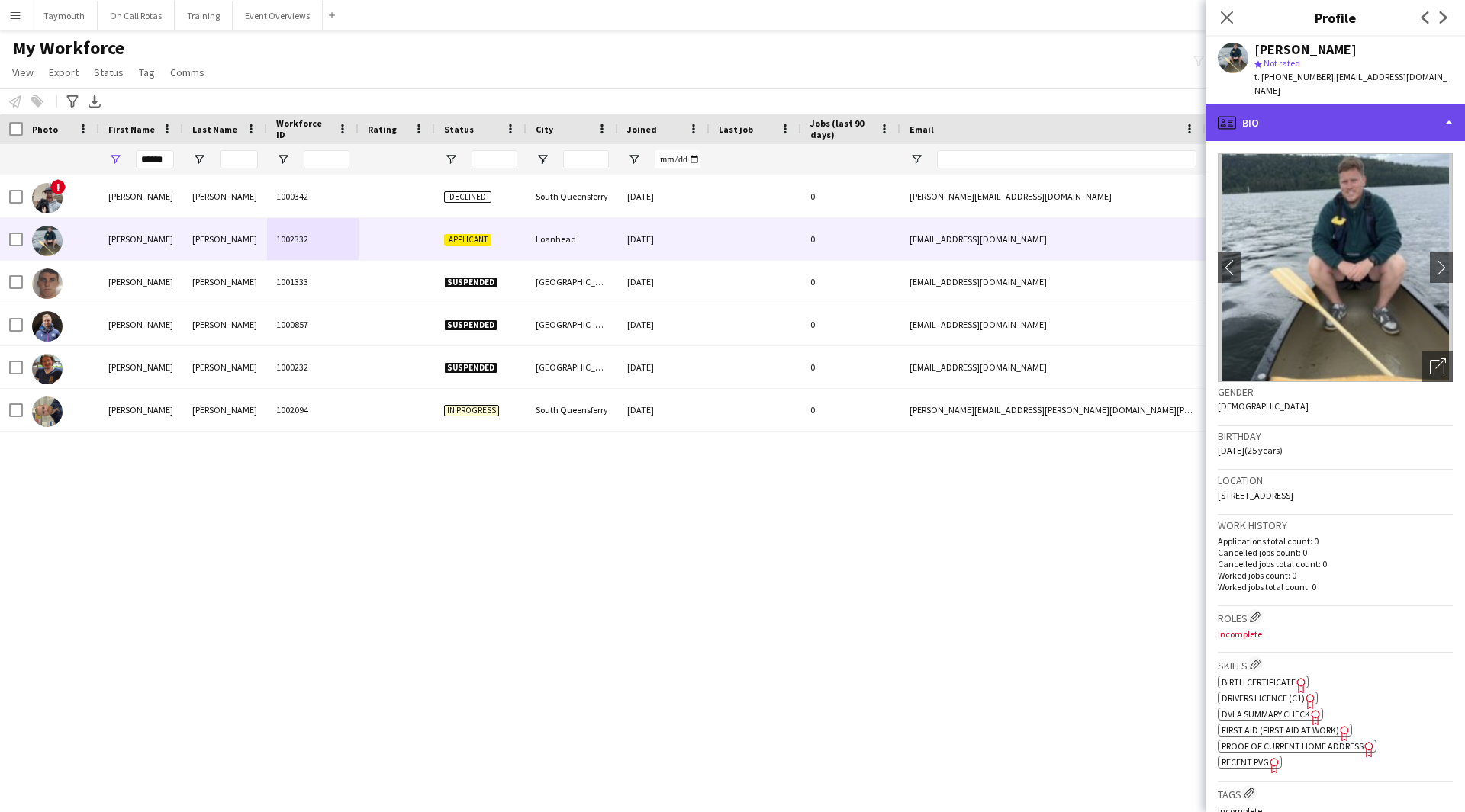
click at [1303, 115] on div "profile Bio" at bounding box center [1335, 123] width 260 height 37
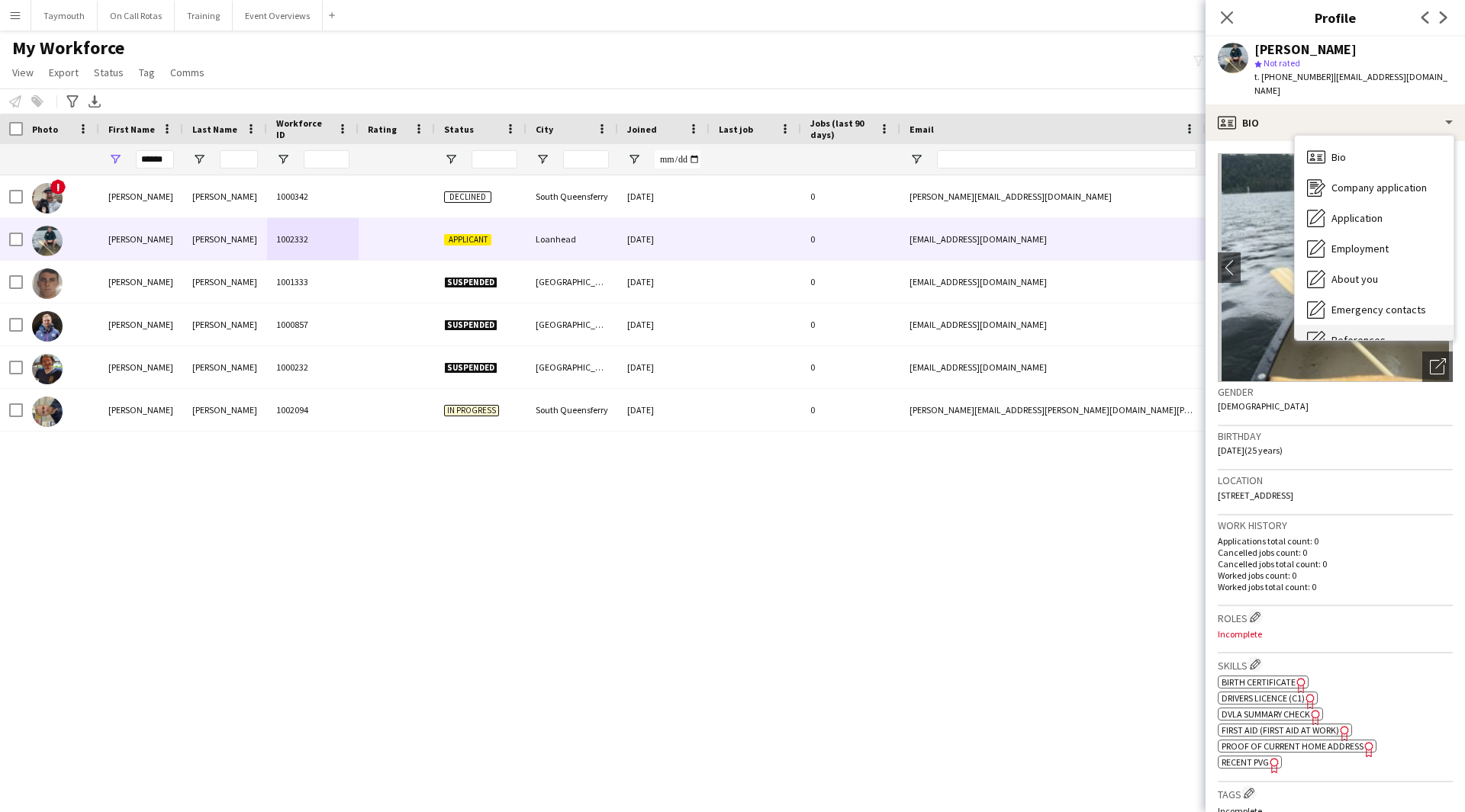
click at [1358, 333] on span "References" at bounding box center [1358, 340] width 54 height 13
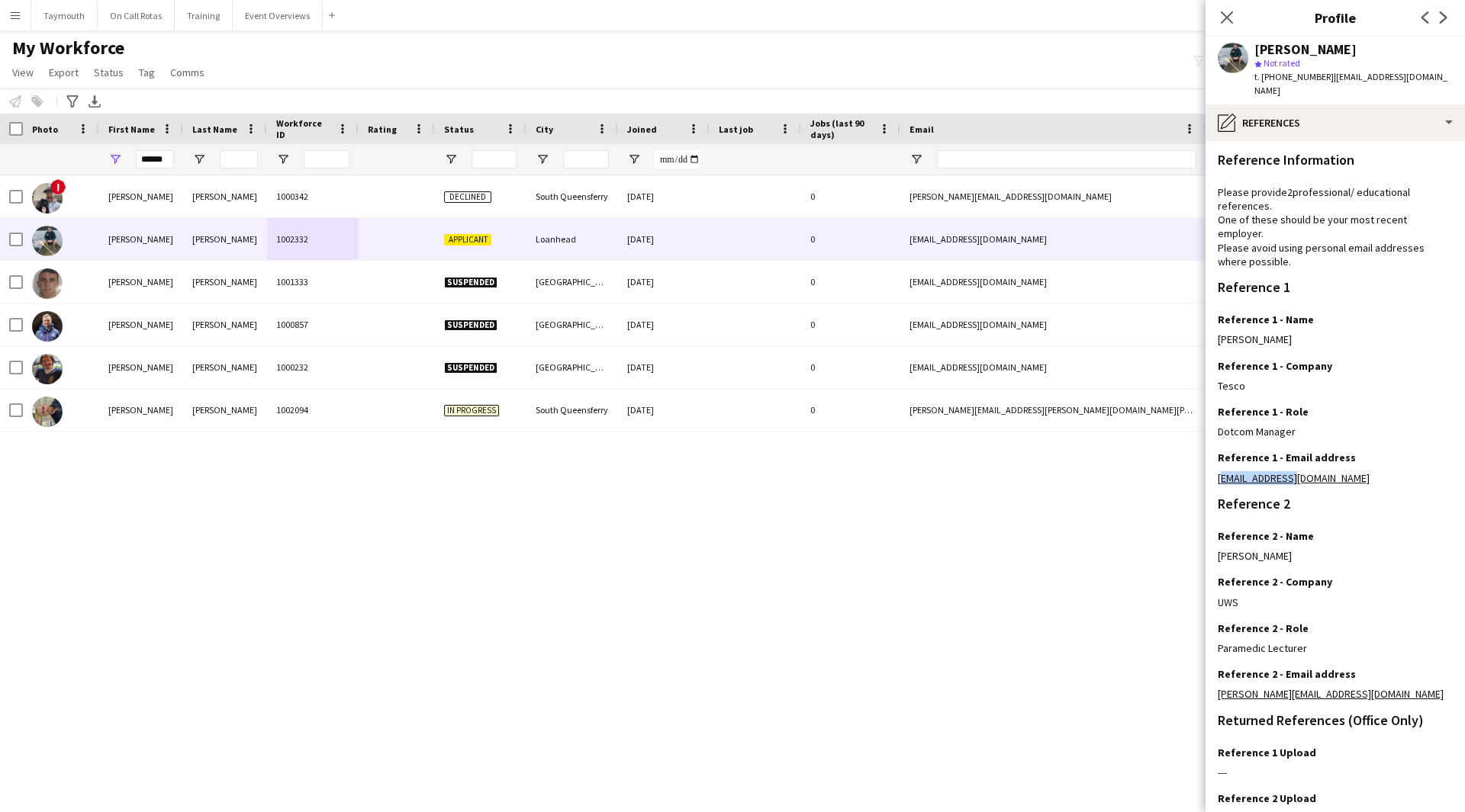
drag, startPoint x: 1304, startPoint y: 460, endPoint x: 1208, endPoint y: 466, distance: 96.2
click at [1208, 466] on app-section-data-types "Reference Information Please provide 2 professional/ educational references. On…" at bounding box center [1335, 477] width 260 height 671
copy link "[EMAIL_ADDRESS][DOMAIN_NAME]"
drag, startPoint x: 1282, startPoint y: 682, endPoint x: 1216, endPoint y: 682, distance: 66.0
click at [1216, 682] on app-section-data-types "Reference Information Please provide 2 professional/ educational references. On…" at bounding box center [1335, 477] width 260 height 671
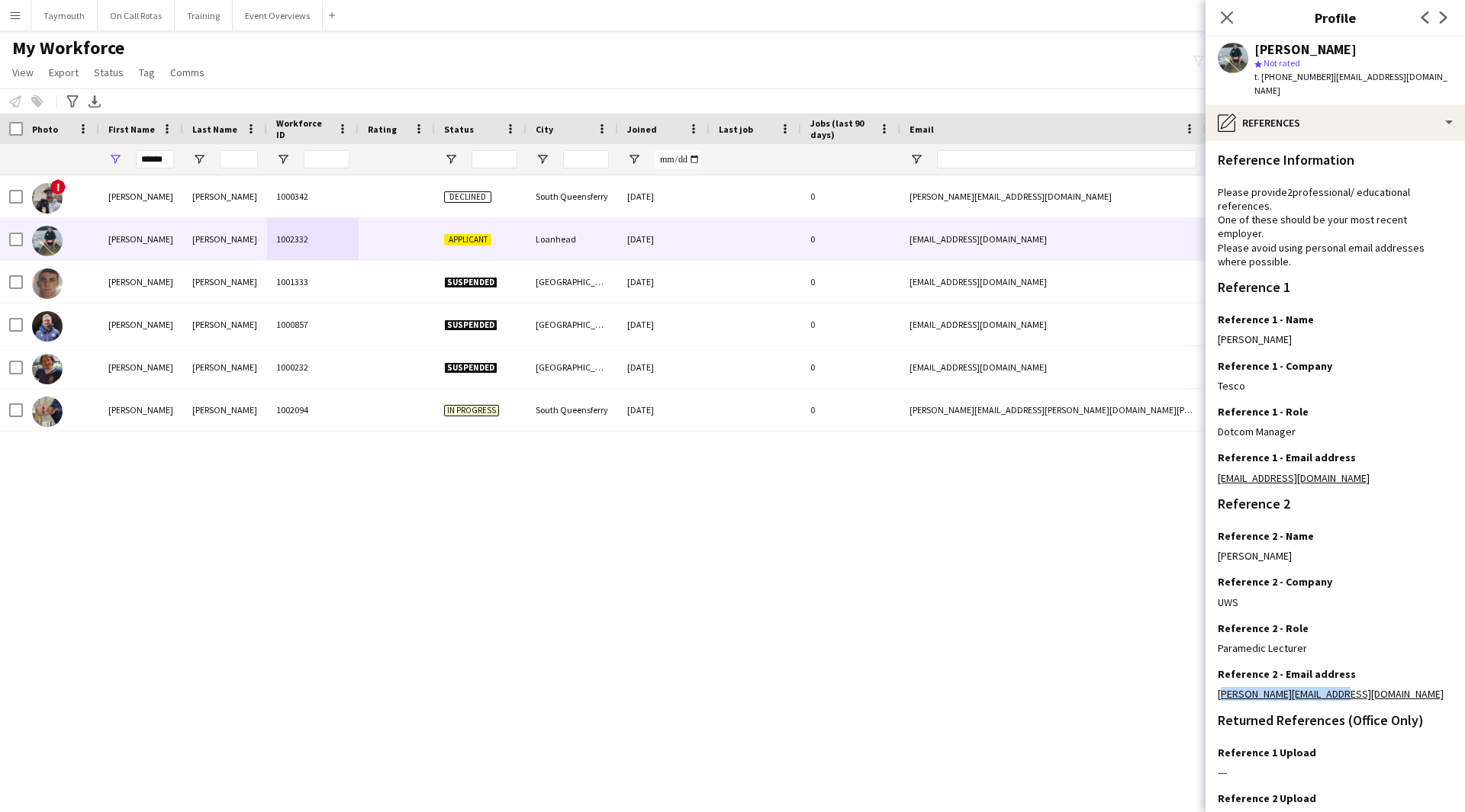
copy link "[PERSON_NAME][EMAIL_ADDRESS][DOMAIN_NAME]"
click at [1367, 107] on div "pencil4 References" at bounding box center [1335, 123] width 260 height 37
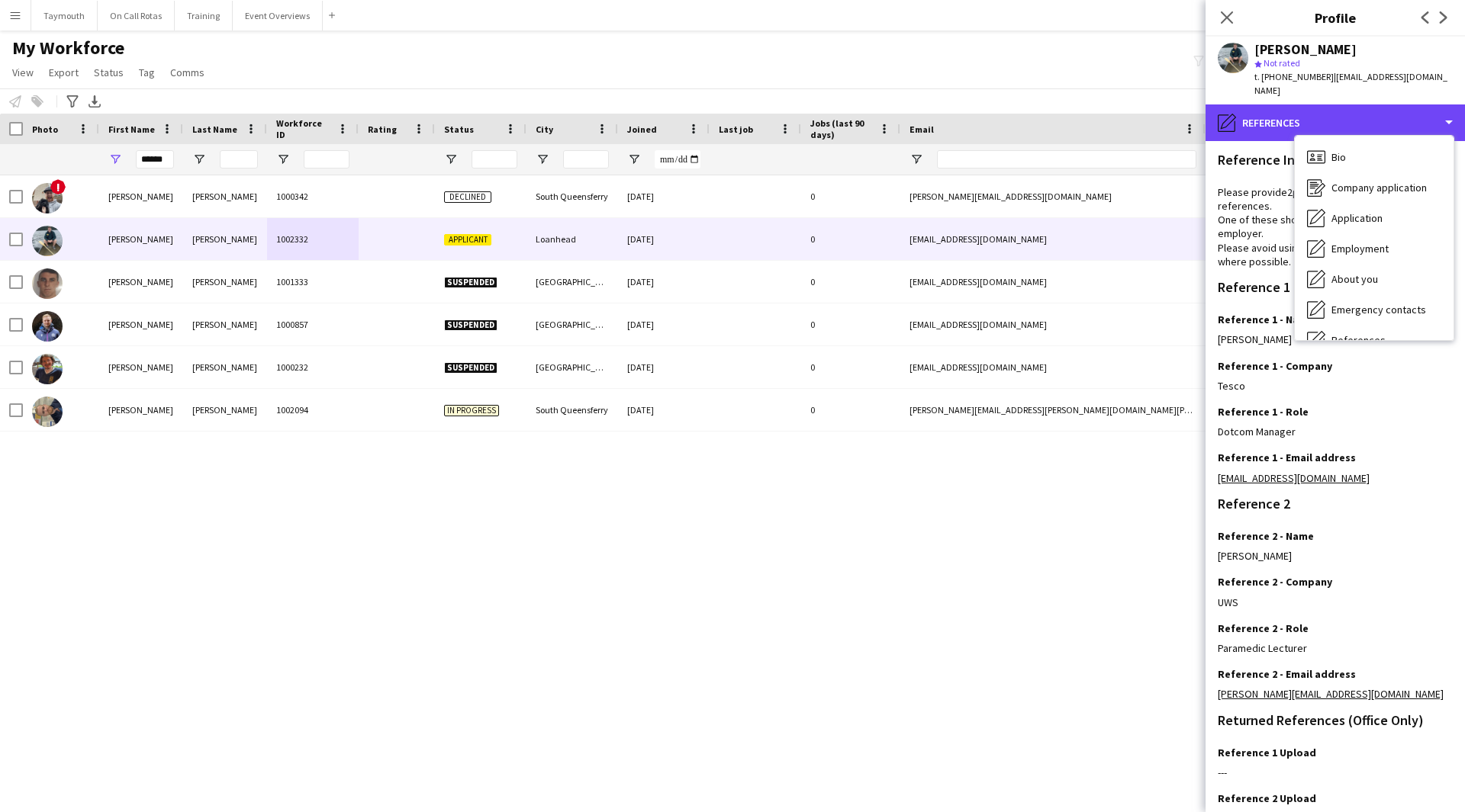
scroll to position [265, 0]
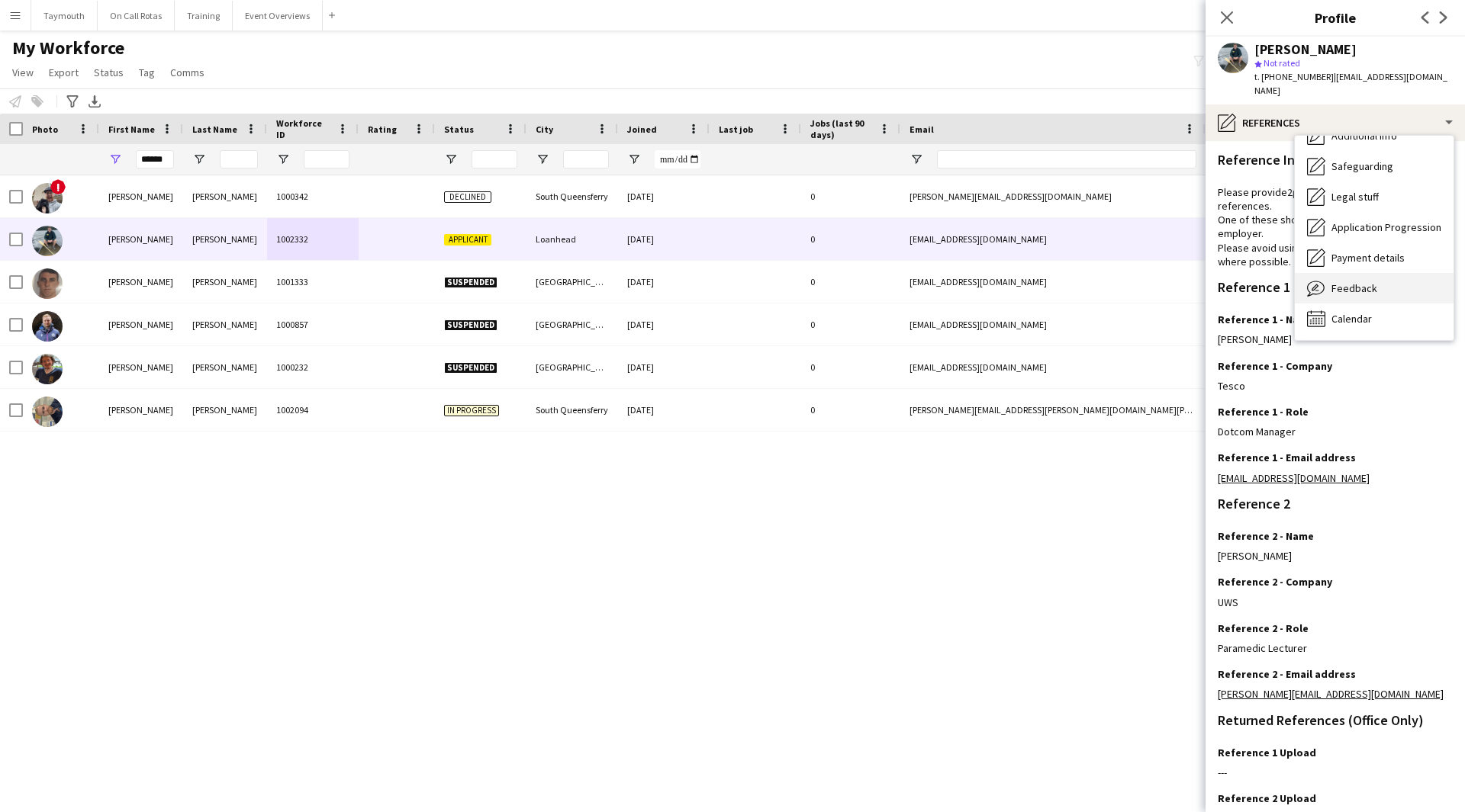
click at [1358, 281] on span "Feedback" at bounding box center [1354, 288] width 46 height 13
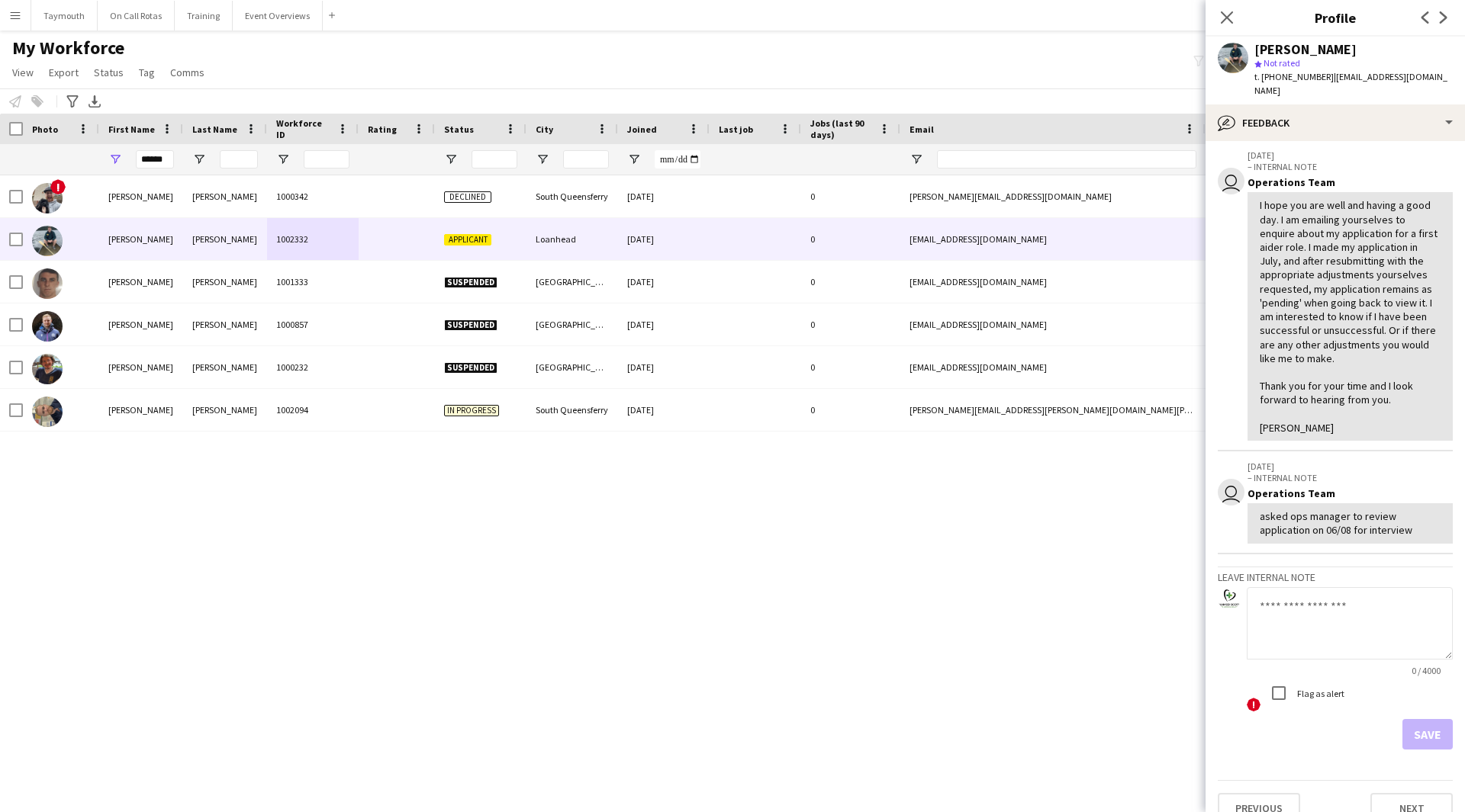
scroll to position [470, 0]
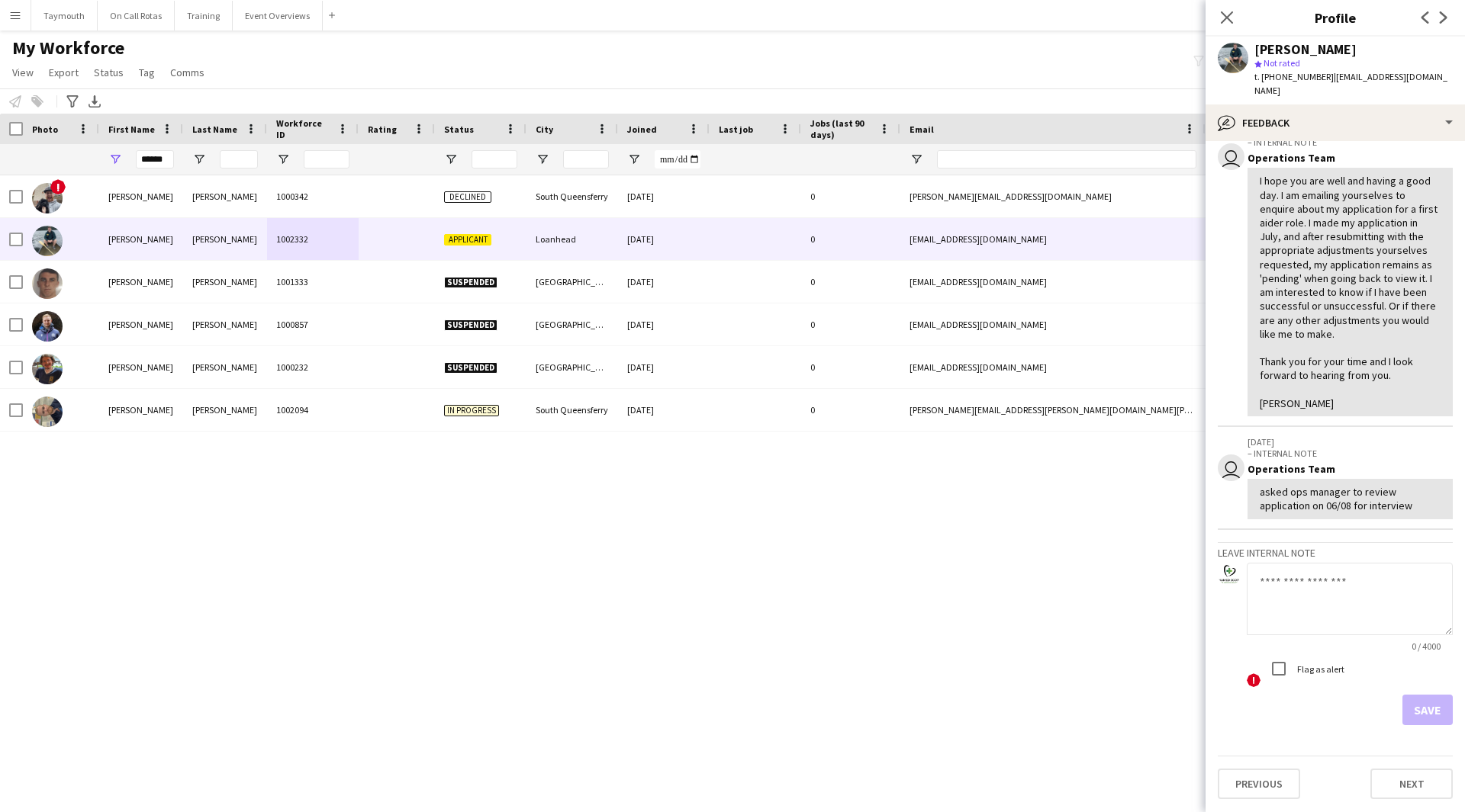
click at [1303, 611] on textarea at bounding box center [1349, 599] width 206 height 73
type textarea "**********"
click at [1405, 708] on button "Save" at bounding box center [1427, 710] width 50 height 30
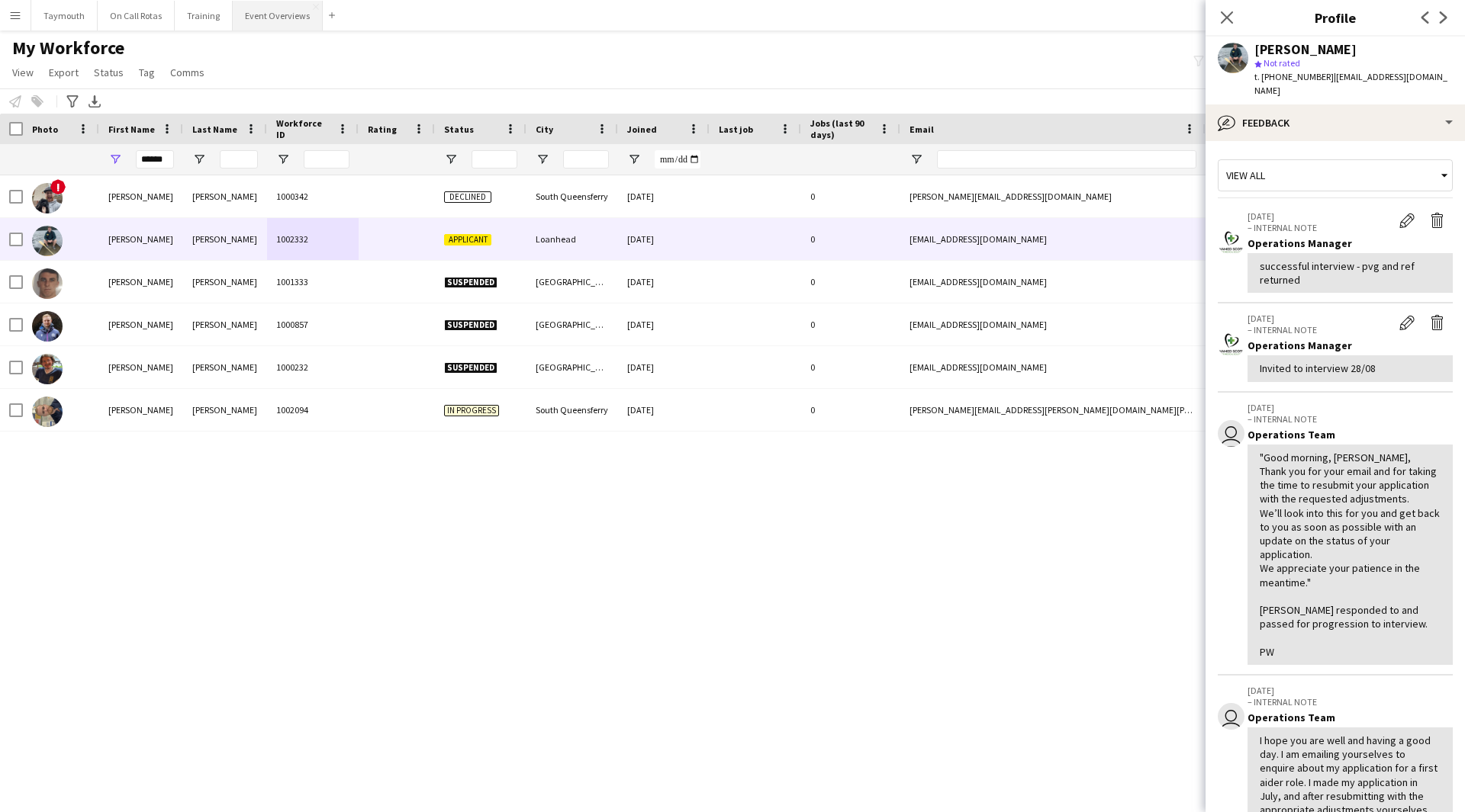
click at [252, 4] on button "Event Overviews Close" at bounding box center [278, 16] width 90 height 30
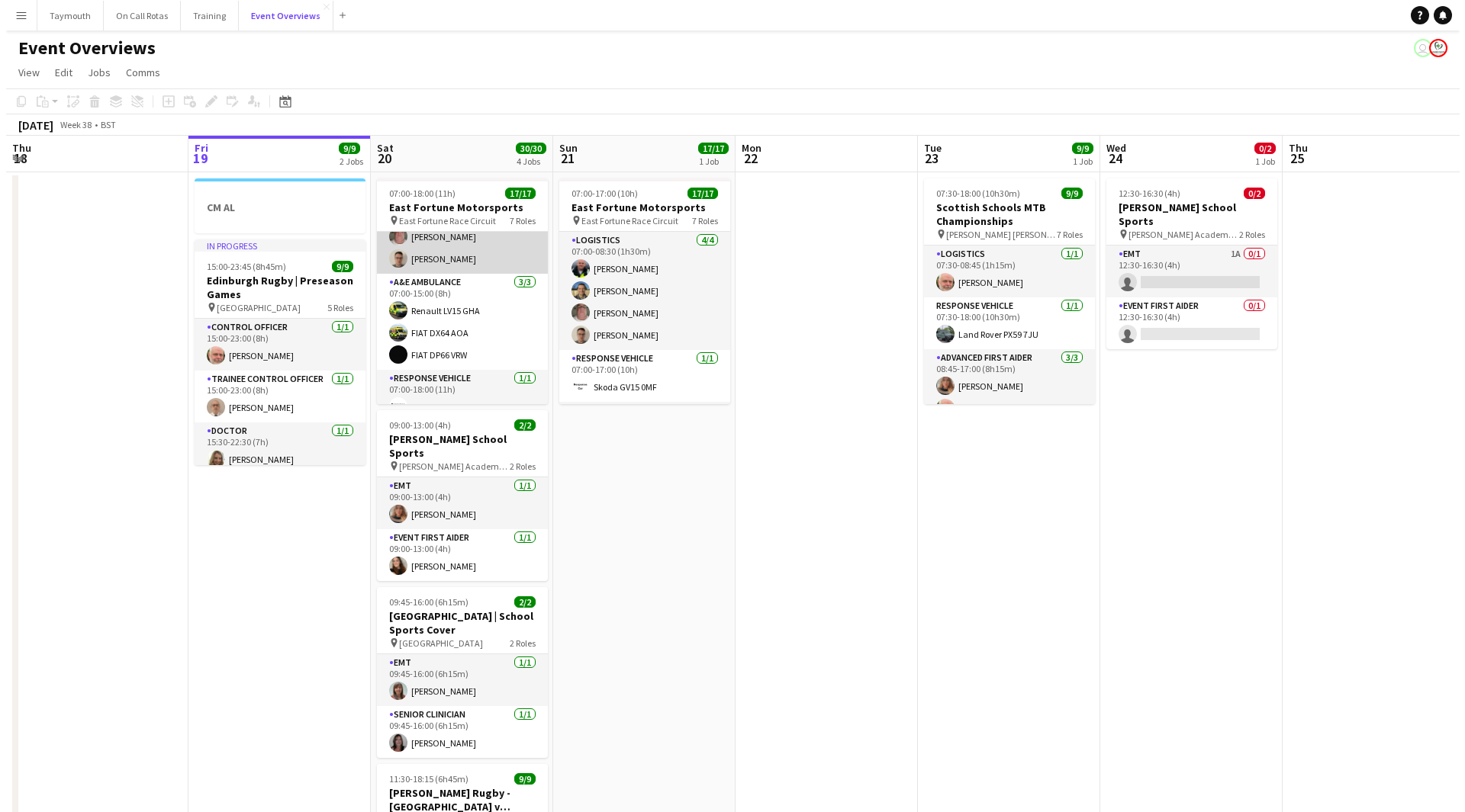
scroll to position [229, 0]
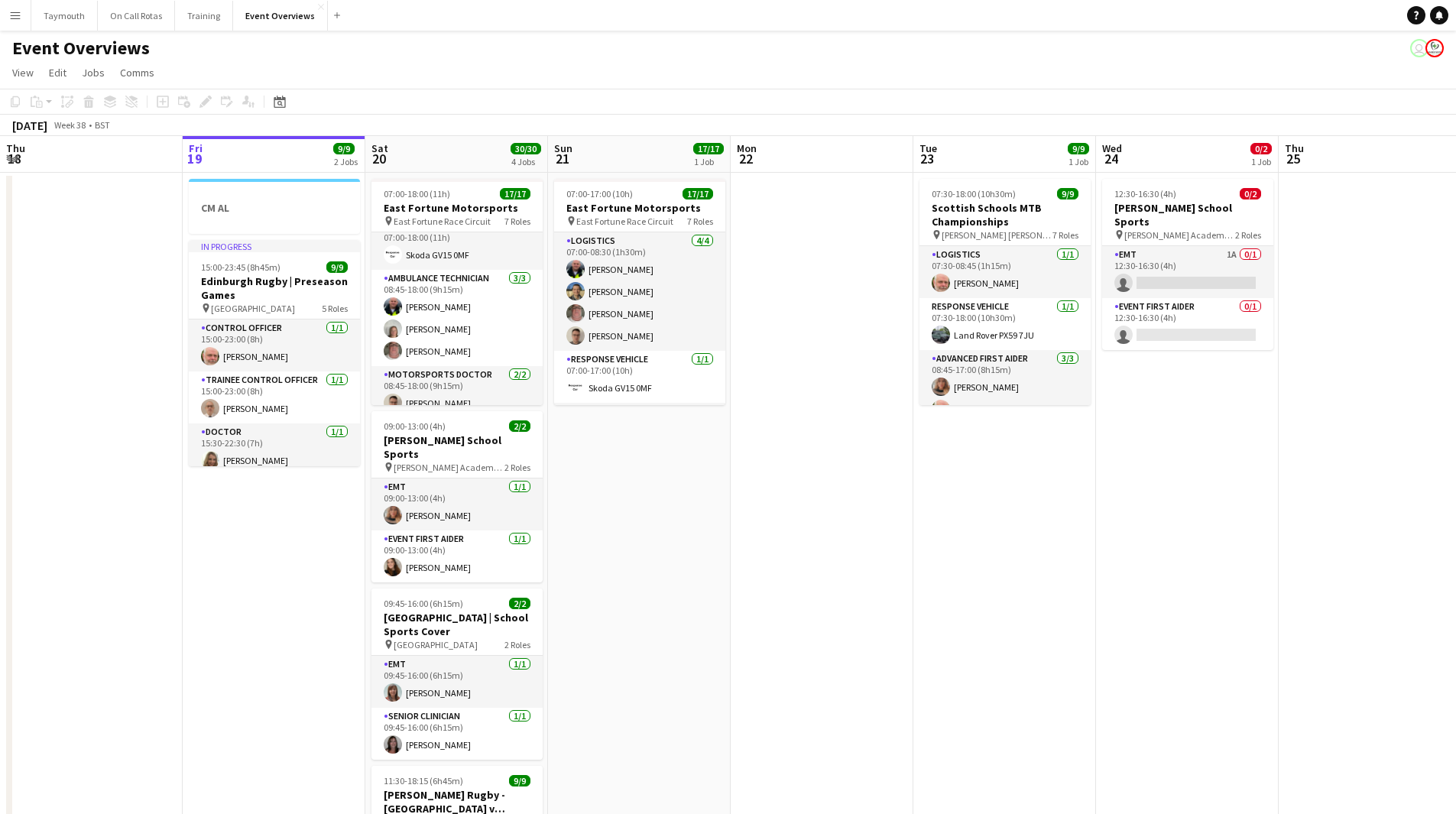
click at [18, 22] on button "Menu" at bounding box center [15, 15] width 30 height 30
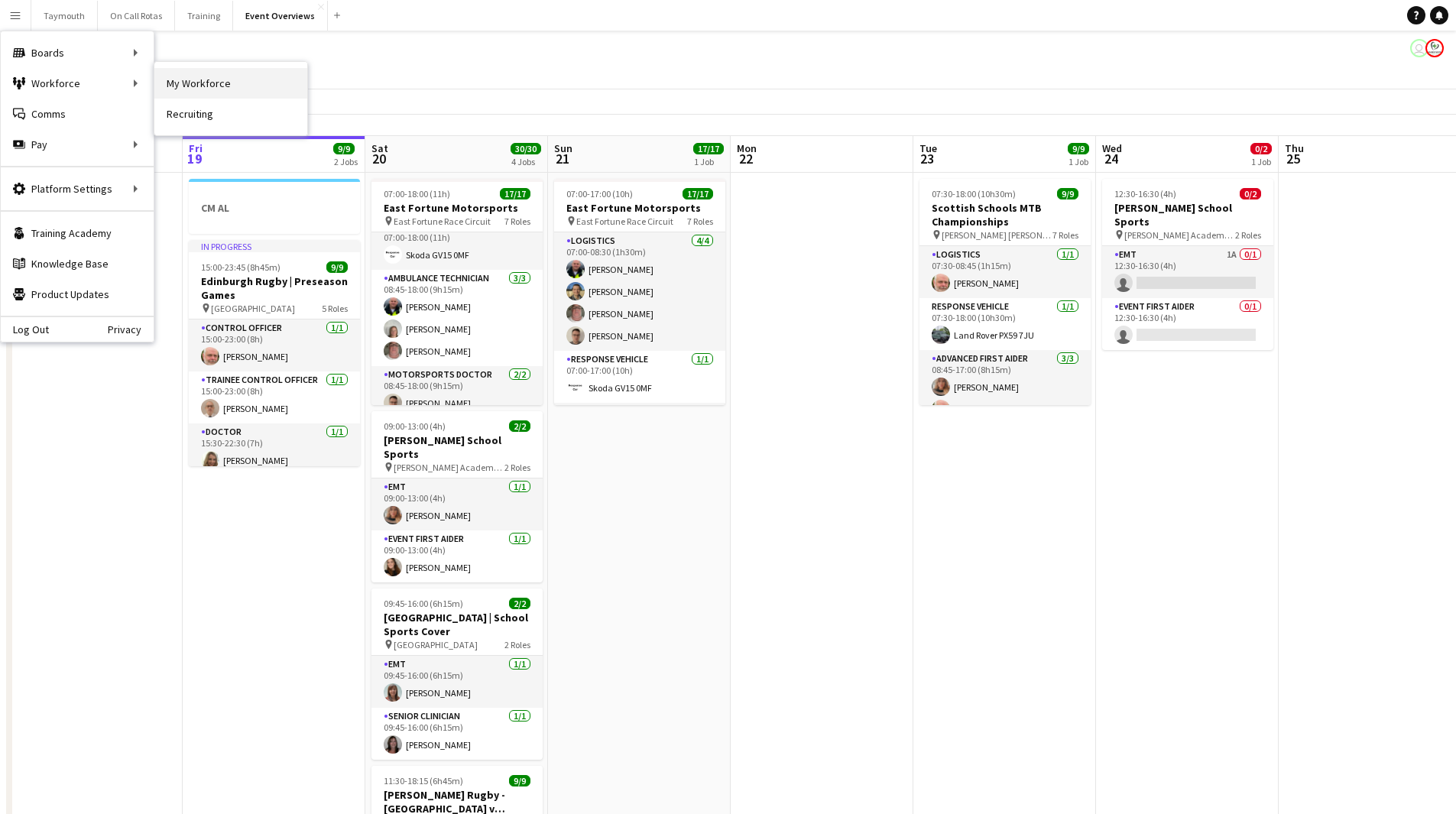
click at [168, 76] on link "My Workforce" at bounding box center [231, 83] width 153 height 30
